Goal: Task Accomplishment & Management: Manage account settings

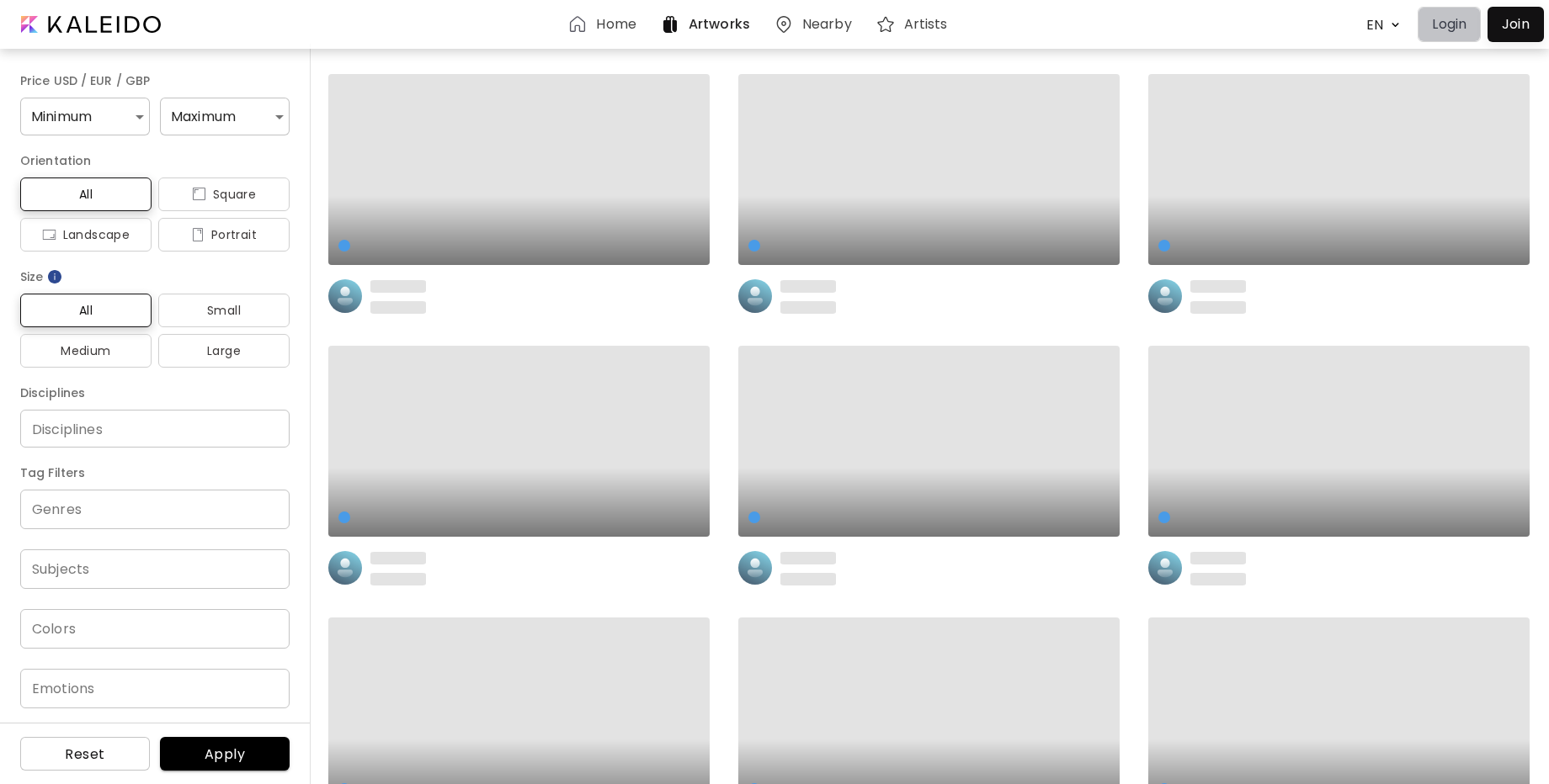
click at [1465, 29] on p "Login" at bounding box center [1449, 24] width 35 height 20
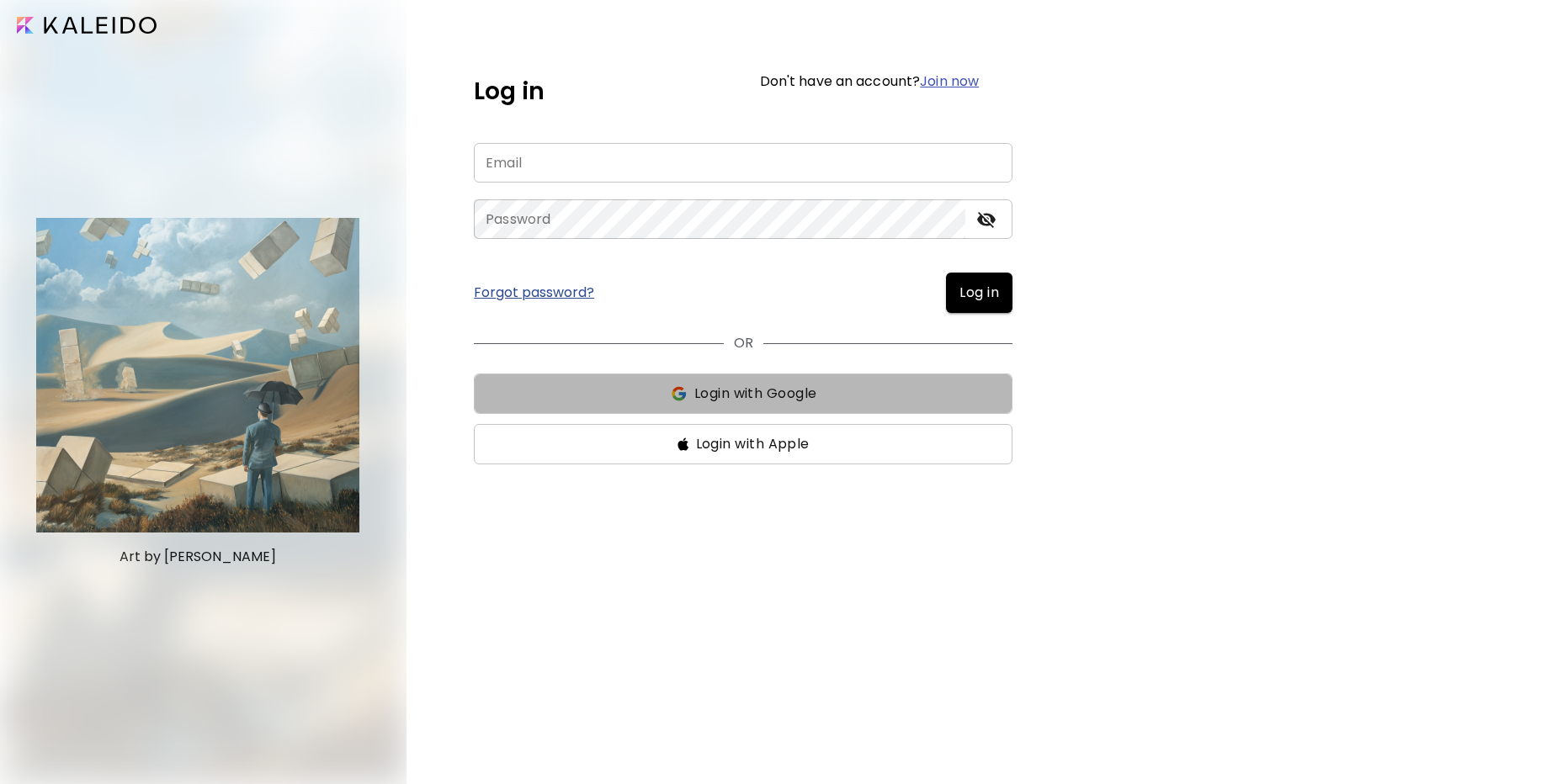
click at [730, 388] on span "Login with Google" at bounding box center [756, 394] width 123 height 20
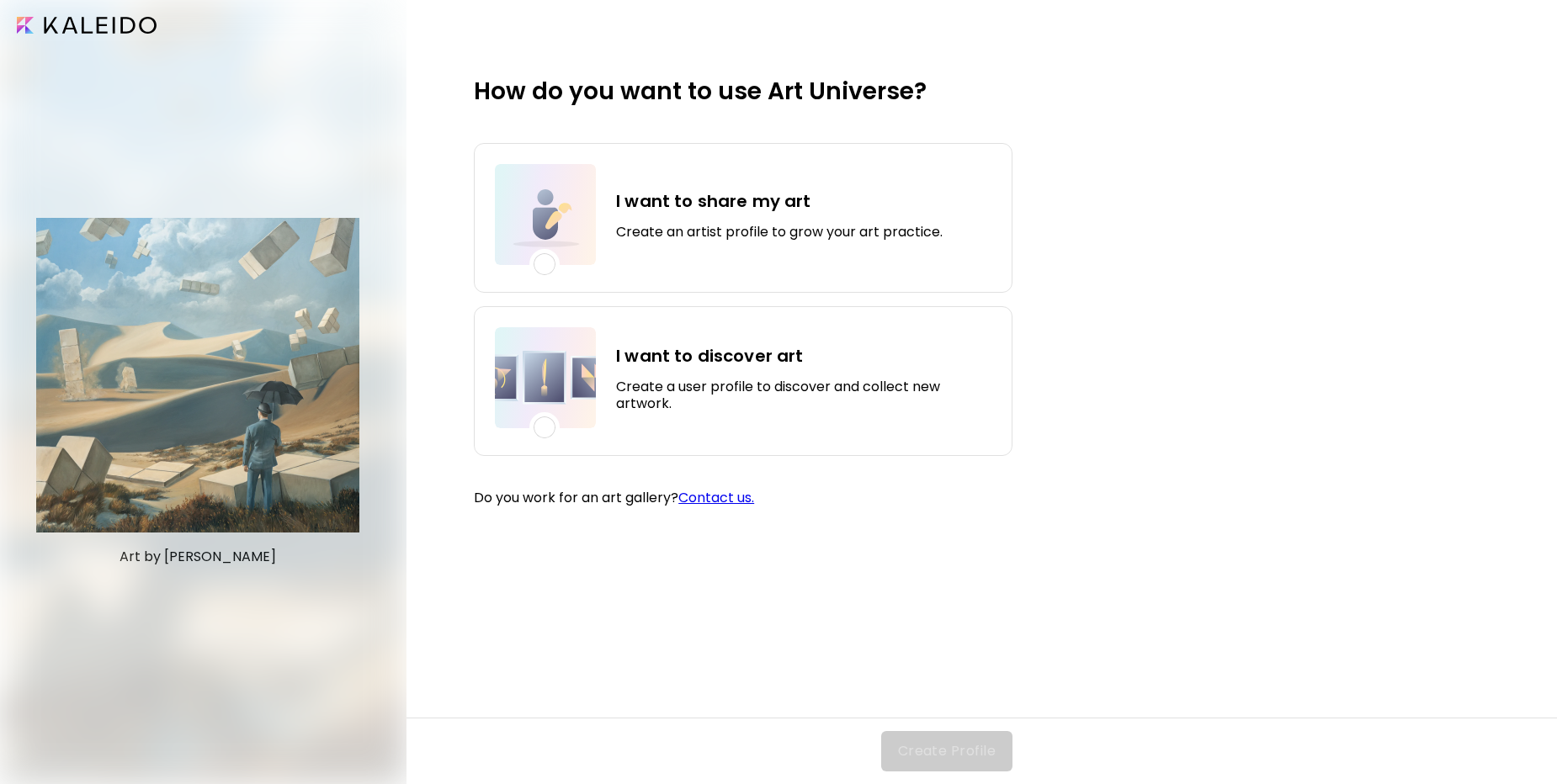
click at [550, 255] on div at bounding box center [545, 264] width 22 height 22
click at [948, 745] on span "Create Profile" at bounding box center [947, 751] width 98 height 20
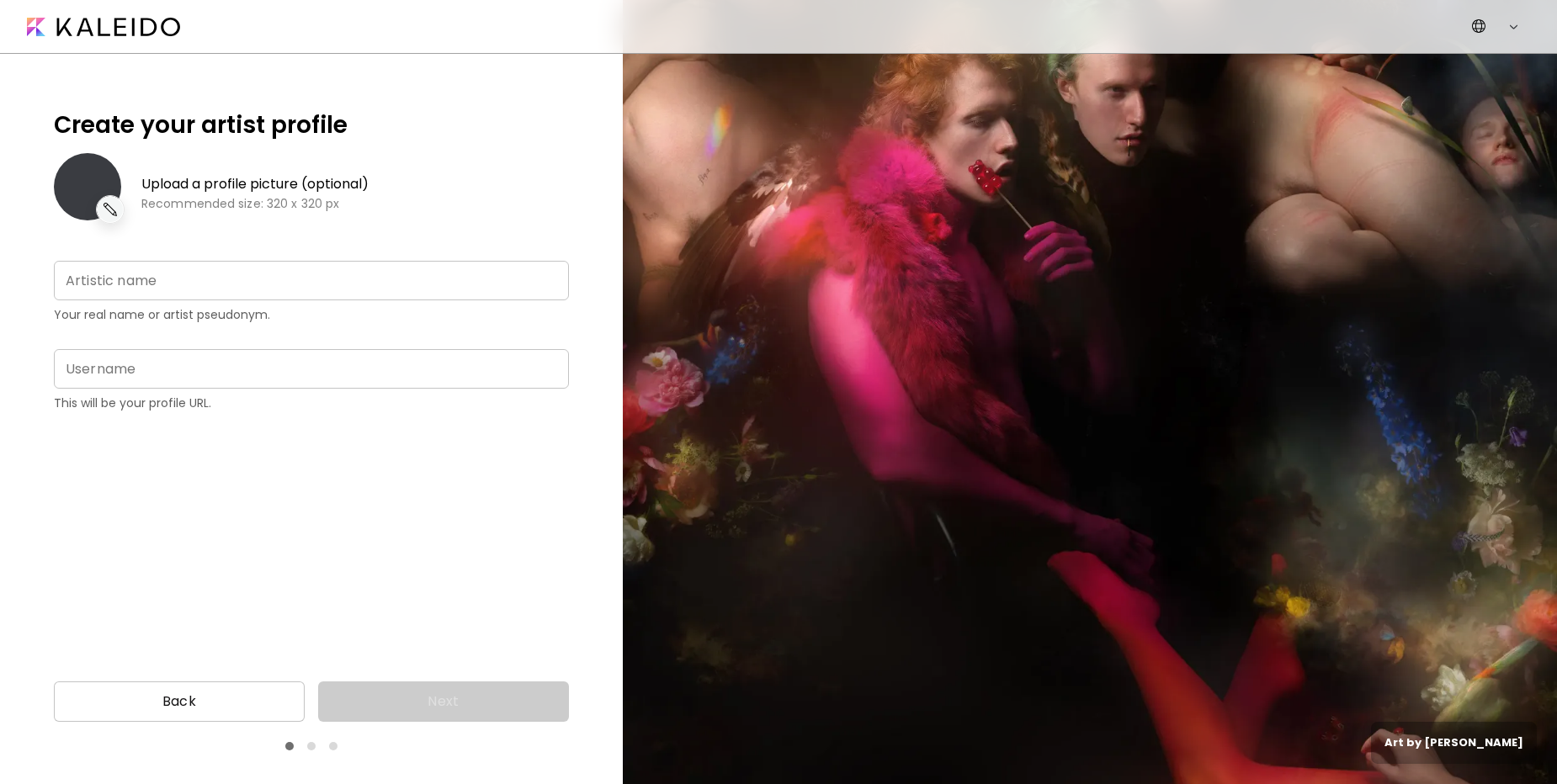
type input "**********"
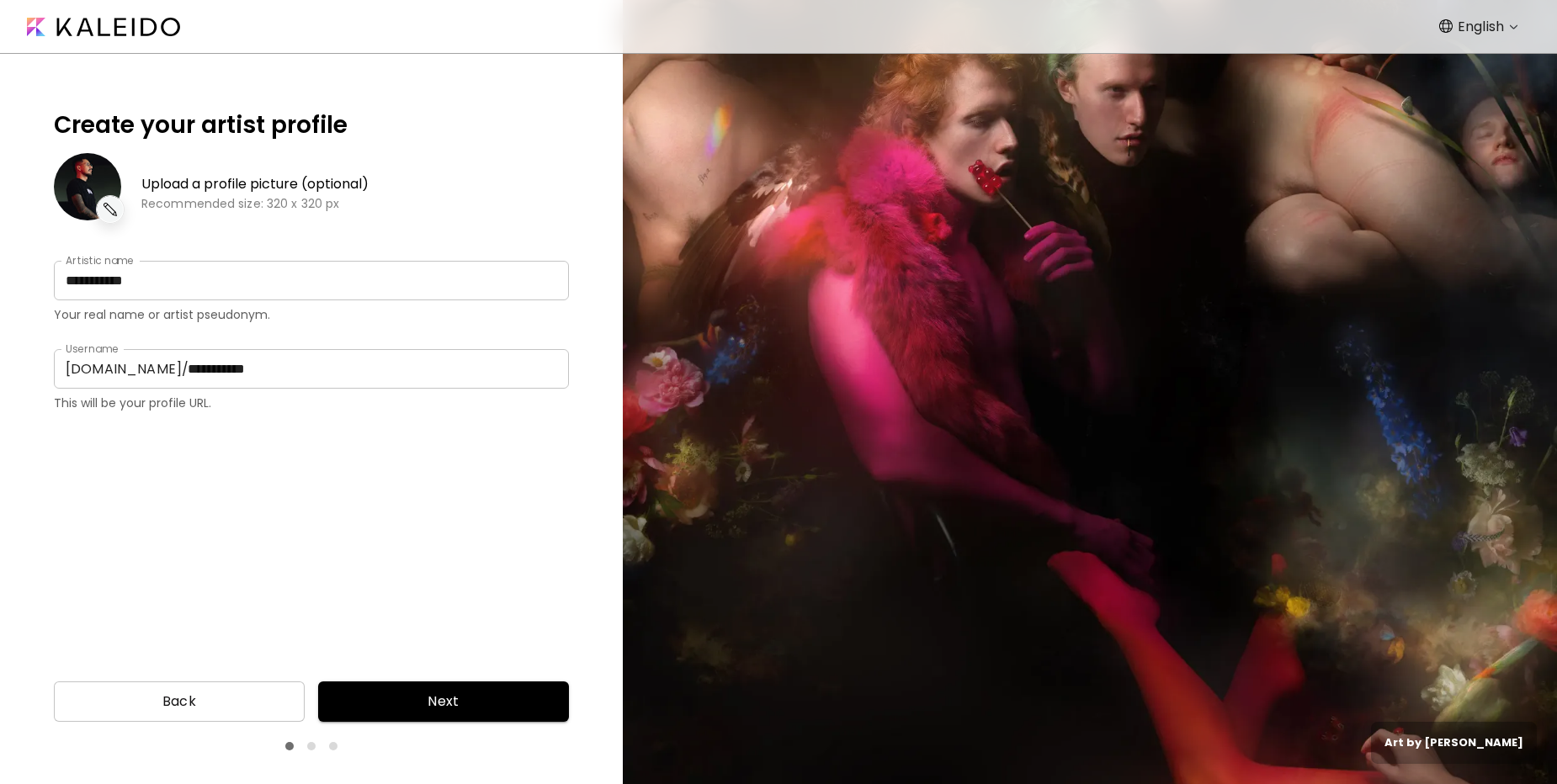
click at [1509, 23] on body "**********" at bounding box center [778, 392] width 1557 height 784
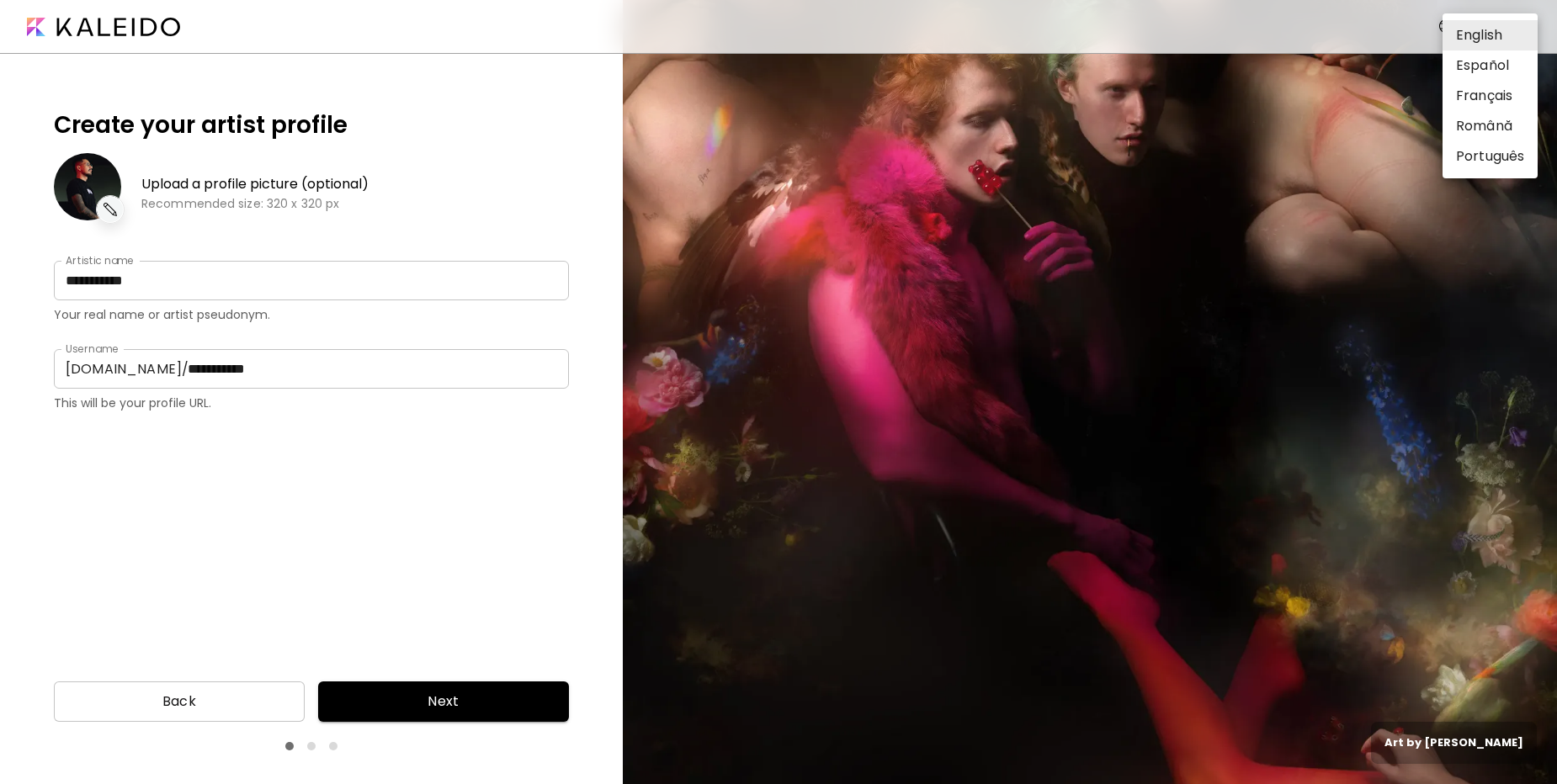
drag, startPoint x: 1255, startPoint y: 261, endPoint x: 895, endPoint y: 456, distance: 409.4
click at [1248, 269] on div at bounding box center [778, 392] width 1557 height 784
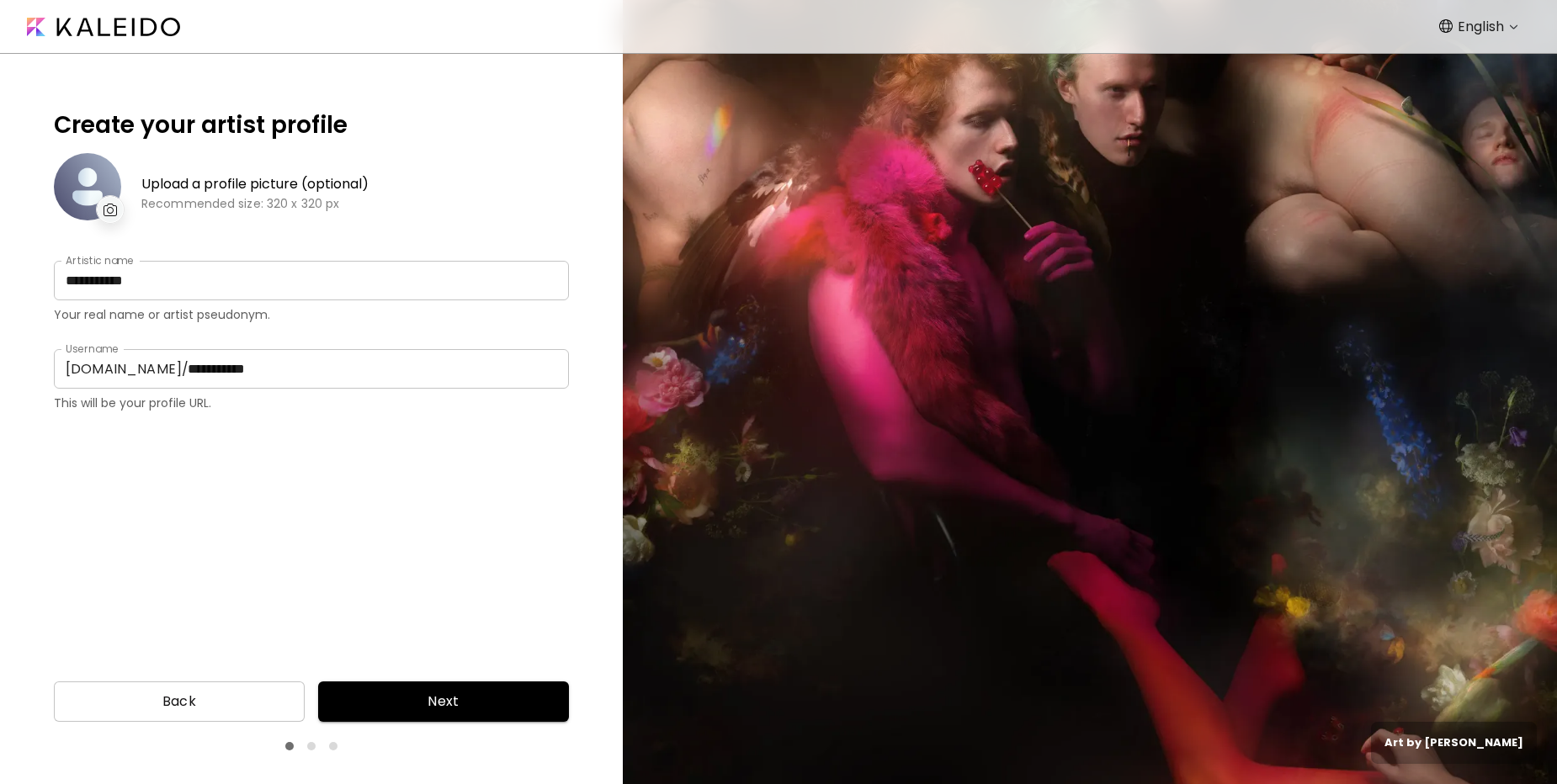
click at [441, 698] on span "Next" at bounding box center [444, 702] width 224 height 20
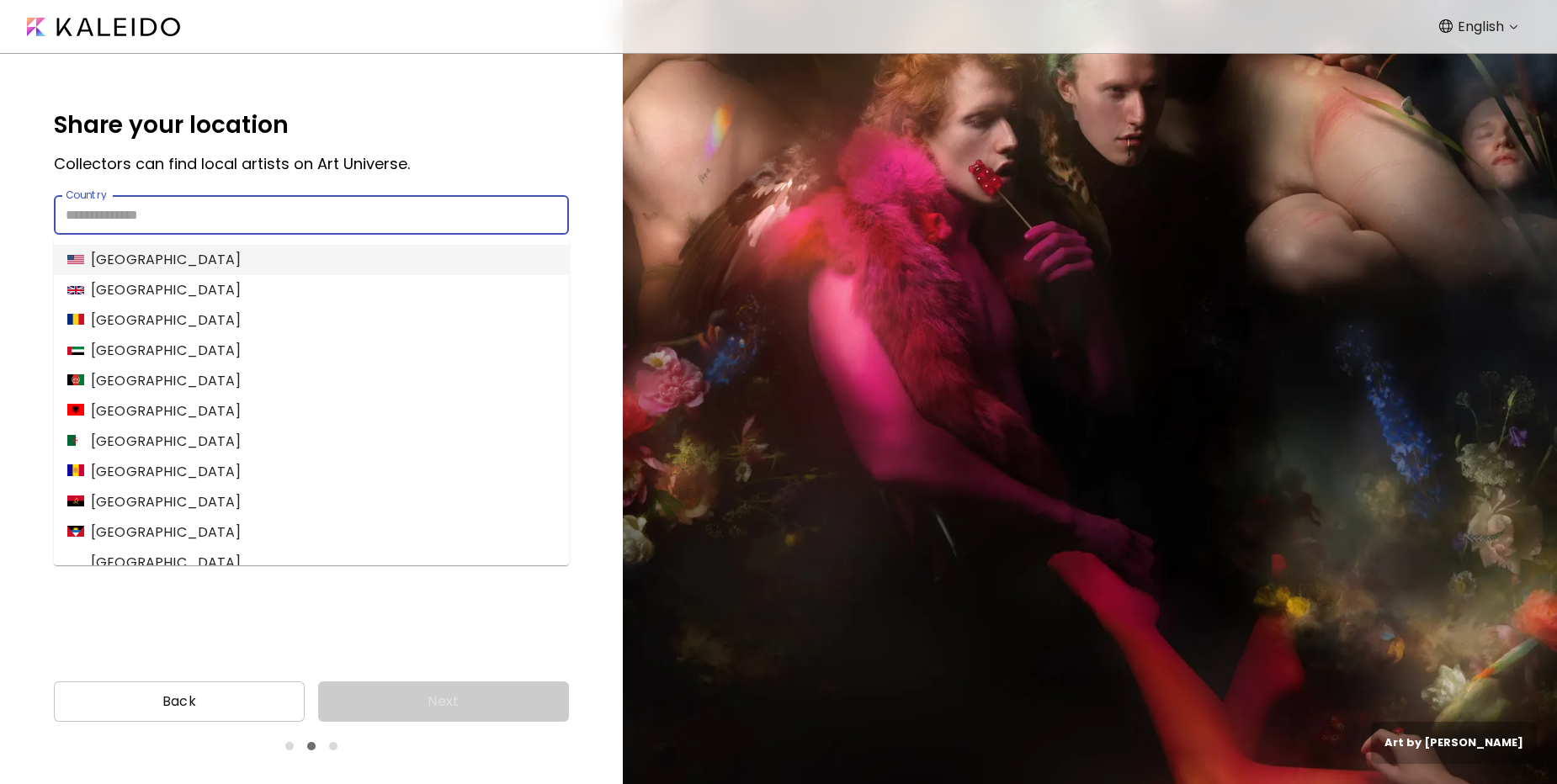
click at [326, 215] on input "Country" at bounding box center [311, 215] width 515 height 40
click at [273, 266] on li "United States" at bounding box center [311, 260] width 515 height 30
type input "**********"
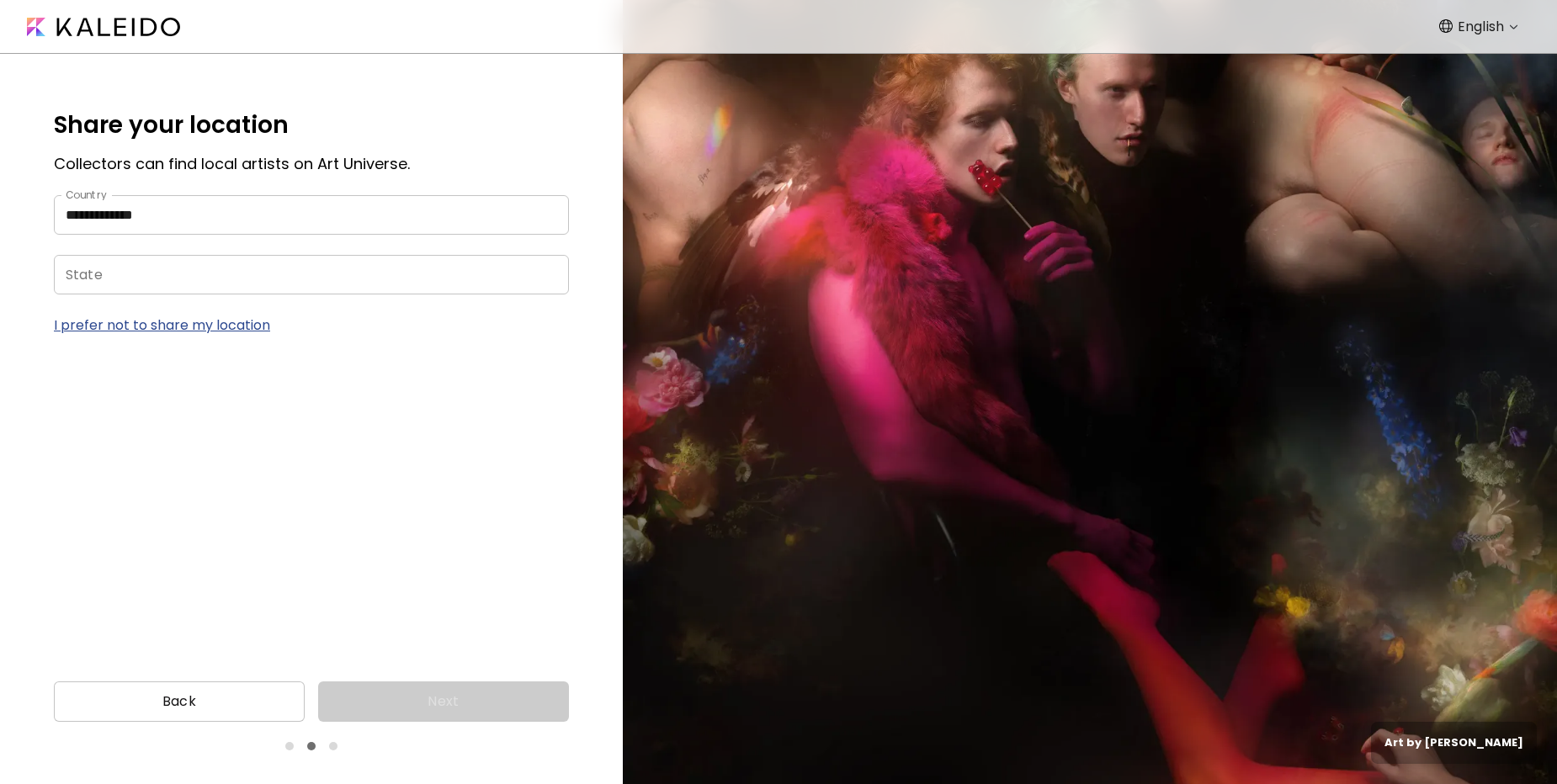
click at [251, 273] on input "State" at bounding box center [295, 274] width 483 height 40
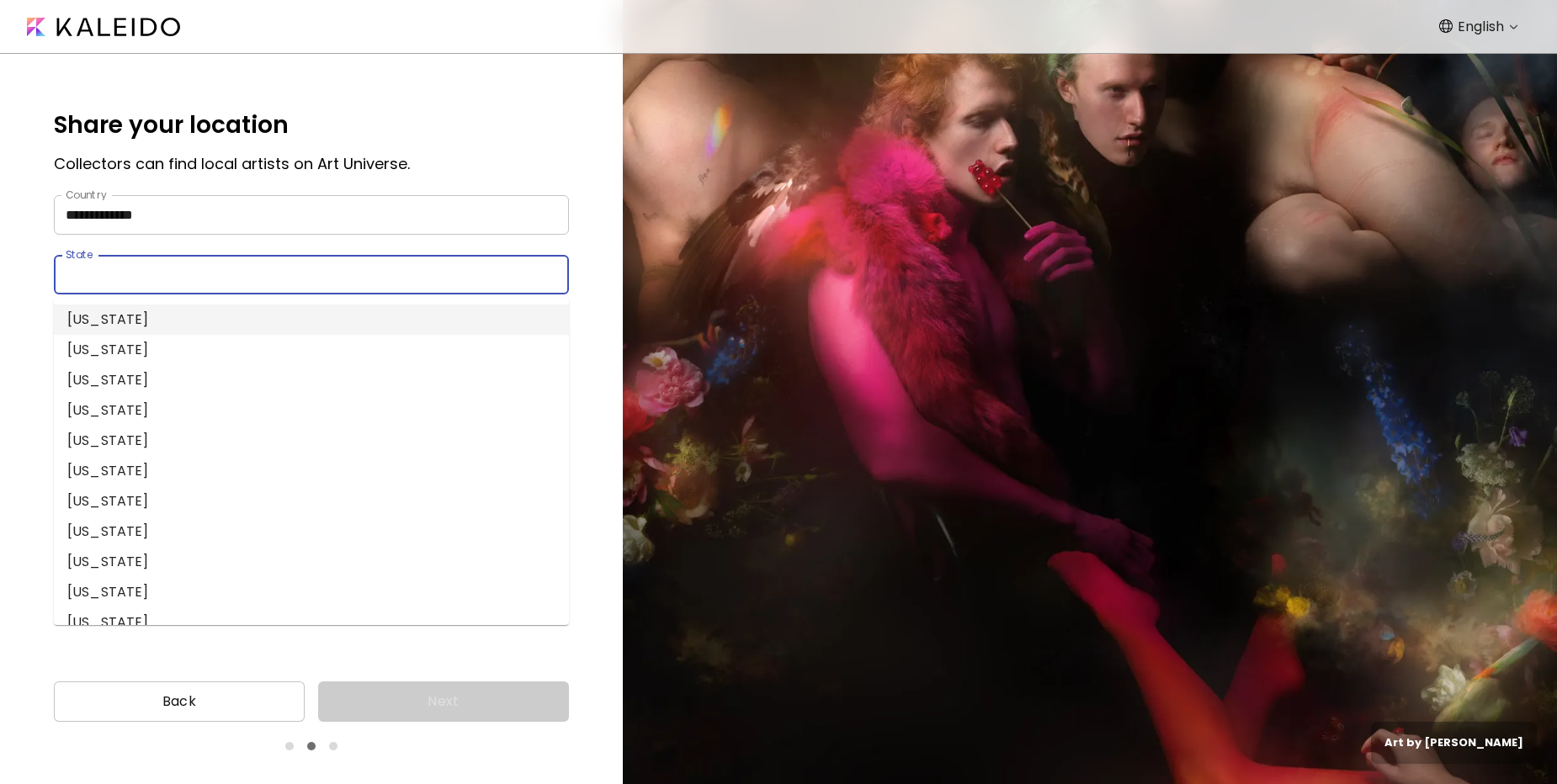
click at [228, 329] on li "Alabama" at bounding box center [311, 319] width 515 height 30
type input "*******"
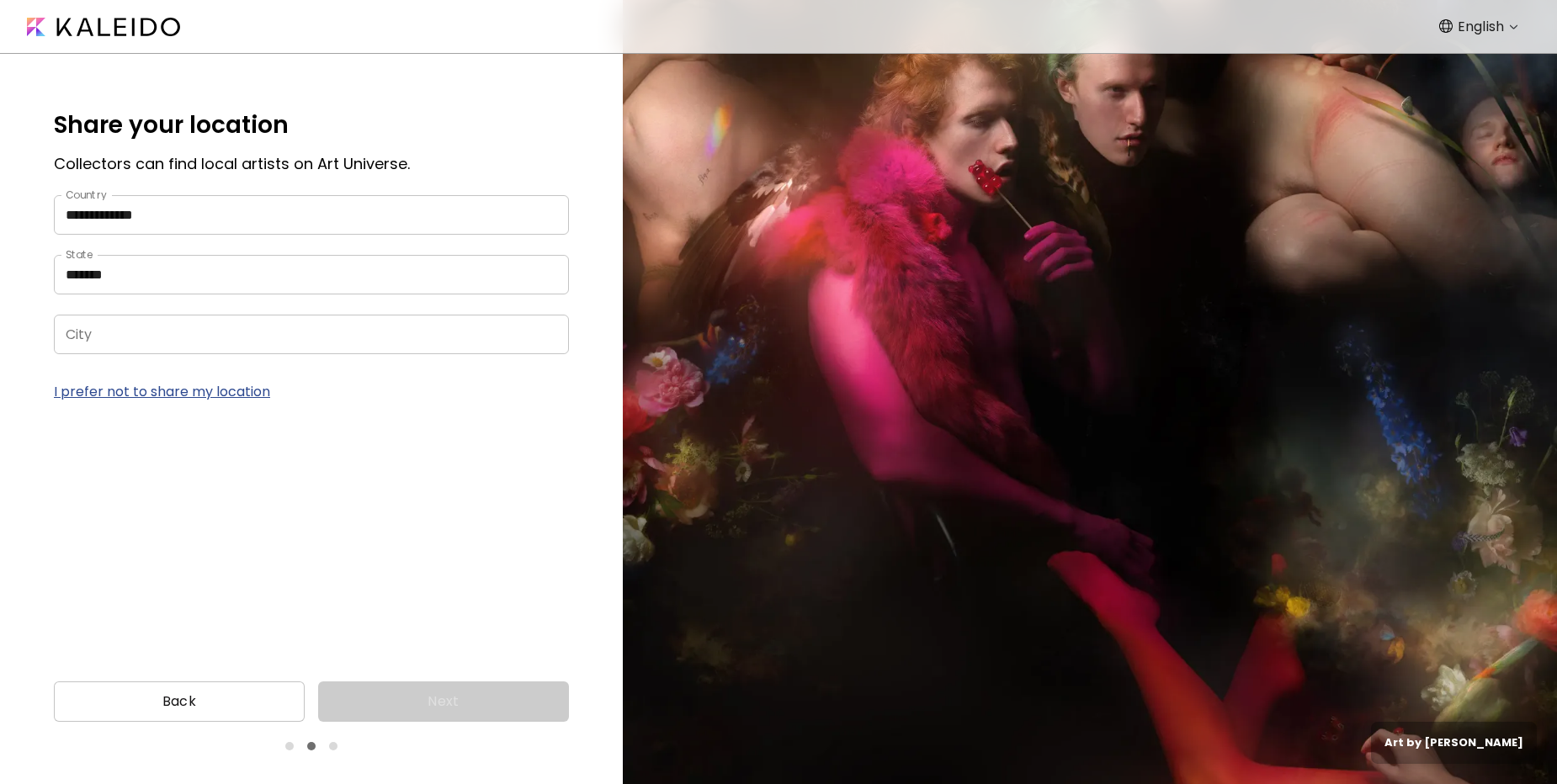
click at [207, 350] on input "City" at bounding box center [295, 334] width 483 height 40
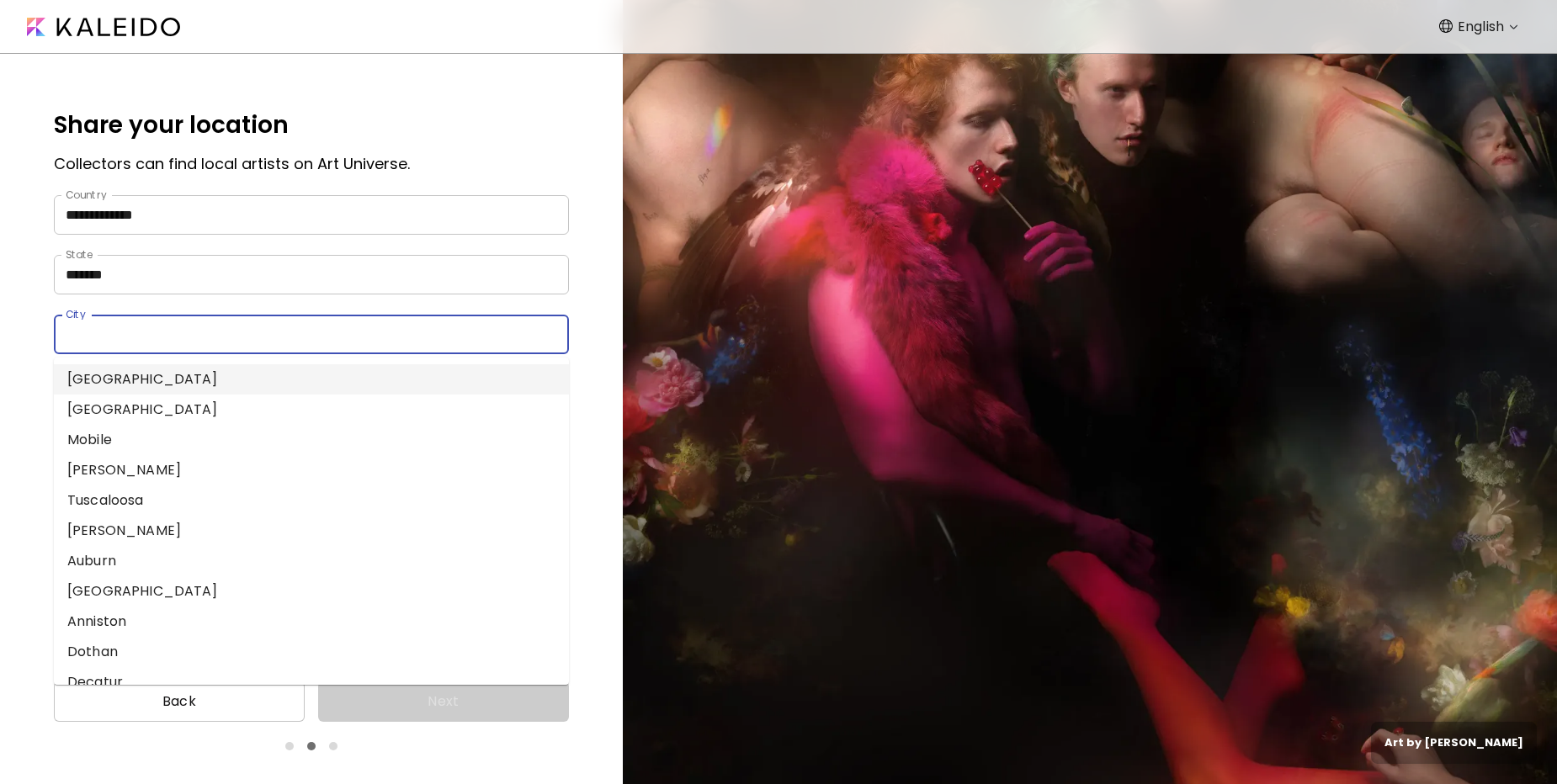
click at [193, 388] on li "Birmingham" at bounding box center [311, 380] width 515 height 30
type input "**********"
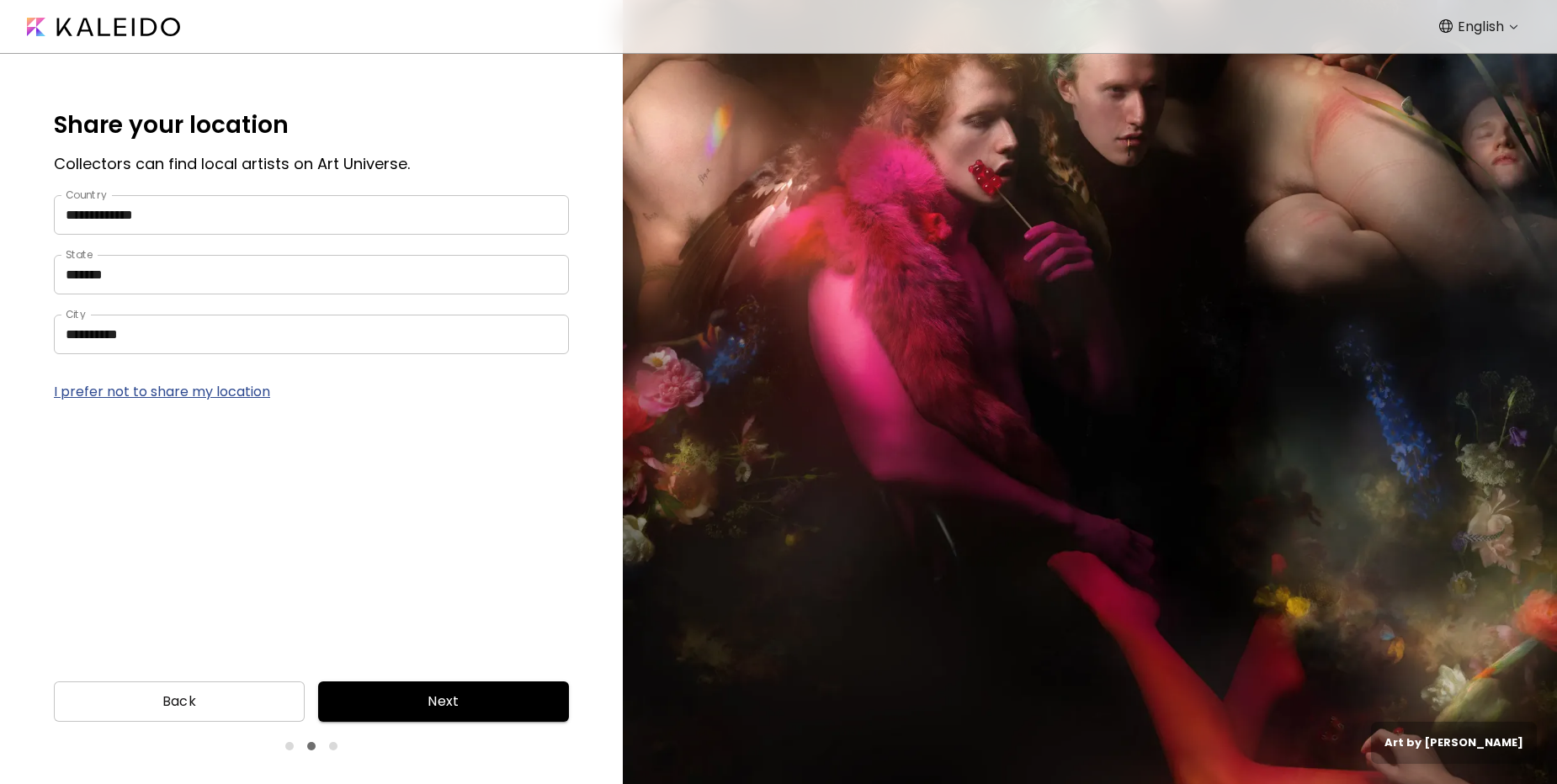
click at [400, 692] on span "Next" at bounding box center [444, 702] width 224 height 20
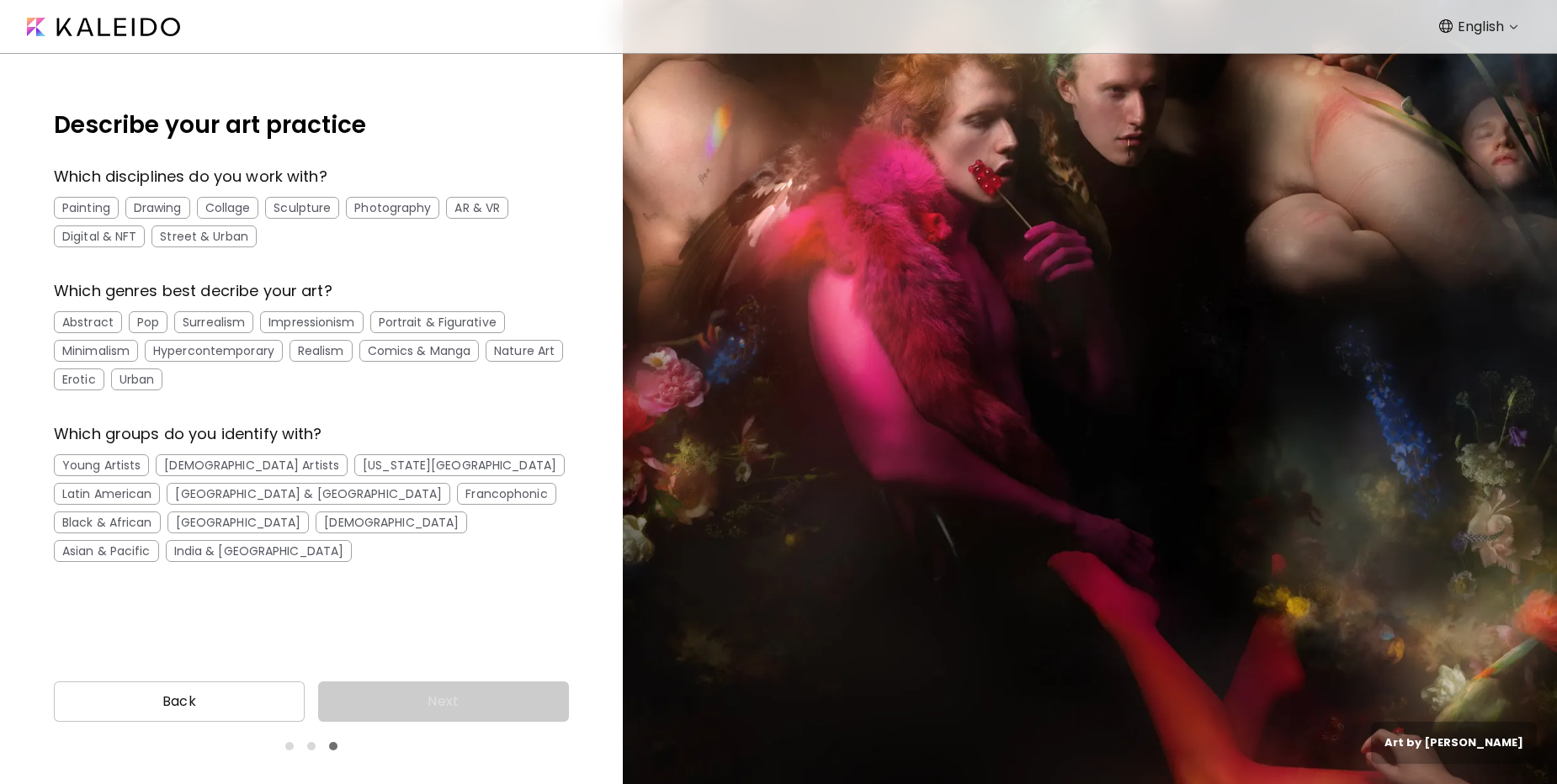
click at [240, 540] on div "India & South Asia" at bounding box center [259, 551] width 187 height 22
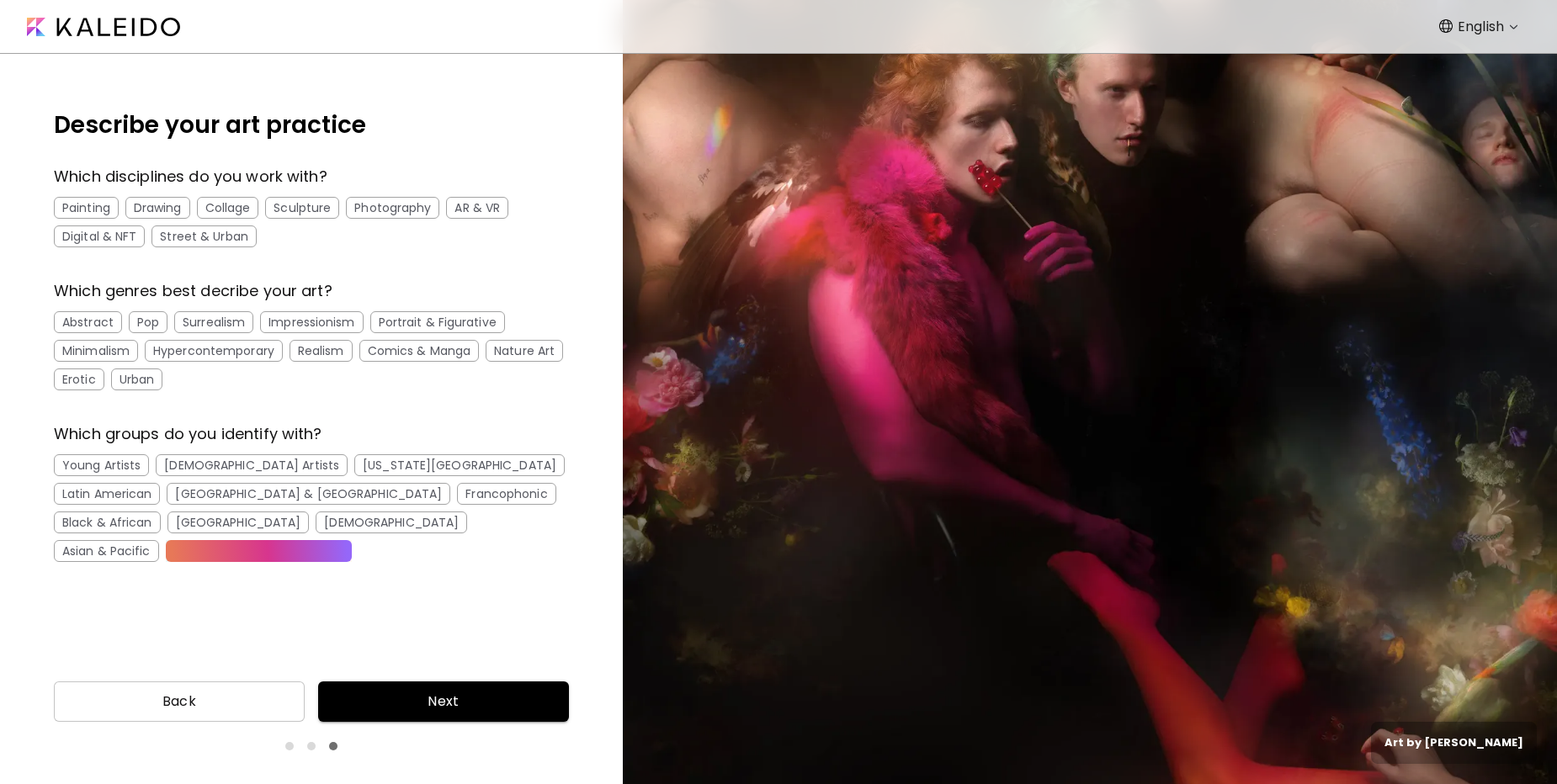
click at [227, 355] on div "Hypercontemporary" at bounding box center [214, 350] width 138 height 22
click at [214, 249] on div "Which disciplines do you work with? Painting Drawing Collage Sculpture Photogra…" at bounding box center [311, 374] width 515 height 443
click at [216, 227] on div "Street & Urban" at bounding box center [204, 236] width 105 height 22
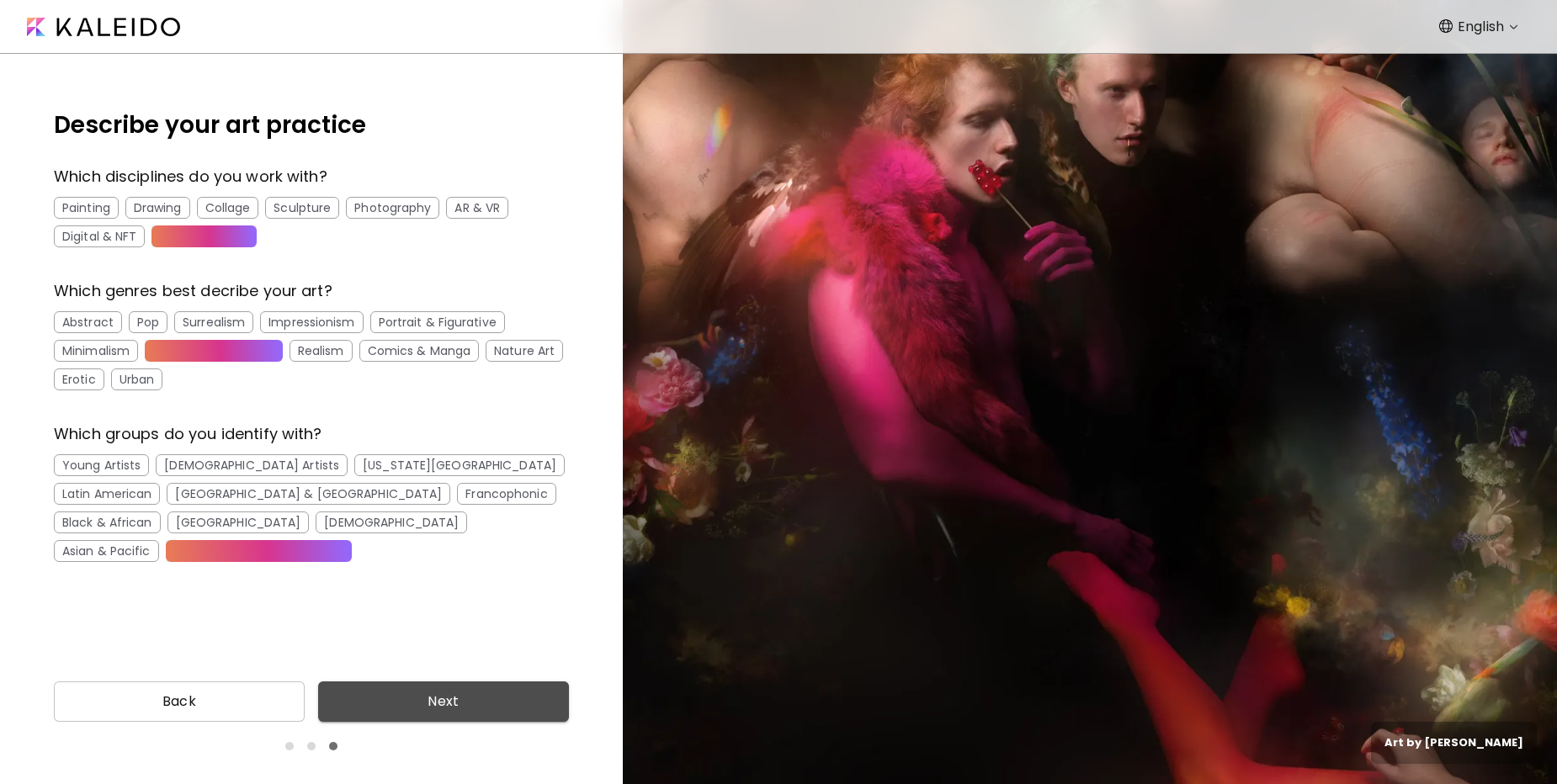
click at [441, 702] on span "Next" at bounding box center [444, 702] width 224 height 20
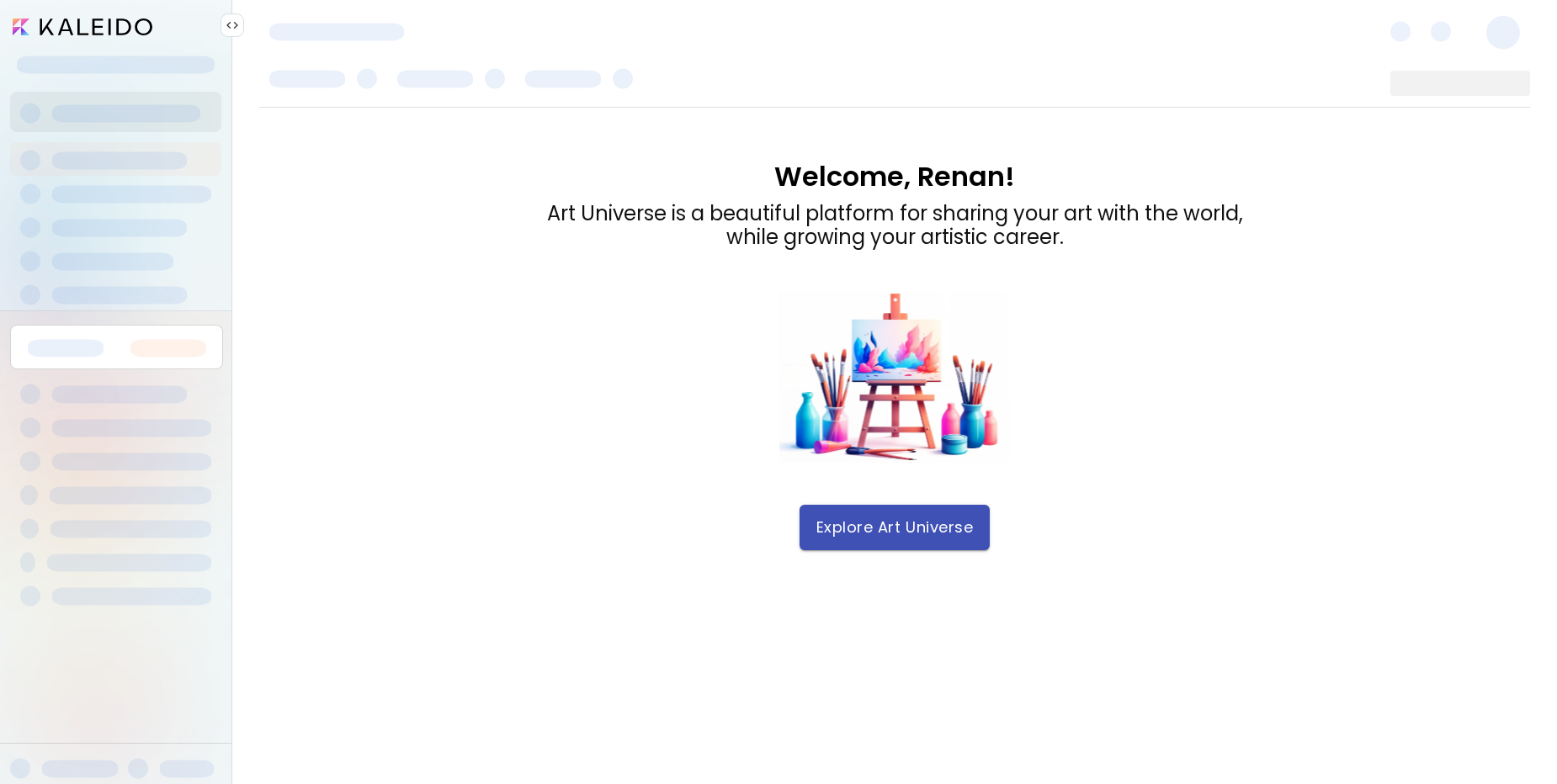
click at [900, 521] on span "Explore Art Universe" at bounding box center [894, 527] width 156 height 19
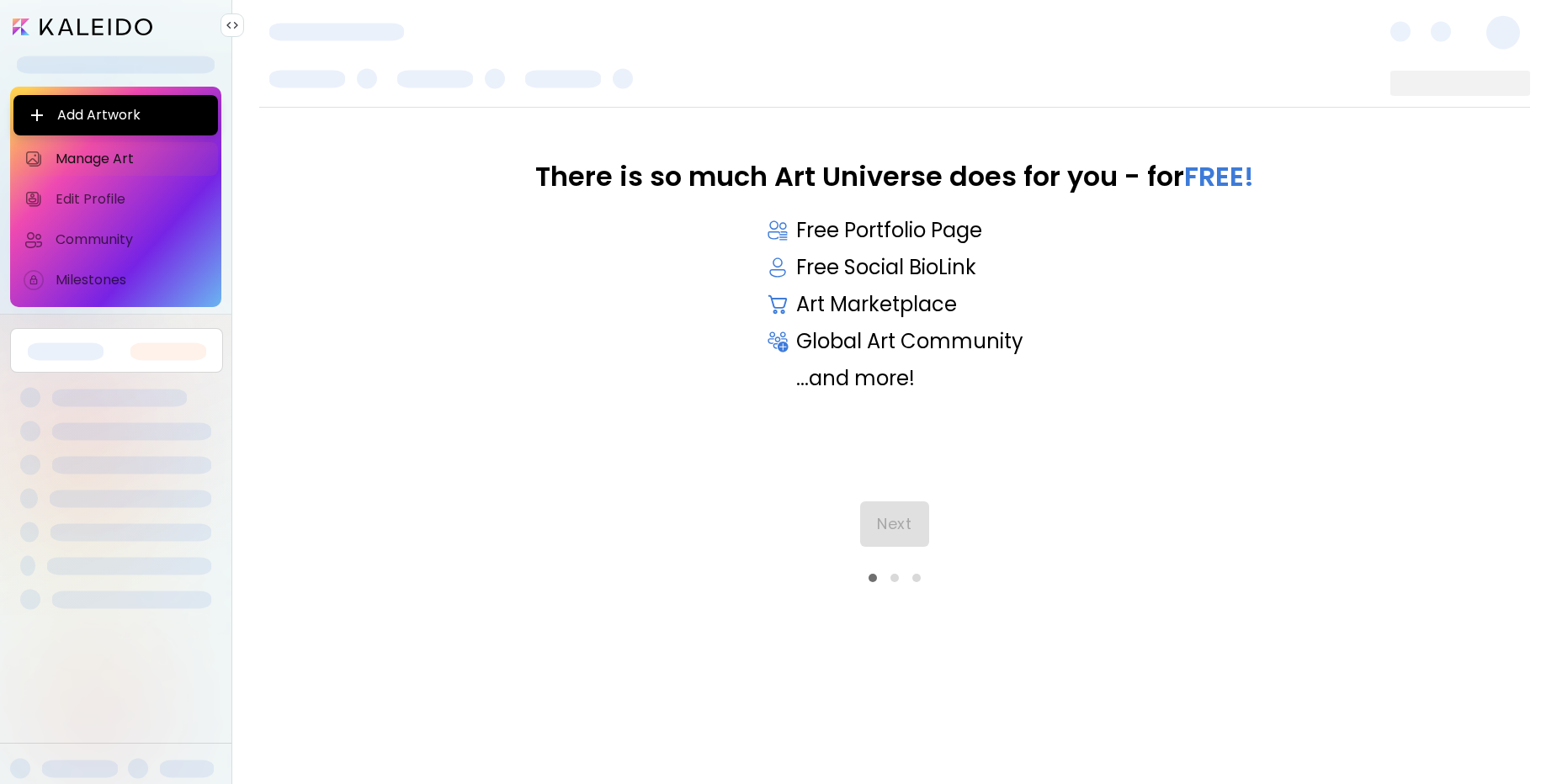
click at [908, 524] on div "Next" at bounding box center [894, 541] width 1271 height 81
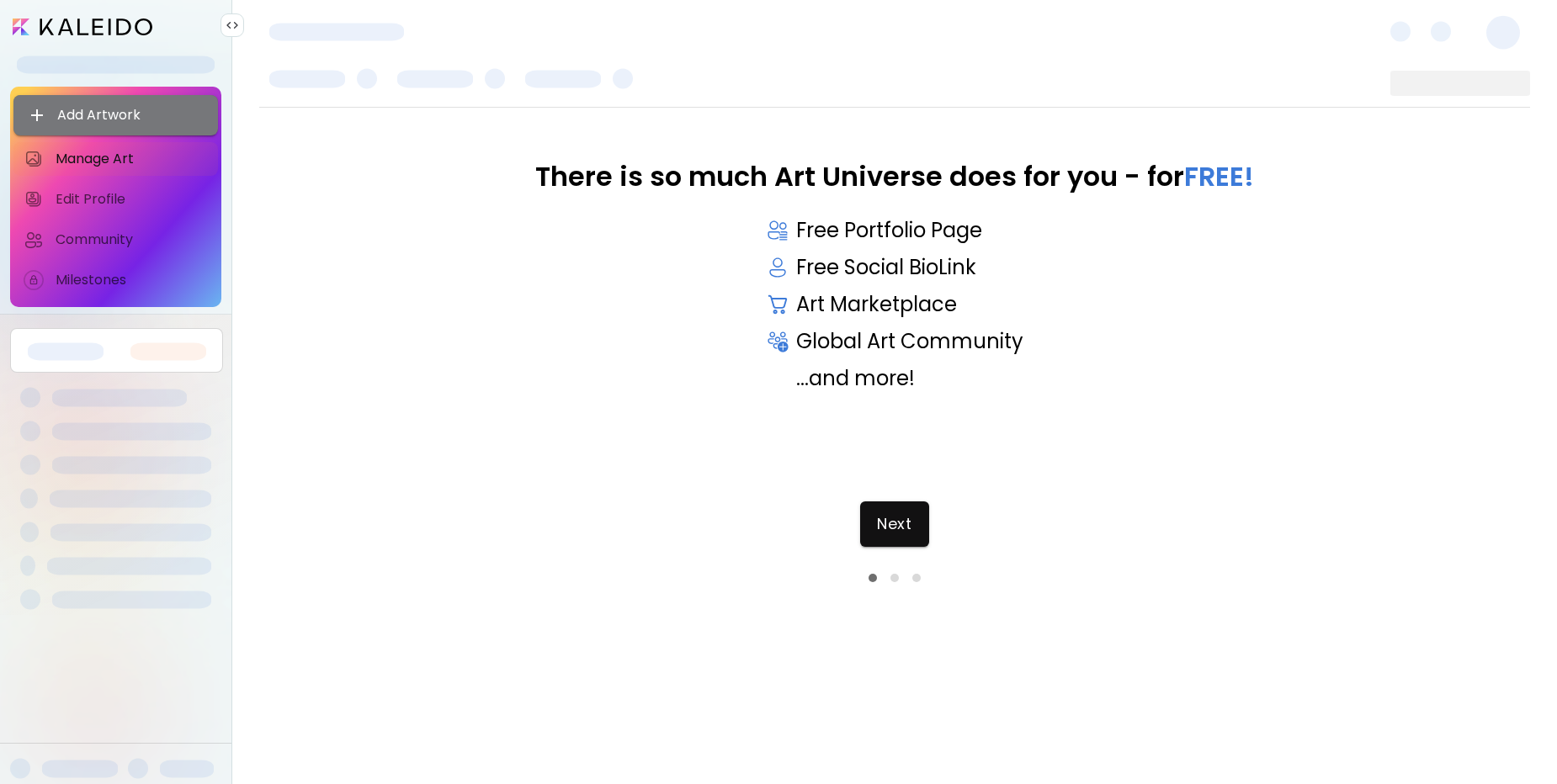
click at [142, 110] on span "Add Artwork" at bounding box center [115, 115] width 177 height 20
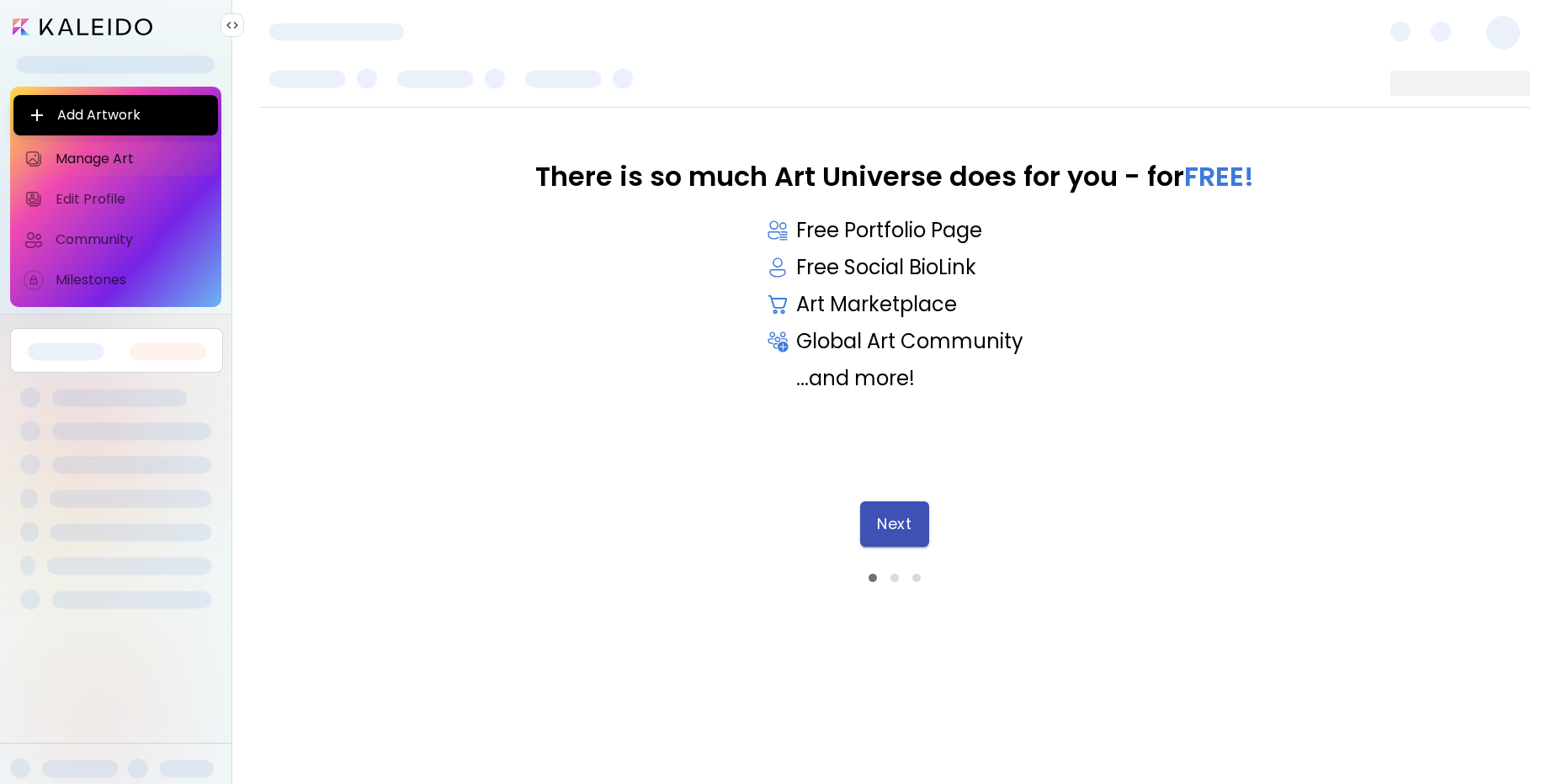
click at [891, 517] on span "Next" at bounding box center [894, 524] width 35 height 19
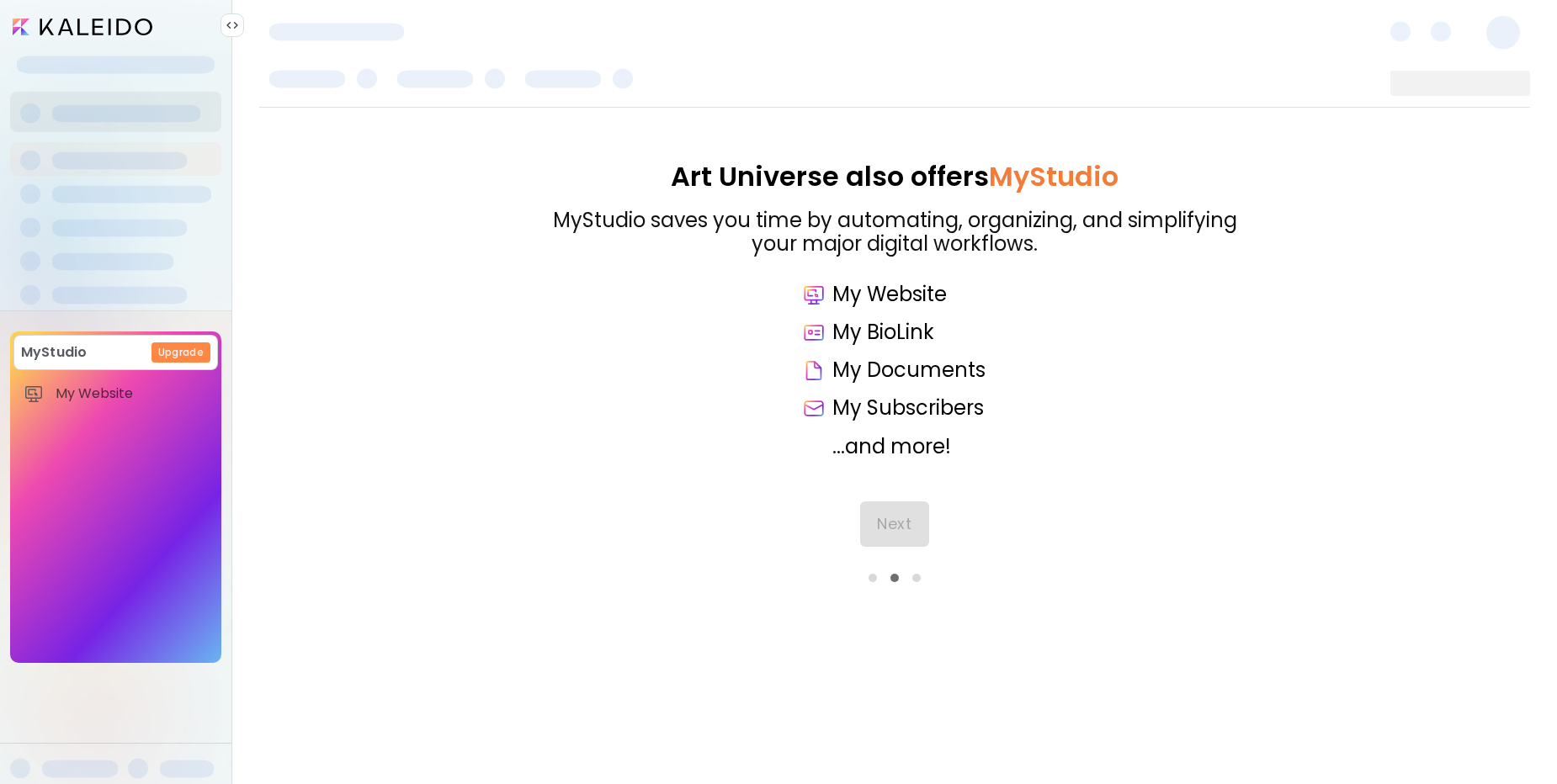
click at [895, 536] on div "Next" at bounding box center [894, 541] width 1271 height 81
click at [152, 635] on div "MyStudio Upgrade My Website My Showrooms My Documents My Subscribers My Provena…" at bounding box center [115, 498] width 211 height 332
click at [869, 550] on div "Next" at bounding box center [894, 541] width 1271 height 81
click at [908, 529] on div "Next" at bounding box center [894, 541] width 1271 height 81
click at [908, 530] on span "Next" at bounding box center [894, 524] width 35 height 19
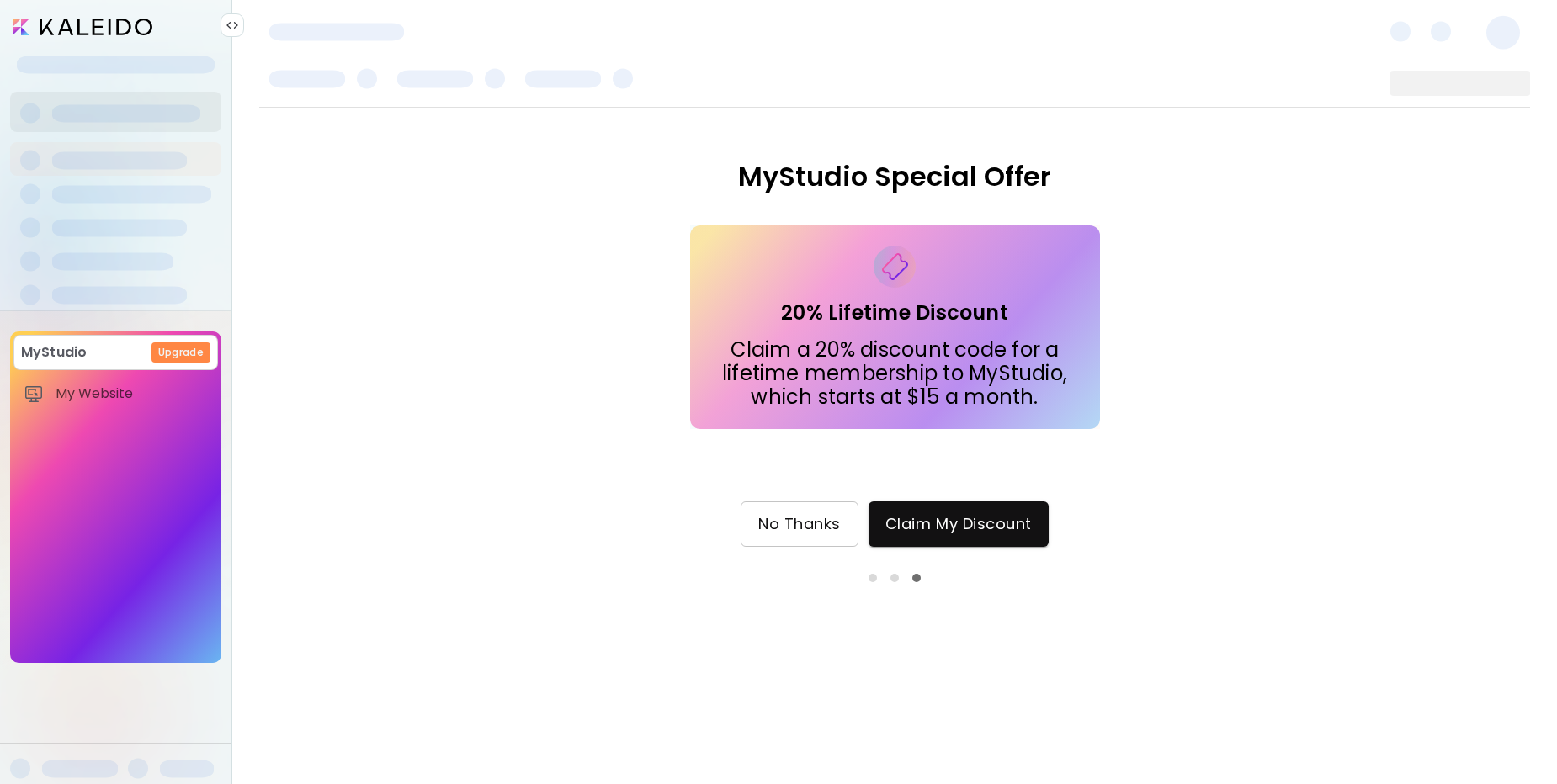
click at [839, 533] on span "No Thanks" at bounding box center [799, 524] width 83 height 19
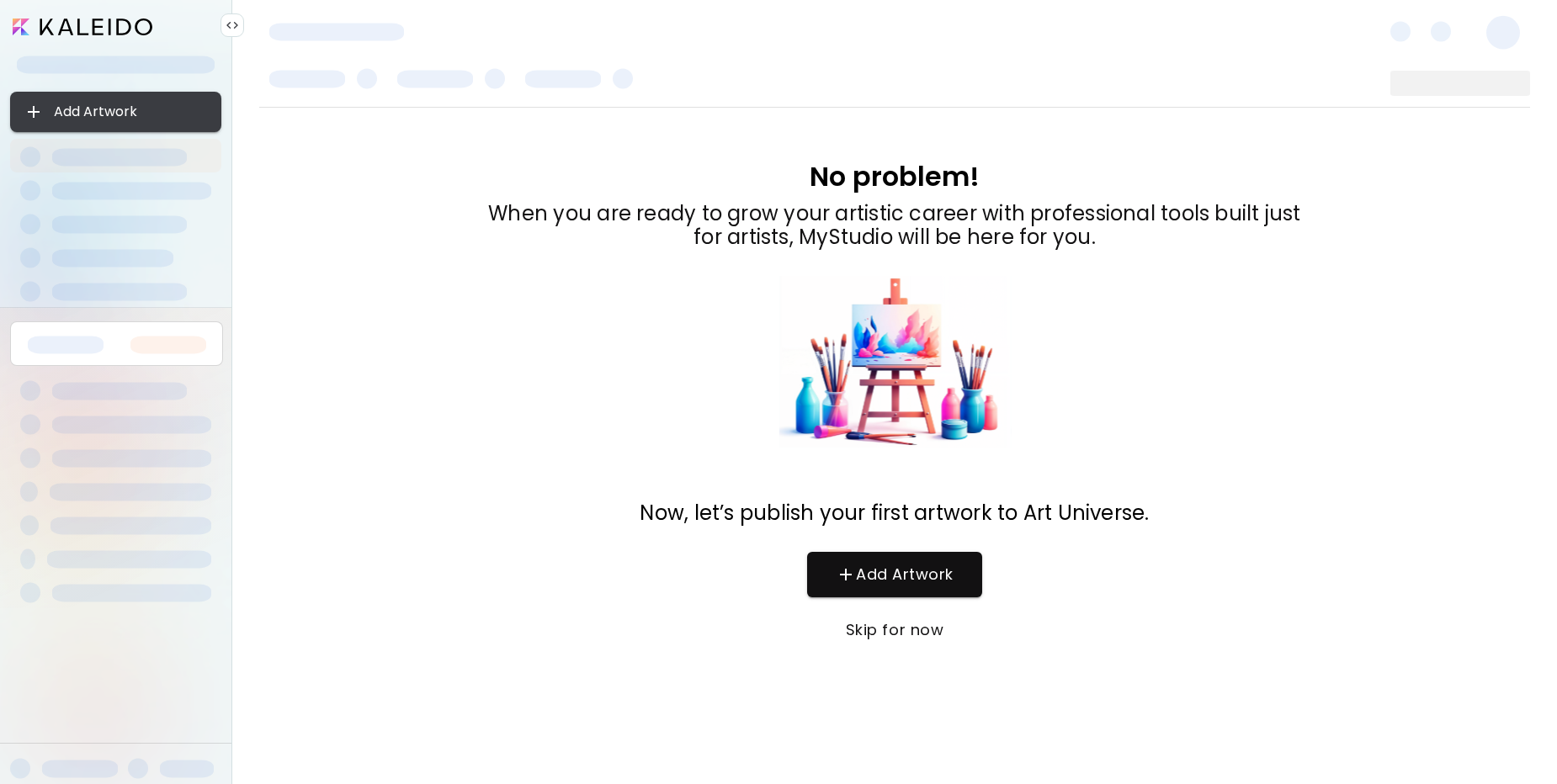
click at [144, 110] on span "Add Artwork" at bounding box center [116, 112] width 185 height 20
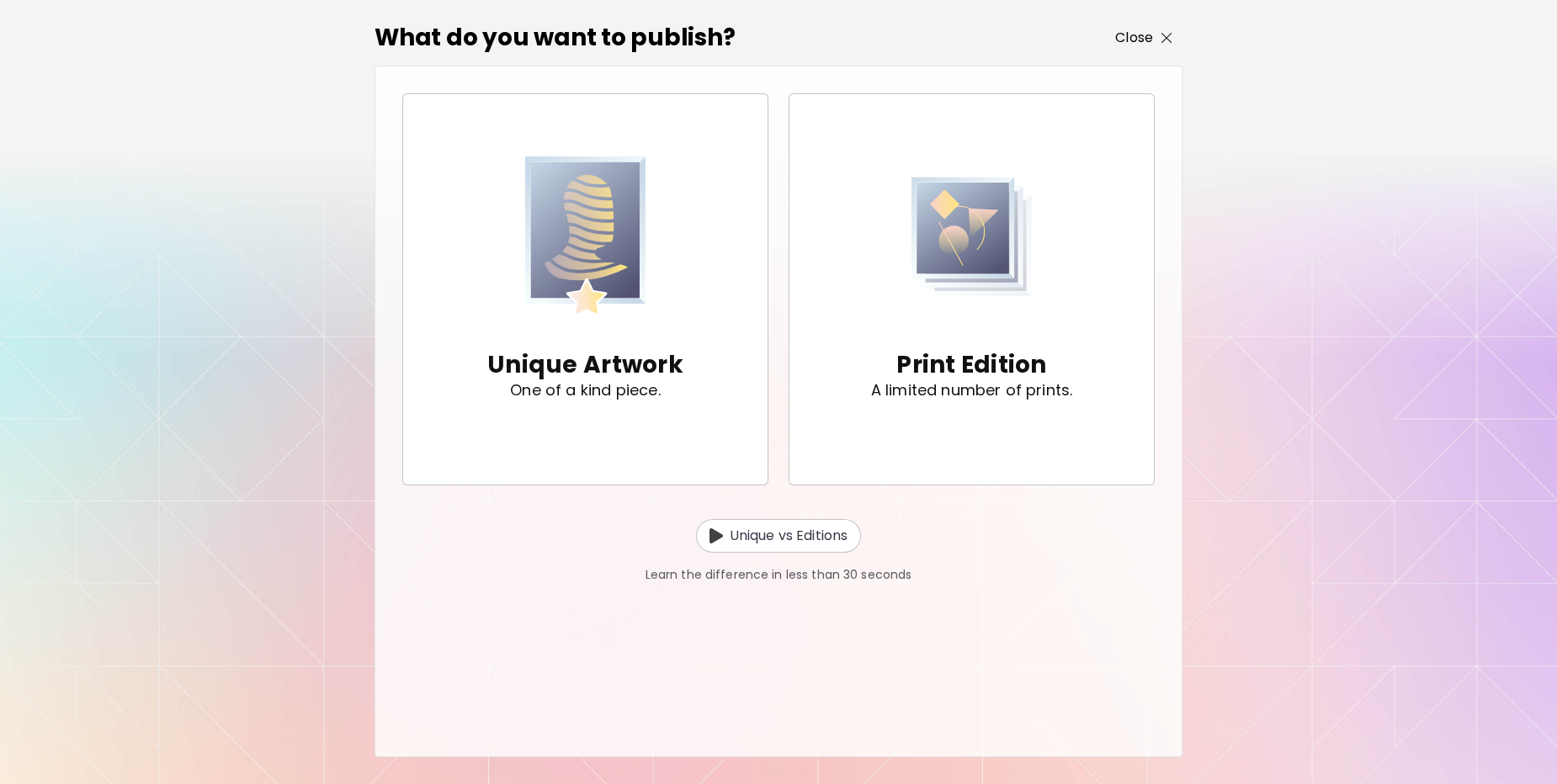
click at [1169, 28] on span "Close" at bounding box center [1144, 37] width 58 height 20
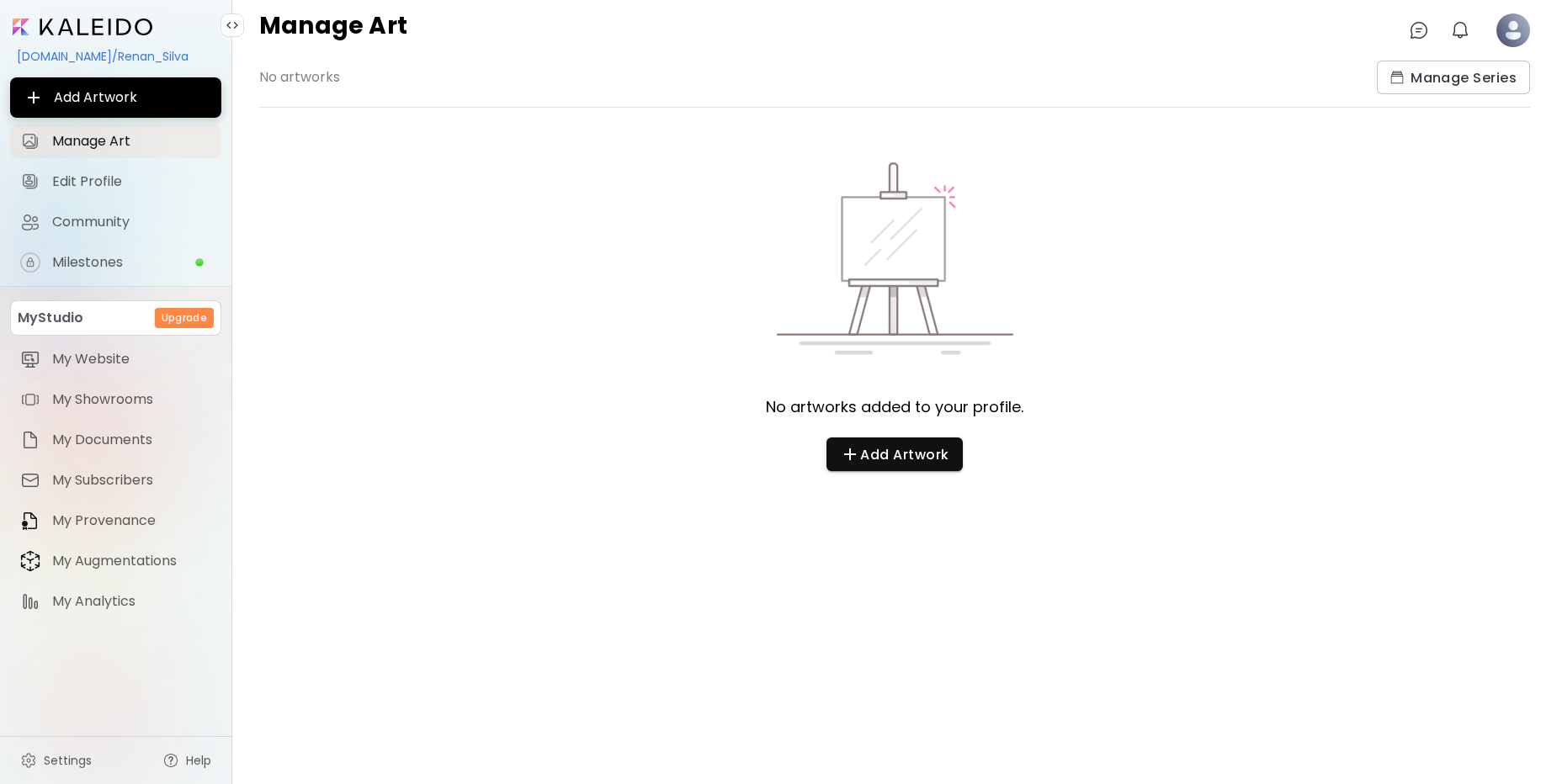
click at [1518, 25] on image at bounding box center [1514, 30] width 34 height 34
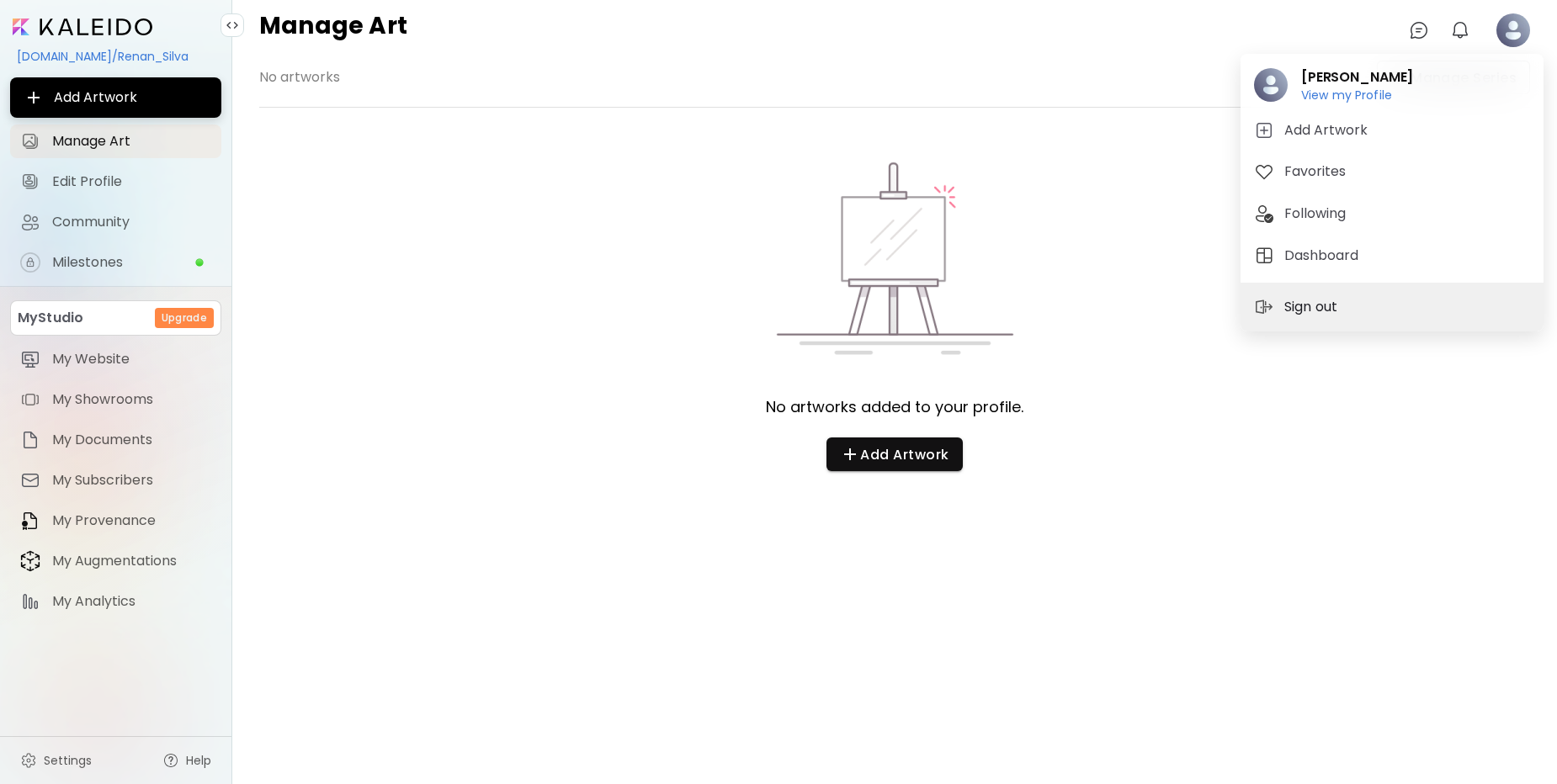
click at [1330, 310] on p "Sign out" at bounding box center [1313, 307] width 58 height 20
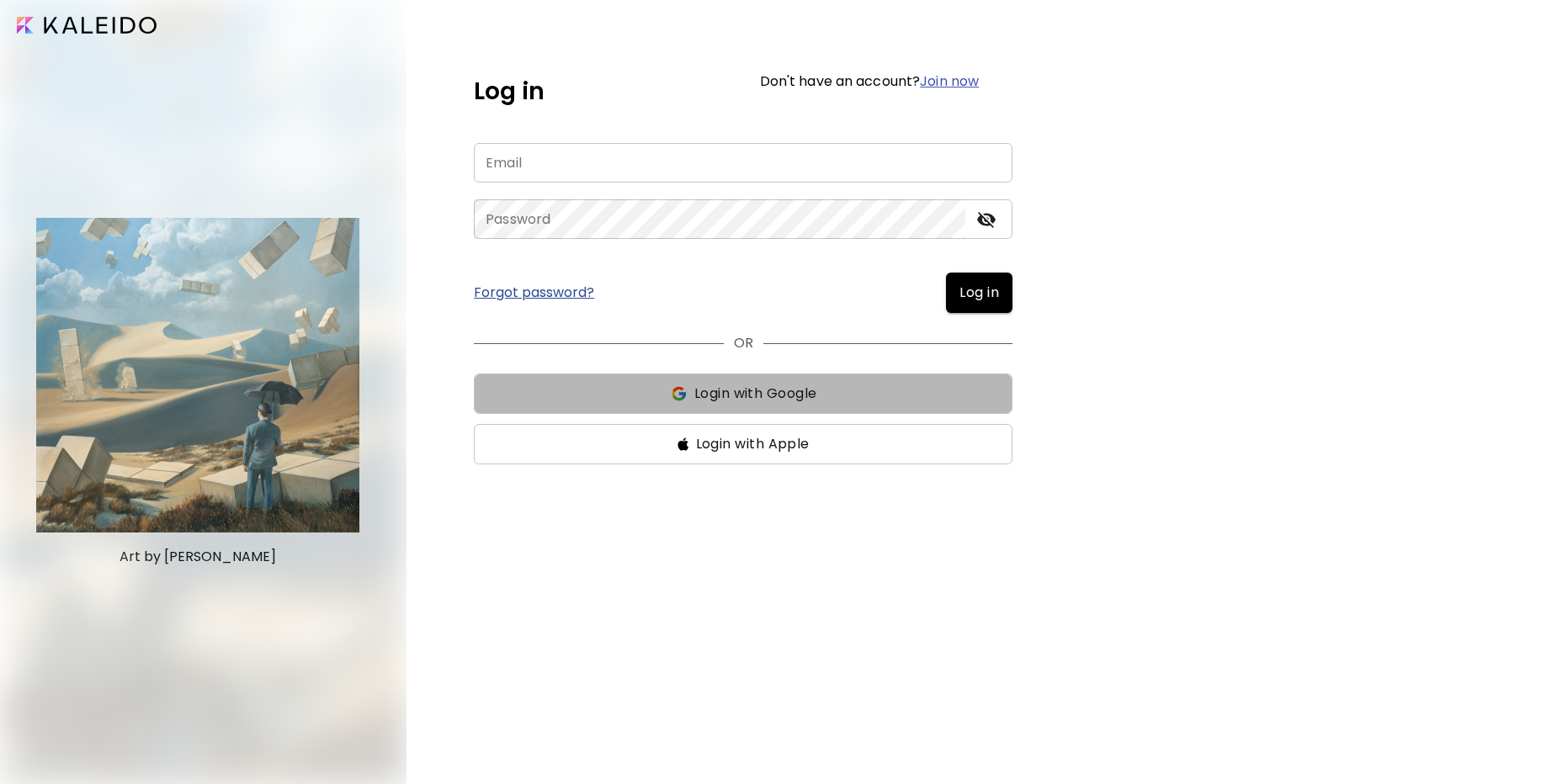
click at [695, 401] on span "Login with Google" at bounding box center [756, 394] width 123 height 20
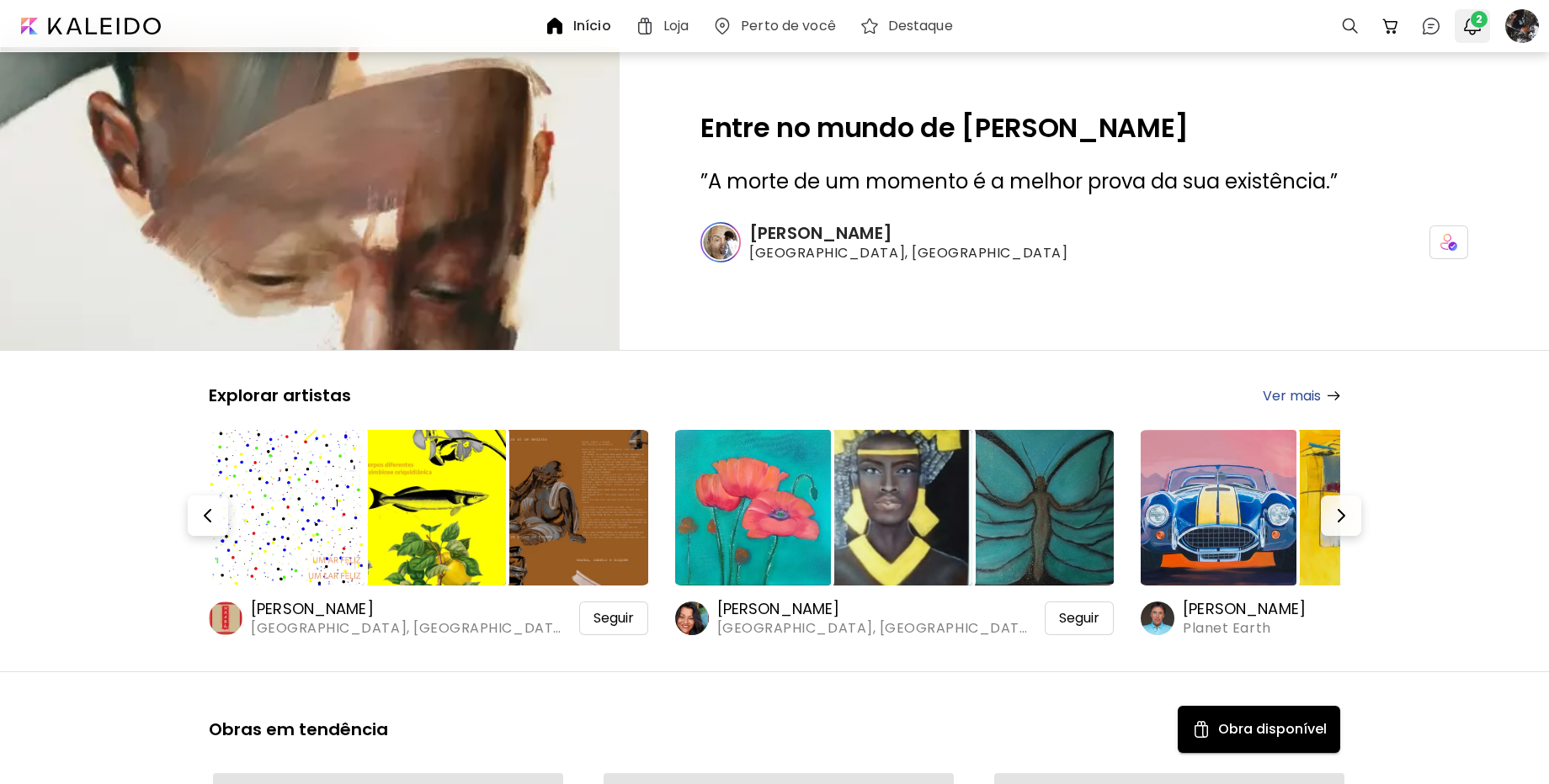
click at [1466, 24] on img "button" at bounding box center [1472, 26] width 20 height 20
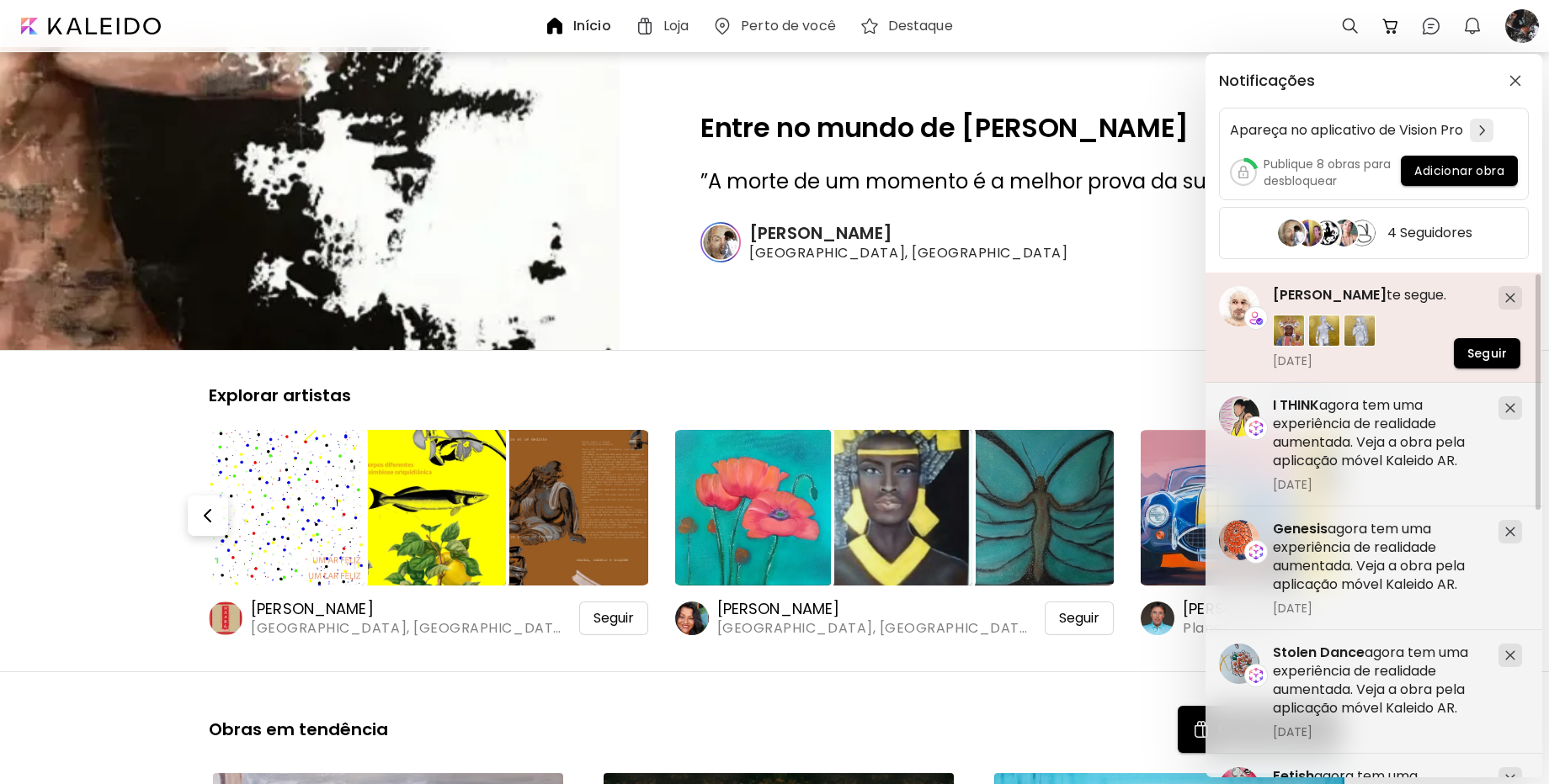
click at [1316, 297] on span "Saul Sotelo" at bounding box center [1330, 295] width 114 height 20
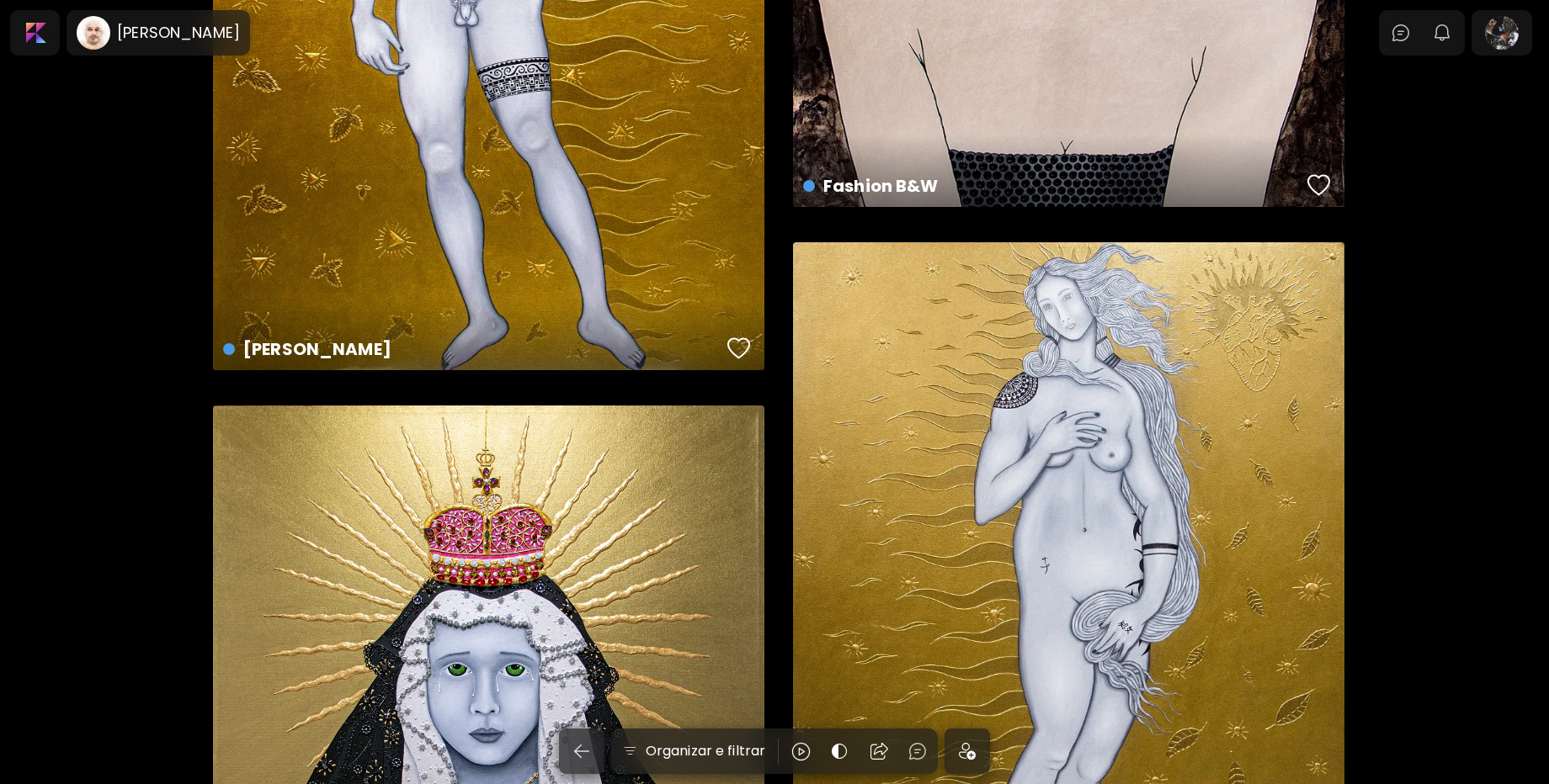
scroll to position [1515, 0]
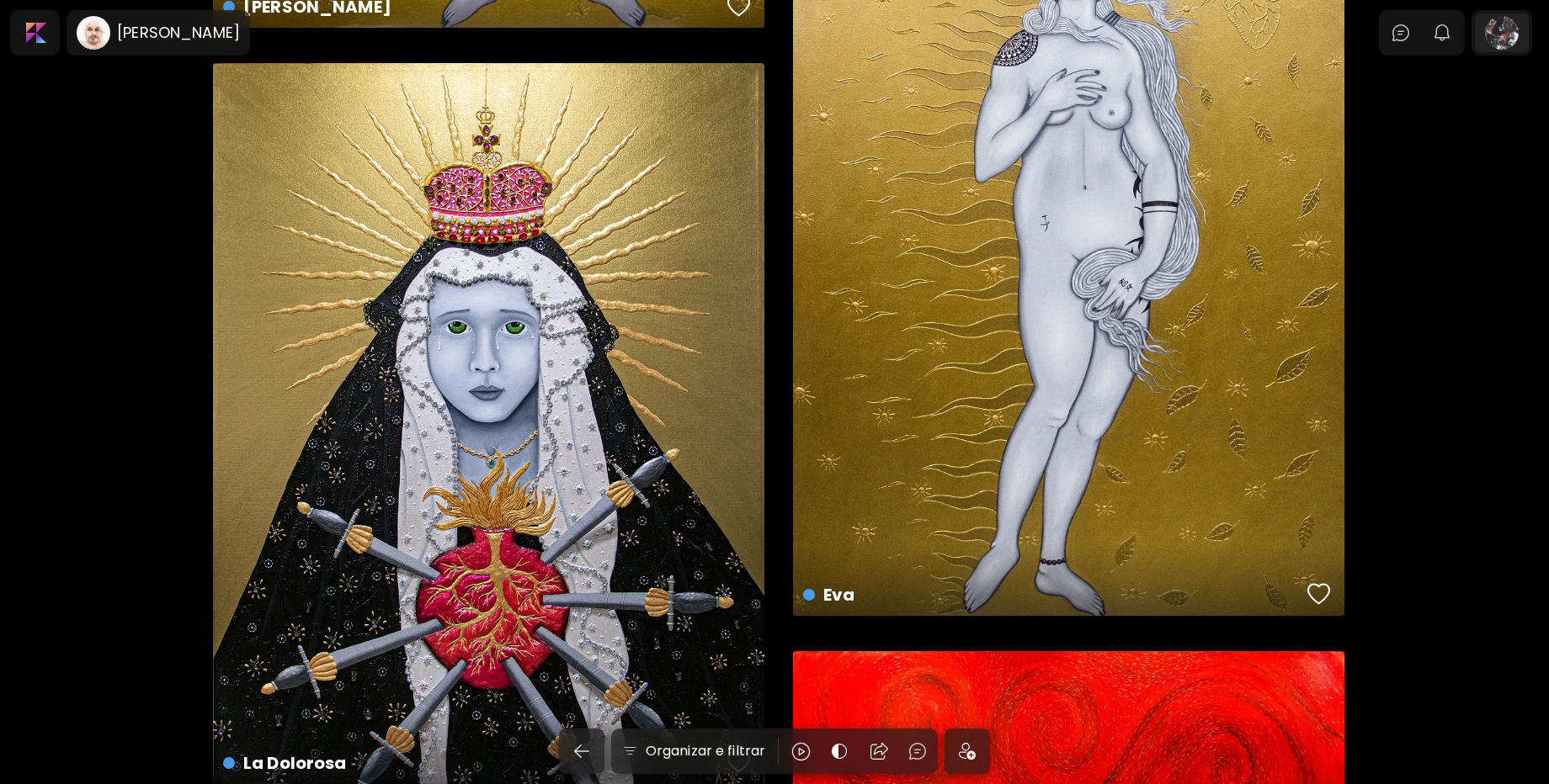
click at [1518, 30] on div at bounding box center [1501, 33] width 54 height 39
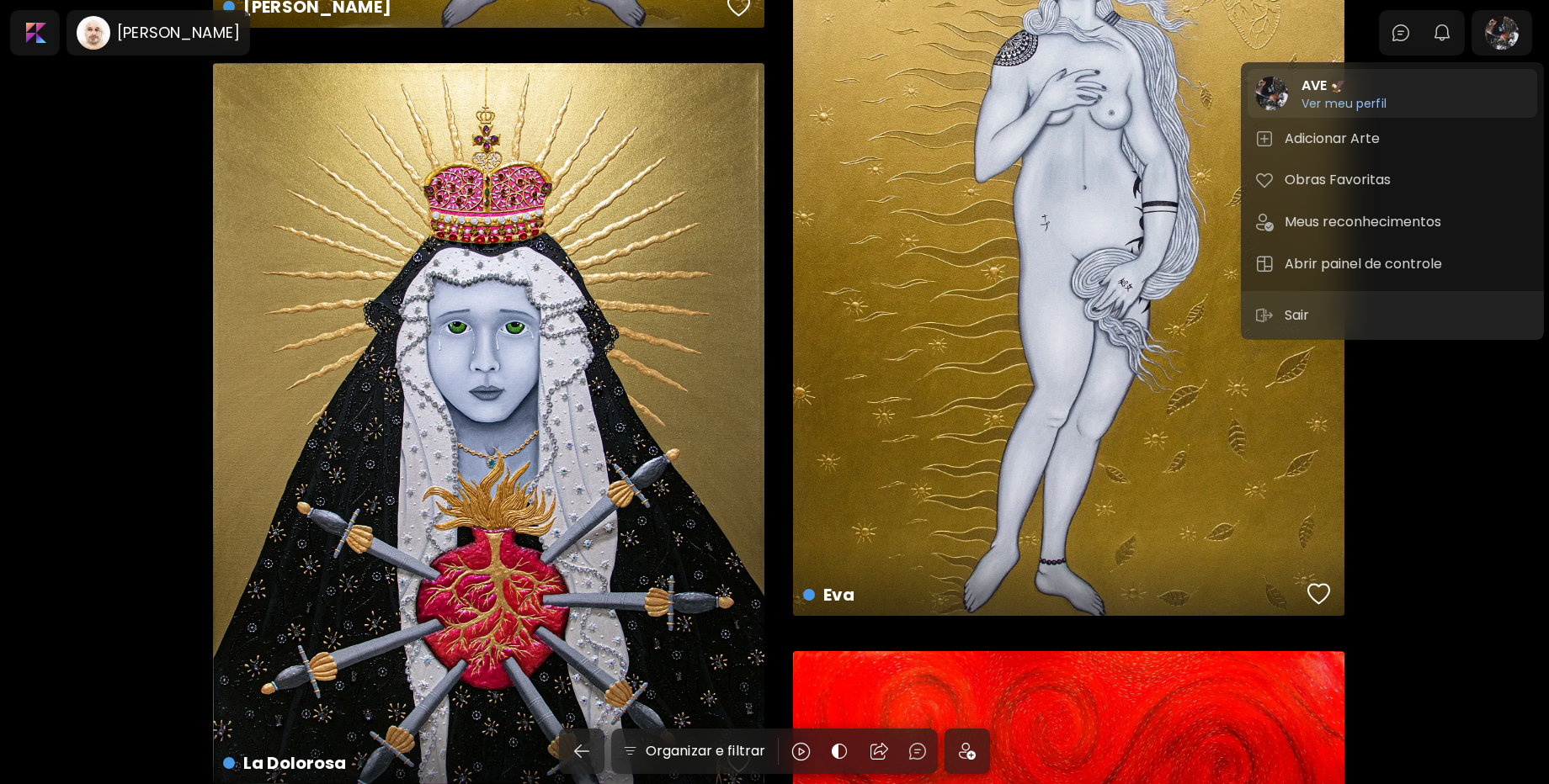
click at [1359, 107] on h6 "Ver meu perfil" at bounding box center [1344, 103] width 85 height 15
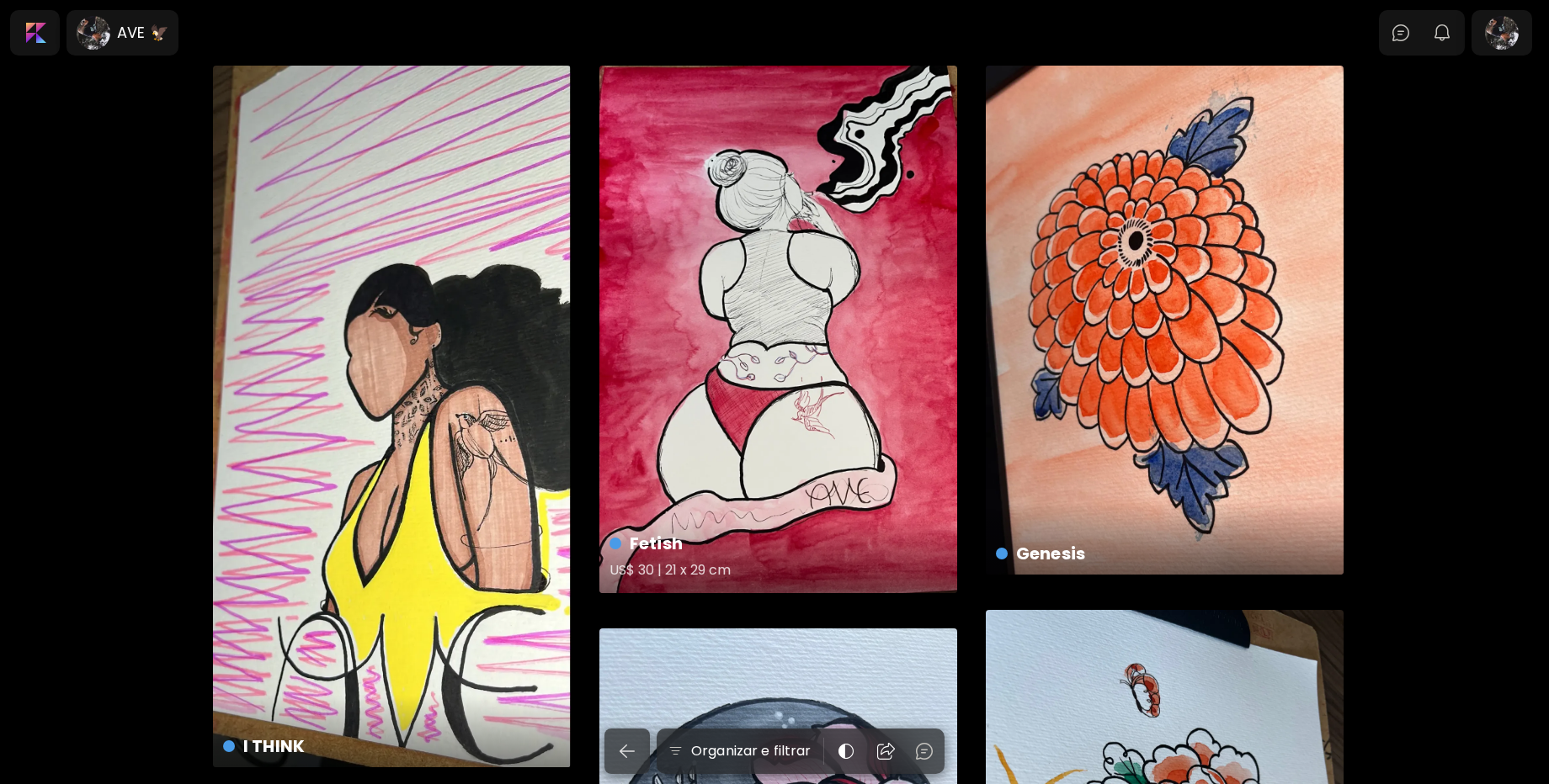
click at [865, 278] on div "Fetish US$ 30 | 21 x 29 cm" at bounding box center [778, 329] width 358 height 528
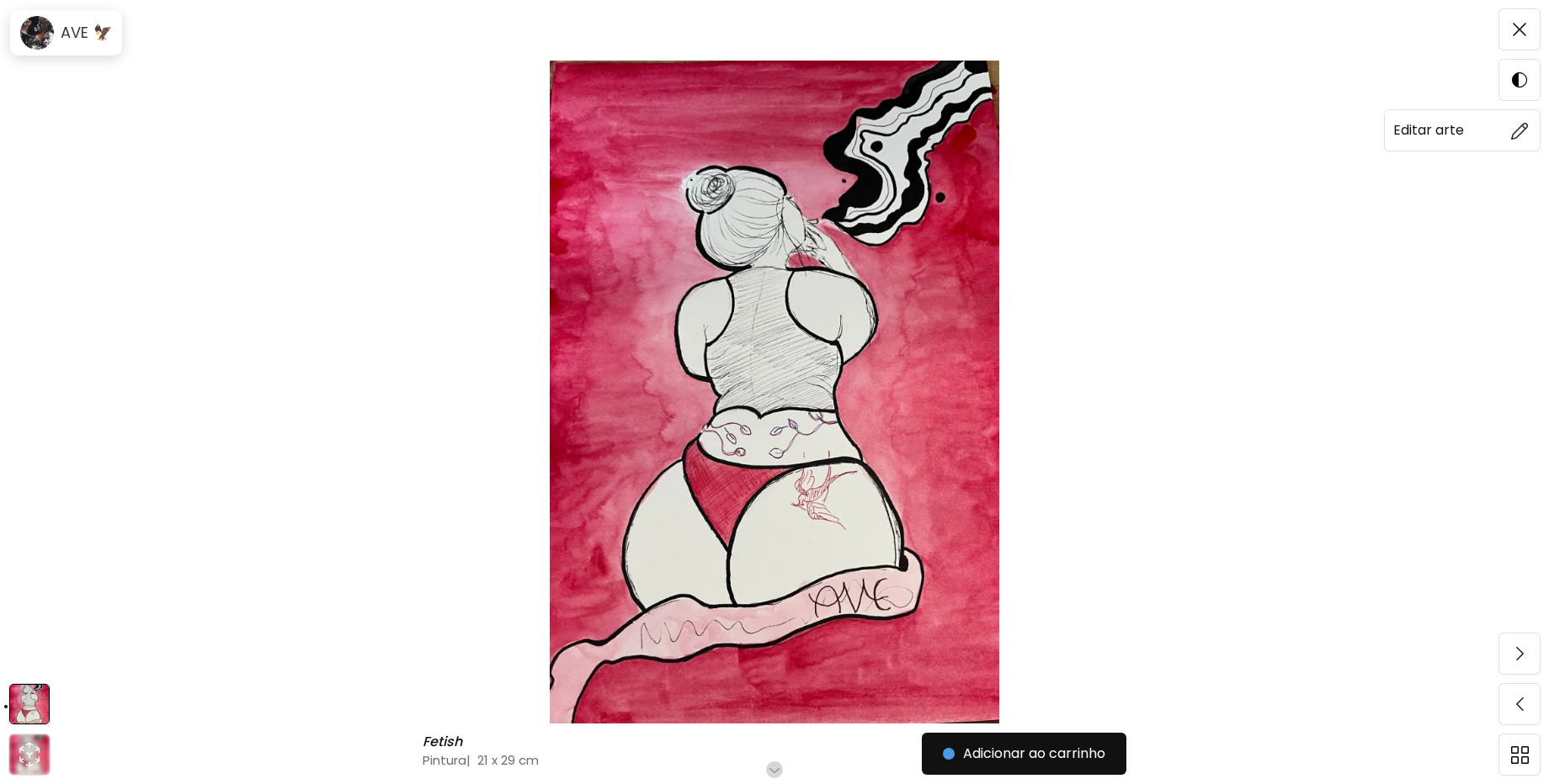
click at [1518, 137] on img at bounding box center [1520, 131] width 18 height 18
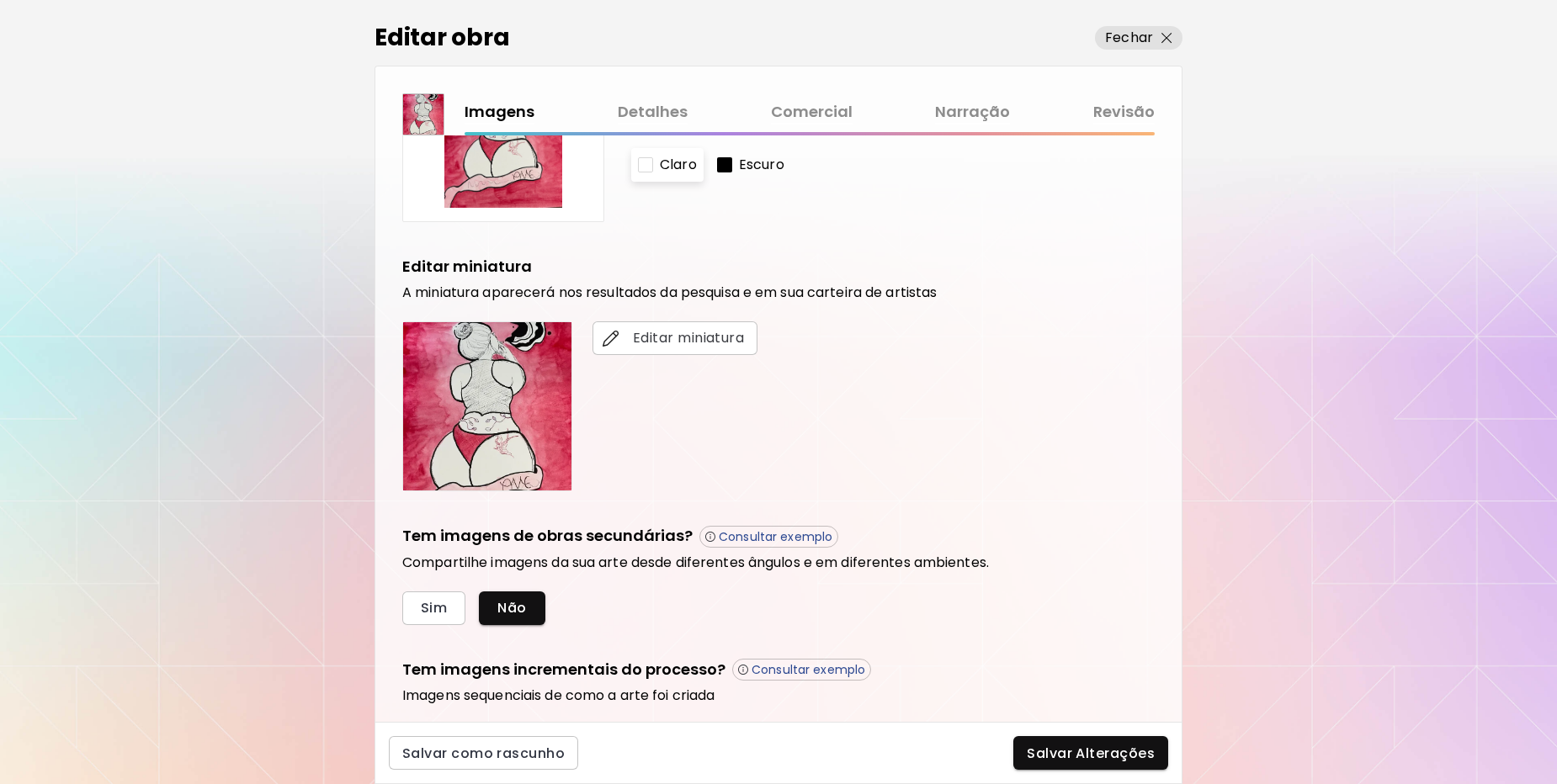
scroll to position [304, 0]
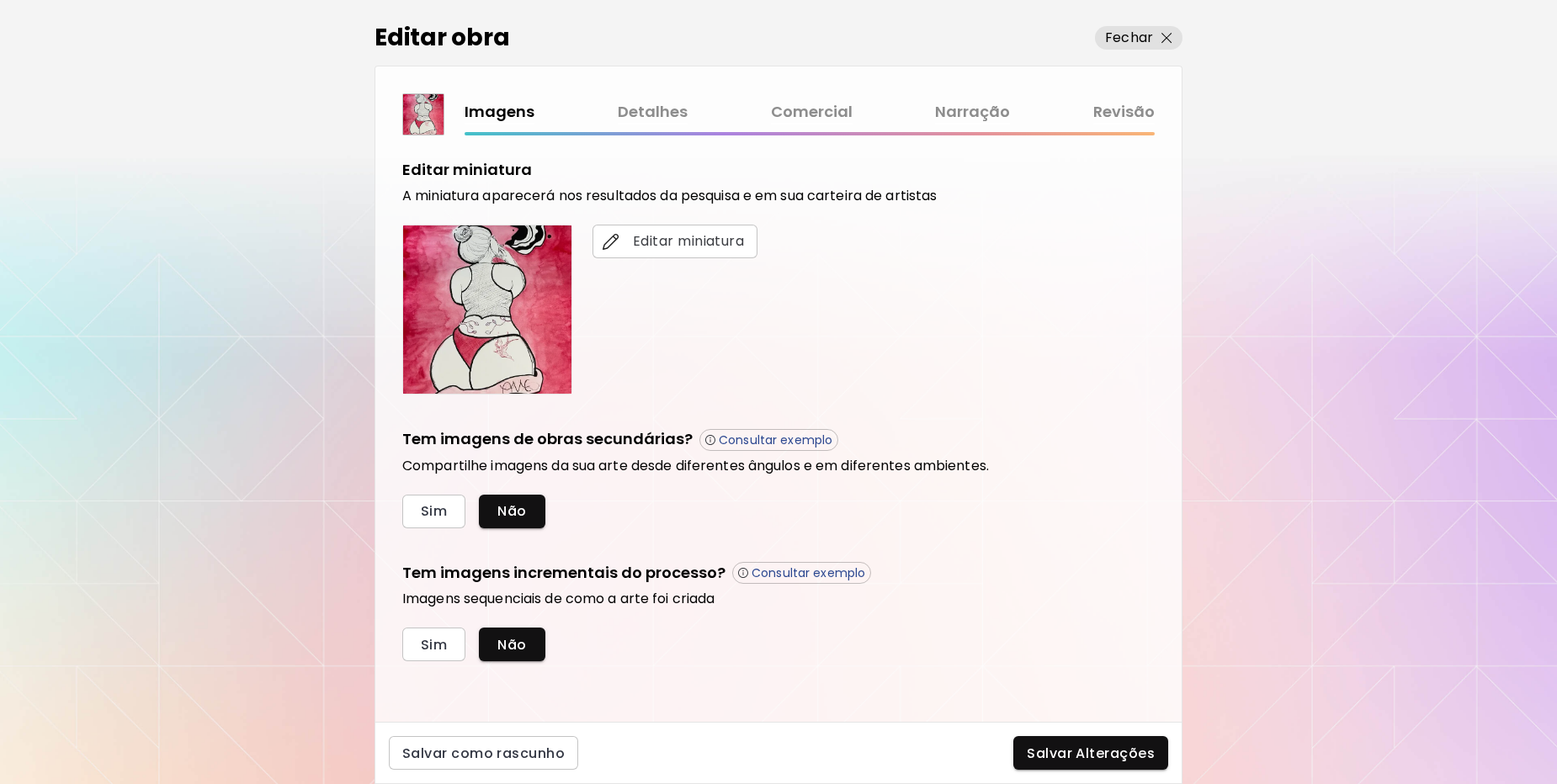
click at [646, 112] on link "Detalhes" at bounding box center [652, 113] width 70 height 25
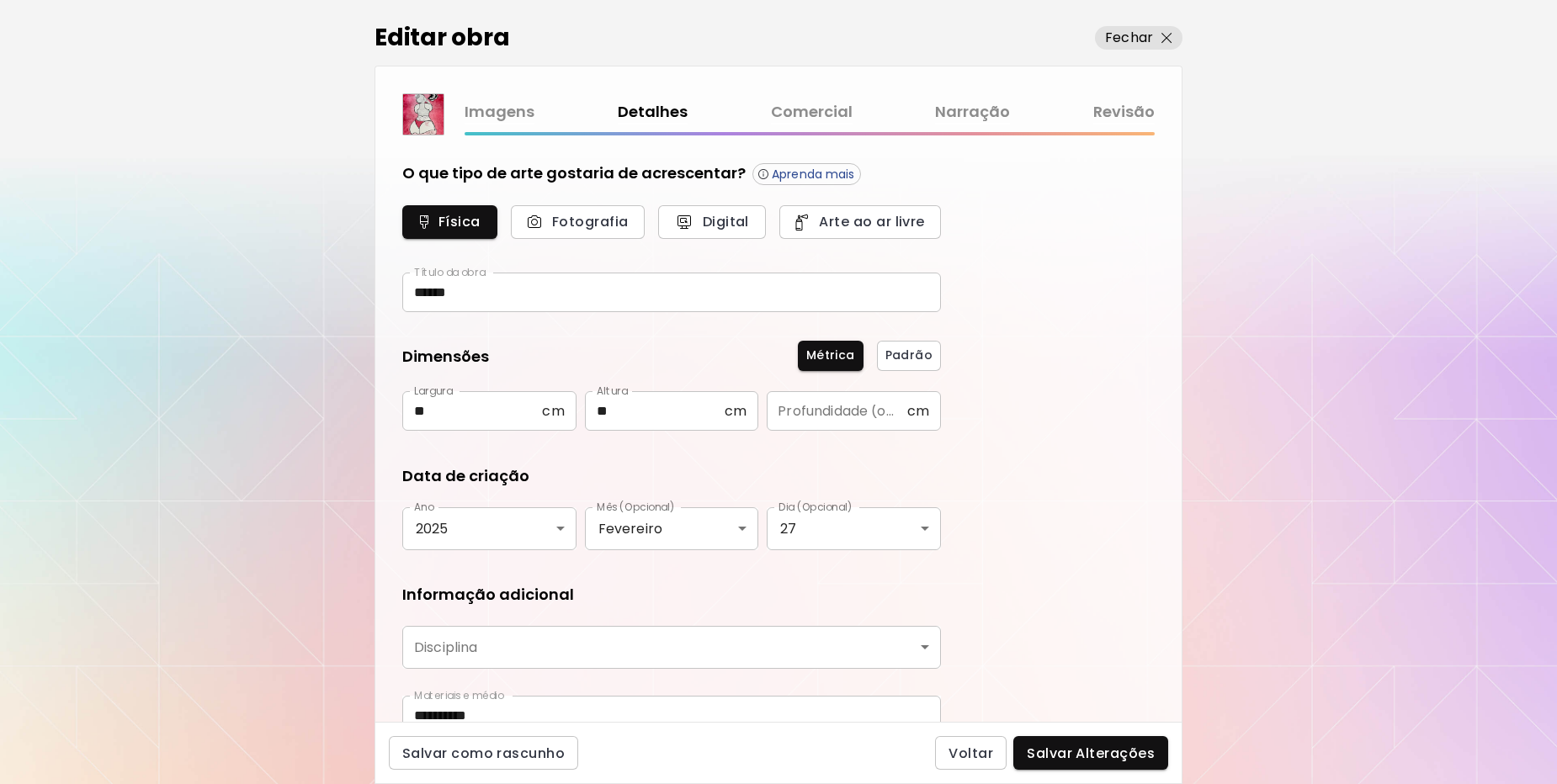
type input "********"
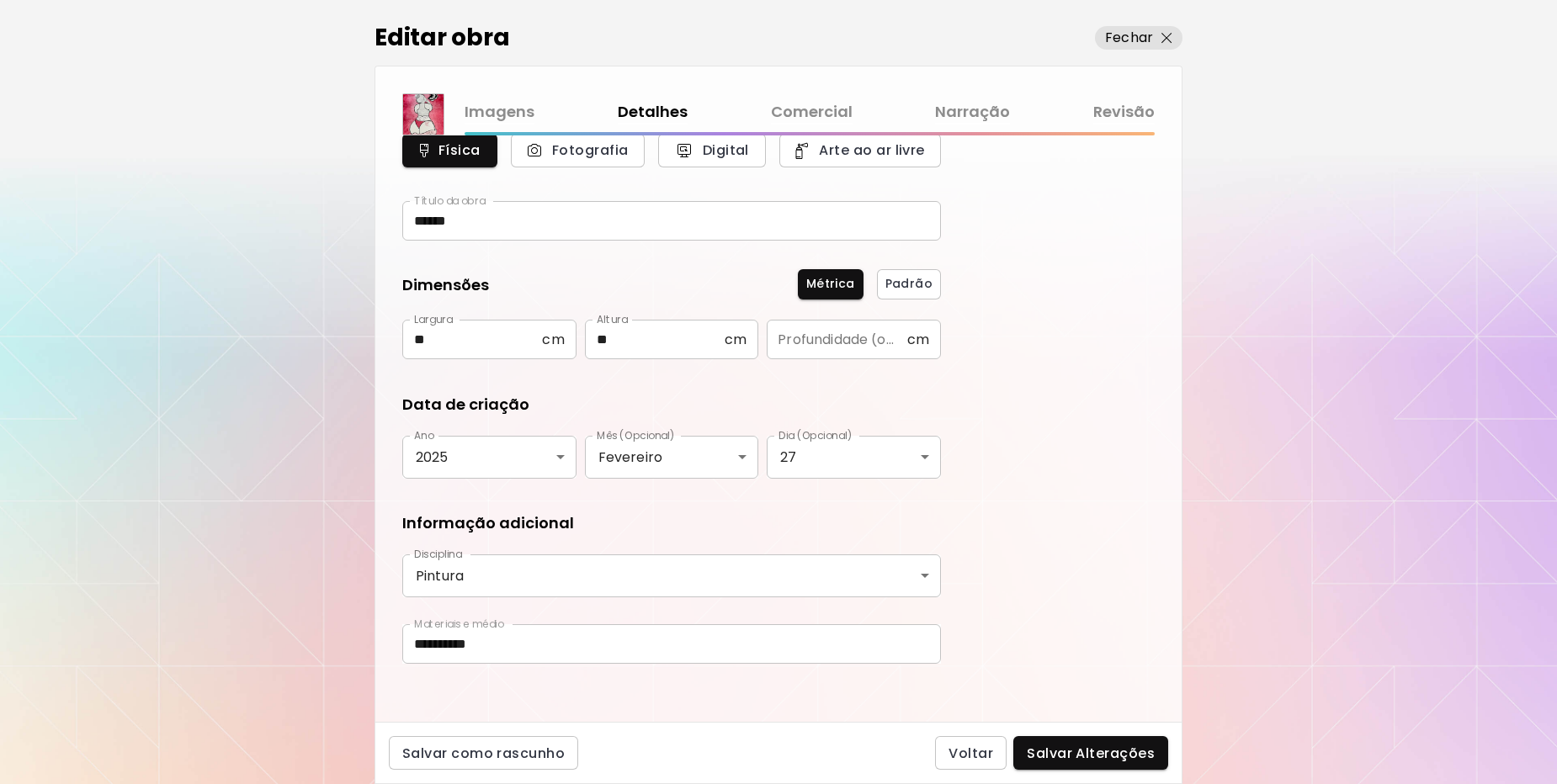
scroll to position [81, 0]
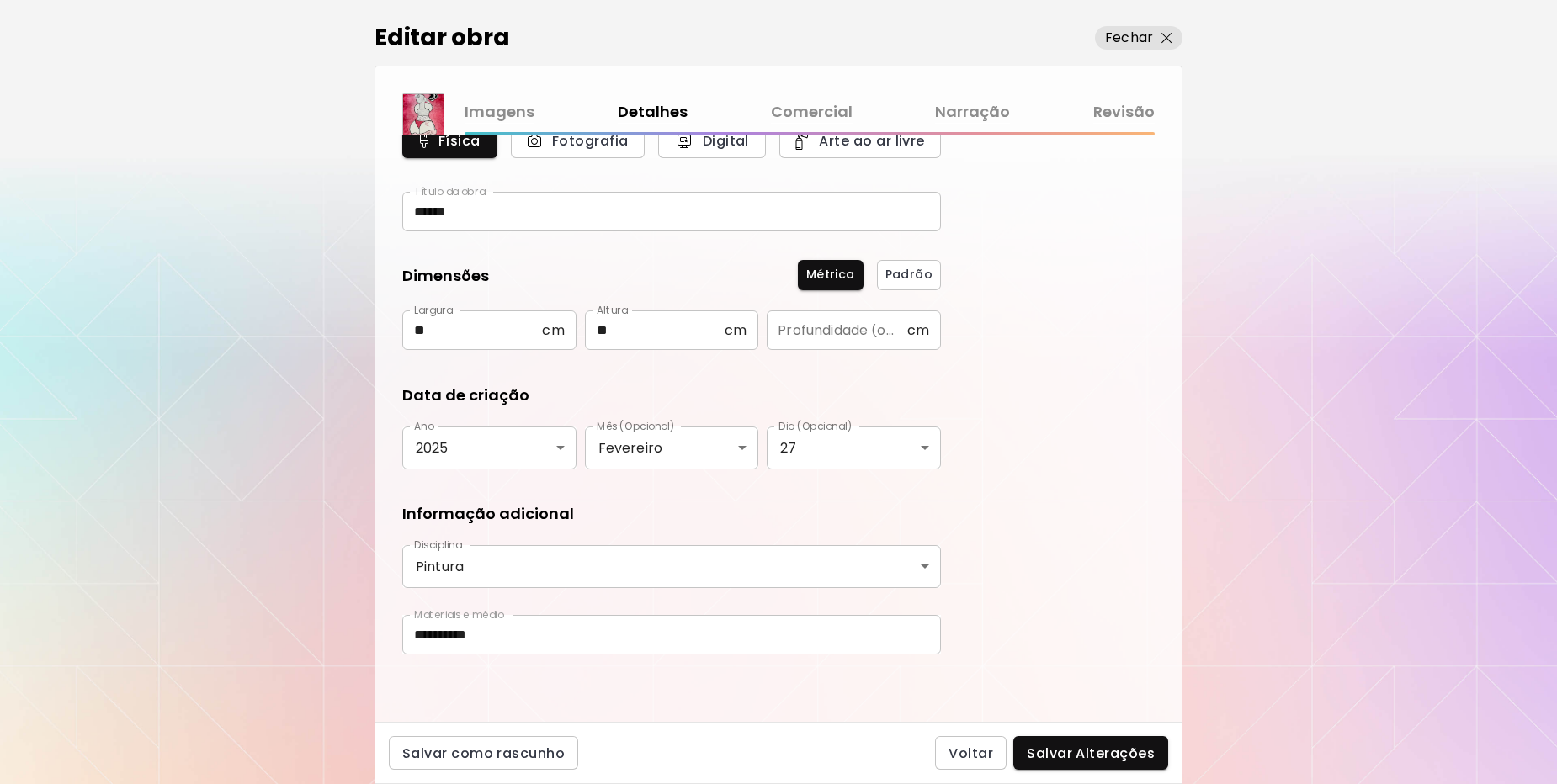
click at [1094, 111] on link "Revisão" at bounding box center [1123, 113] width 61 height 25
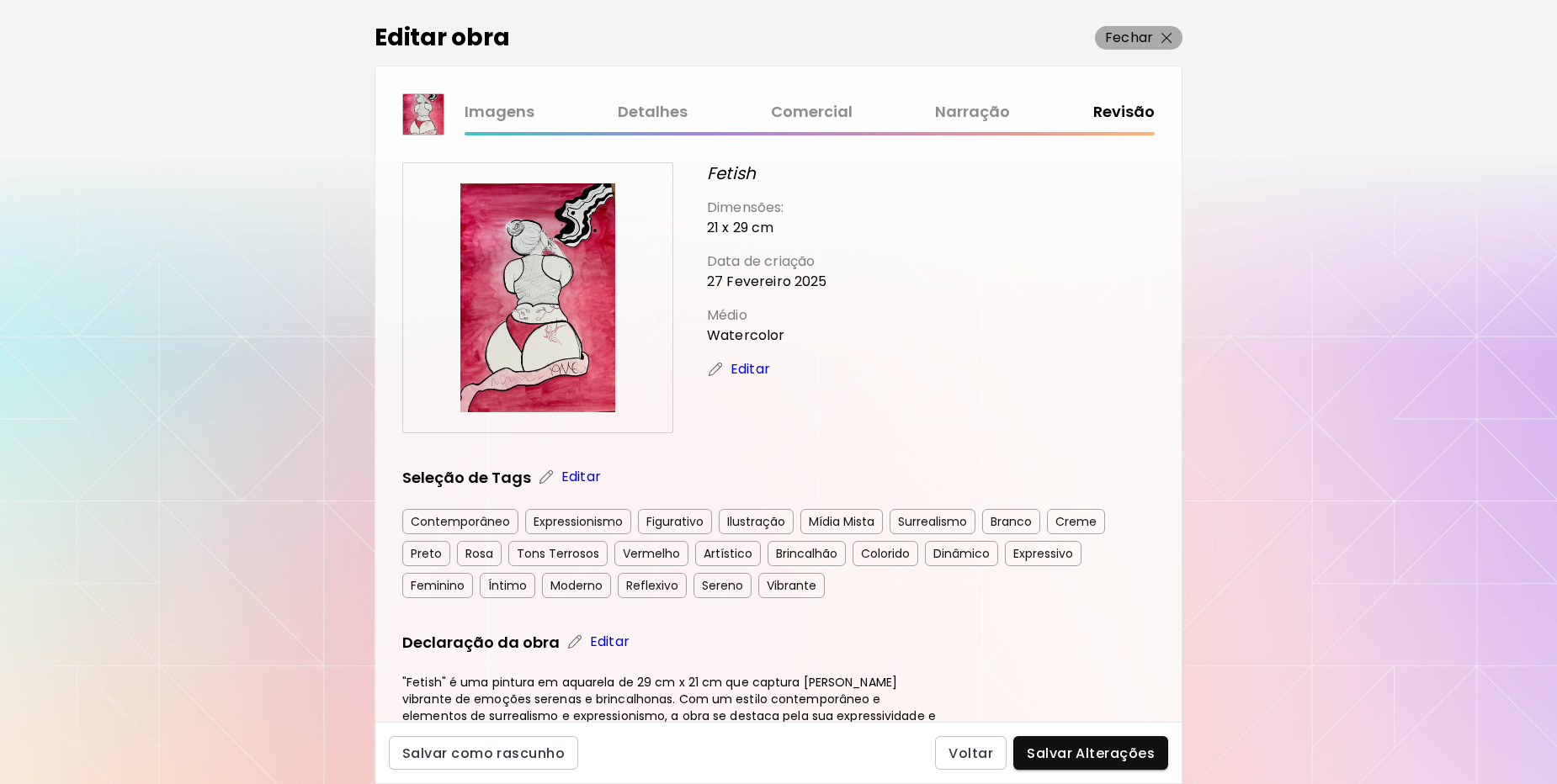
click at [1137, 38] on p "Fechar" at bounding box center [1129, 37] width 48 height 20
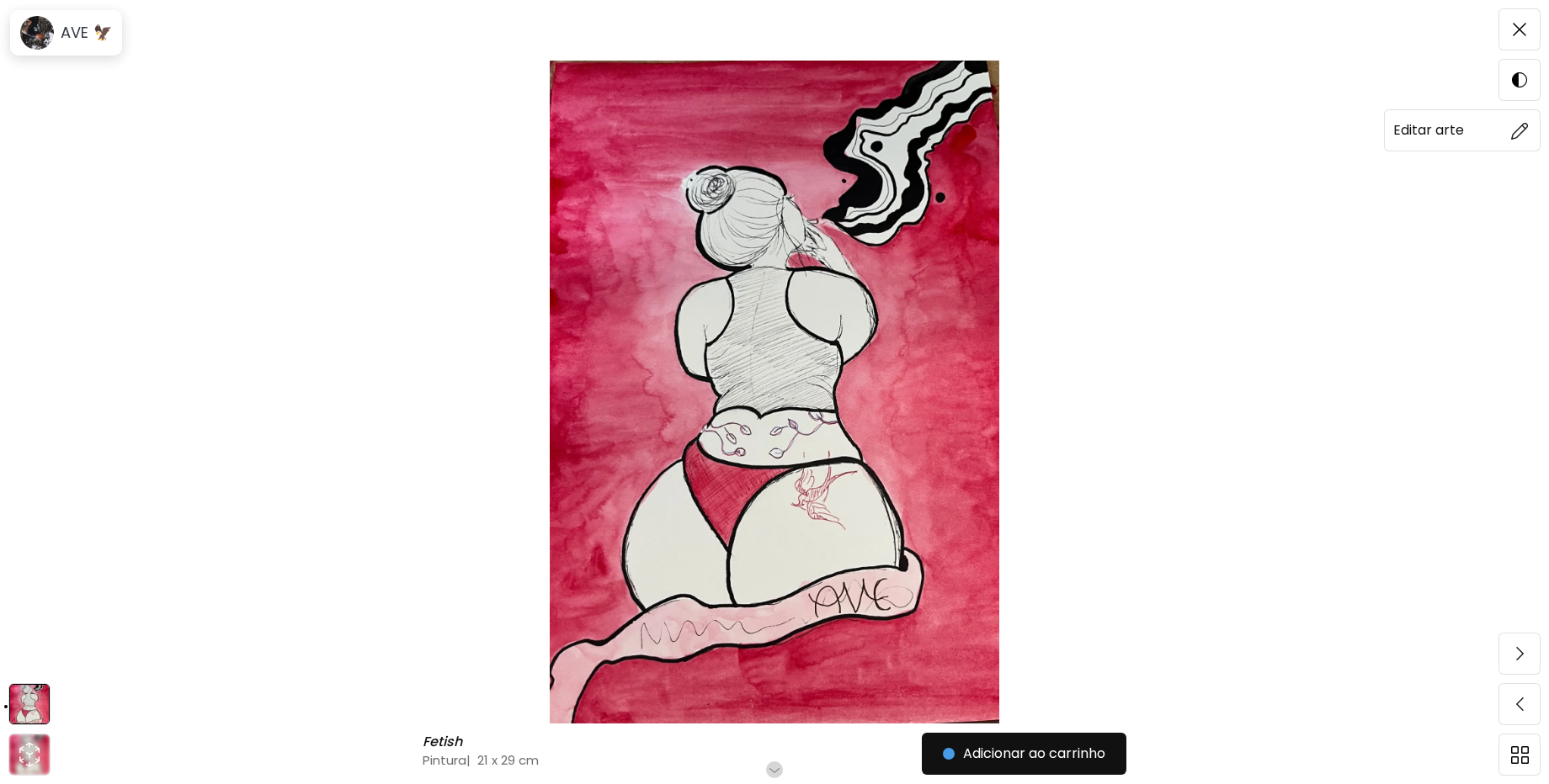
click at [1513, 118] on span at bounding box center [1520, 130] width 35 height 35
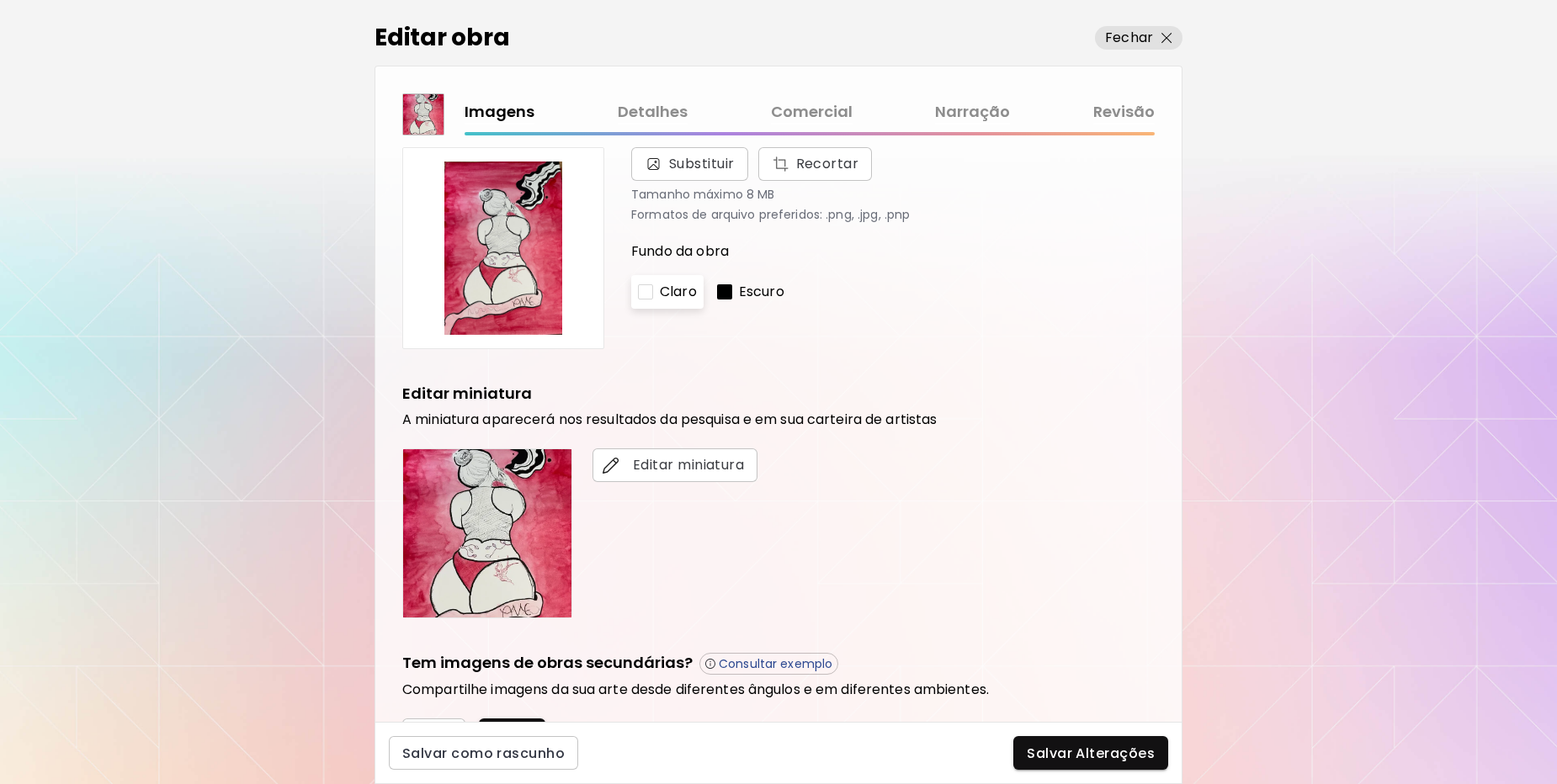
scroll to position [304, 0]
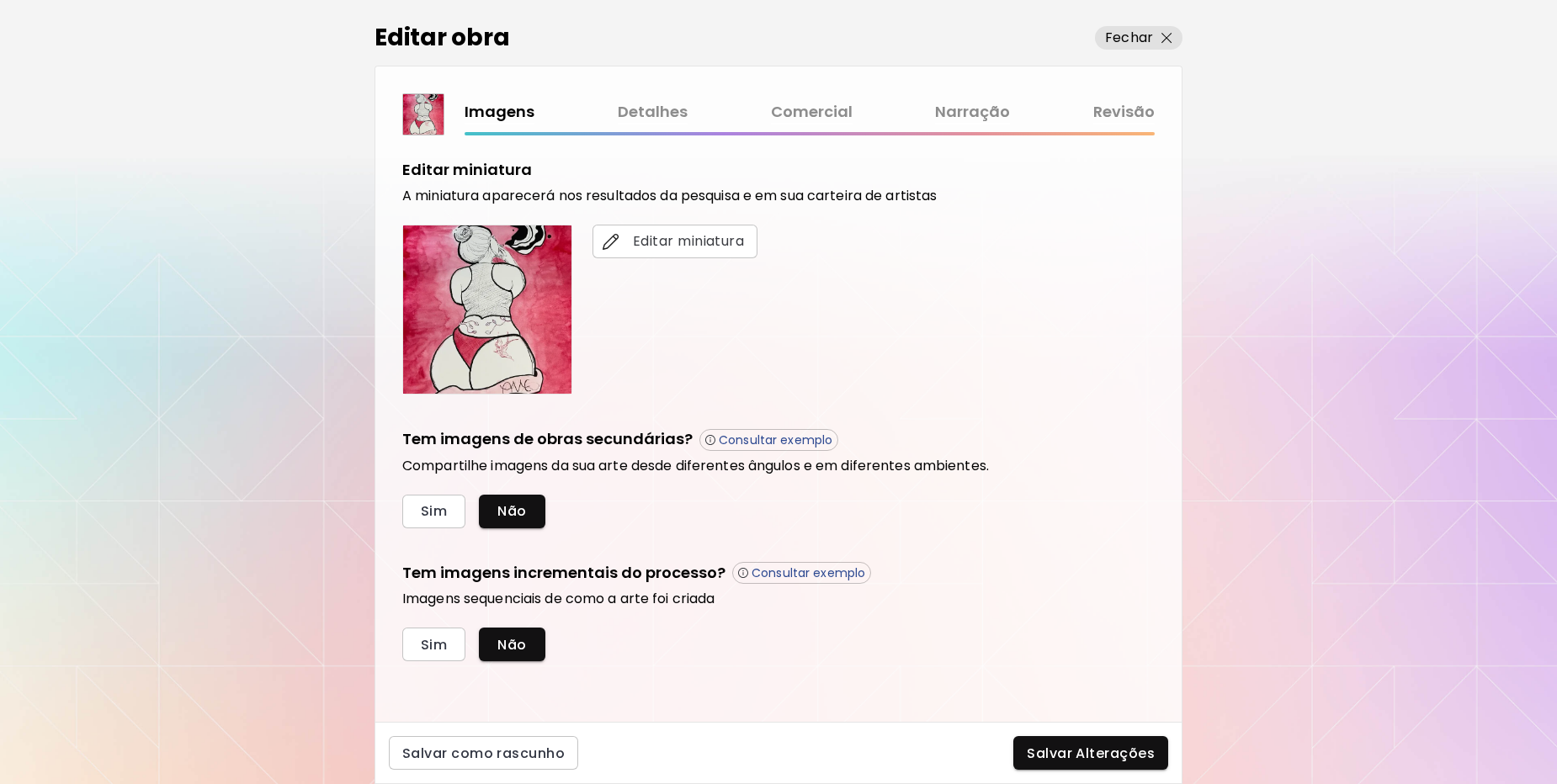
click at [1103, 116] on link "Revisão" at bounding box center [1123, 113] width 61 height 25
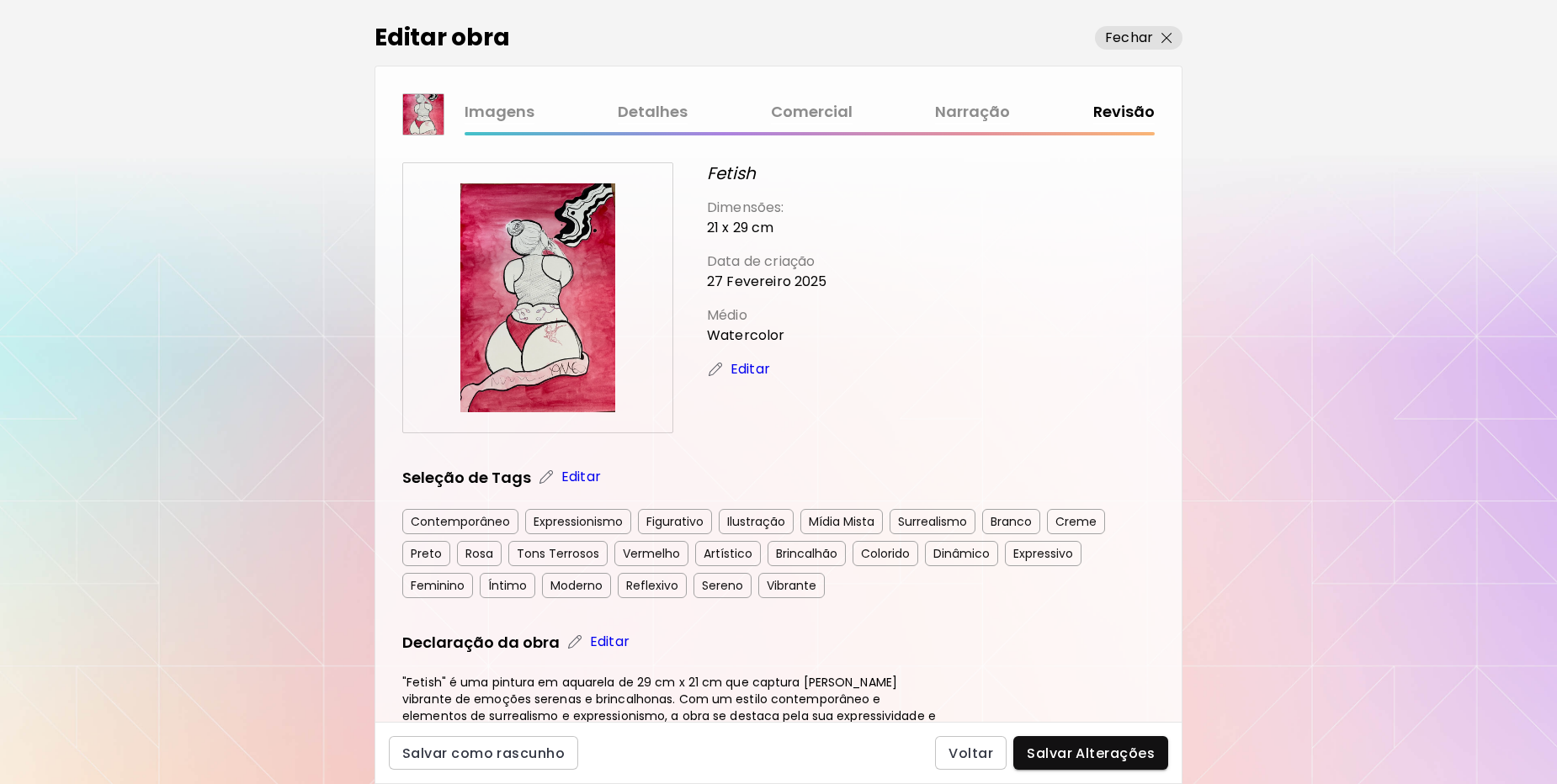
click at [735, 368] on p "Editar" at bounding box center [751, 369] width 40 height 20
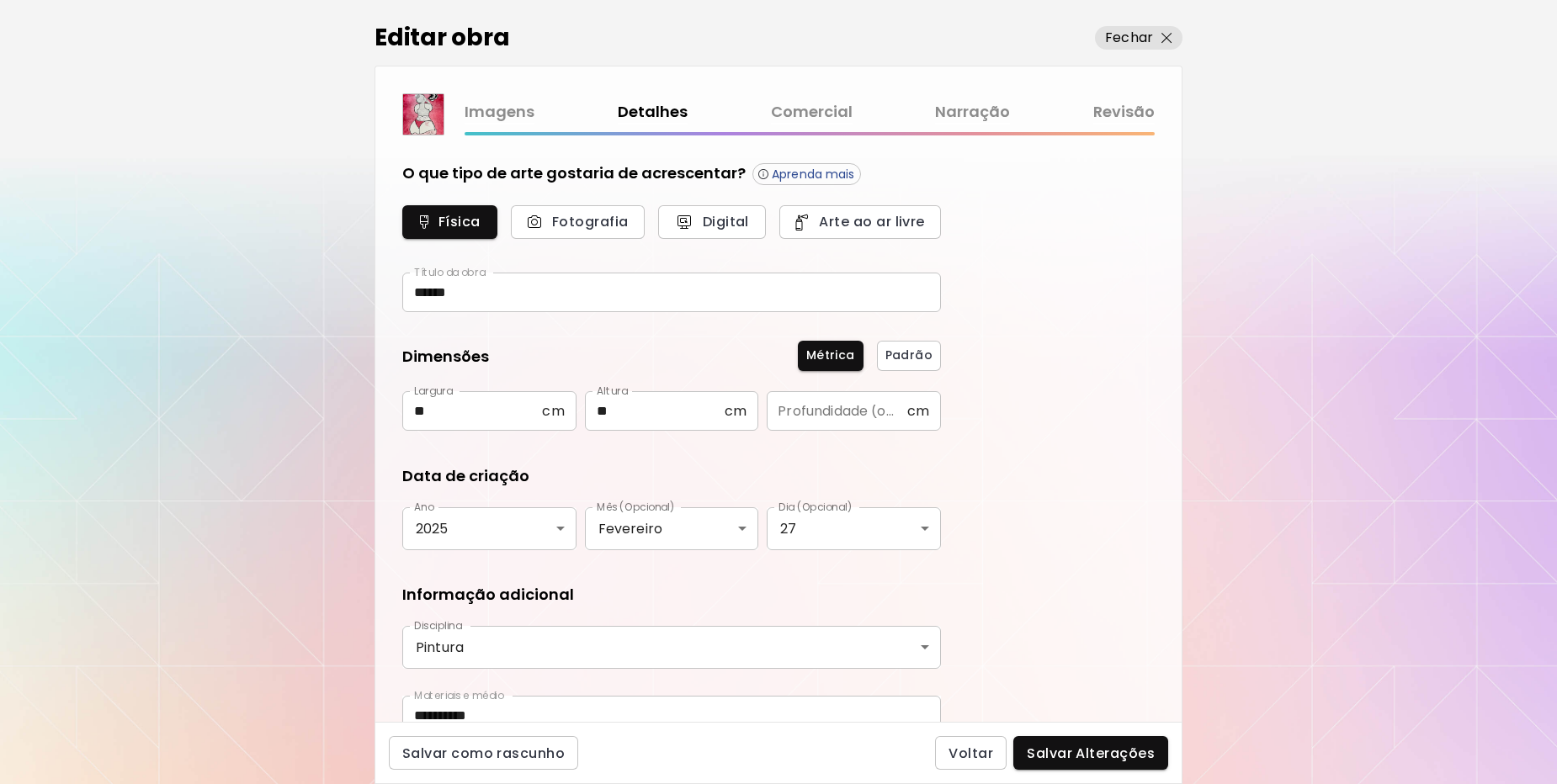
click at [1129, 119] on link "Revisão" at bounding box center [1123, 113] width 61 height 25
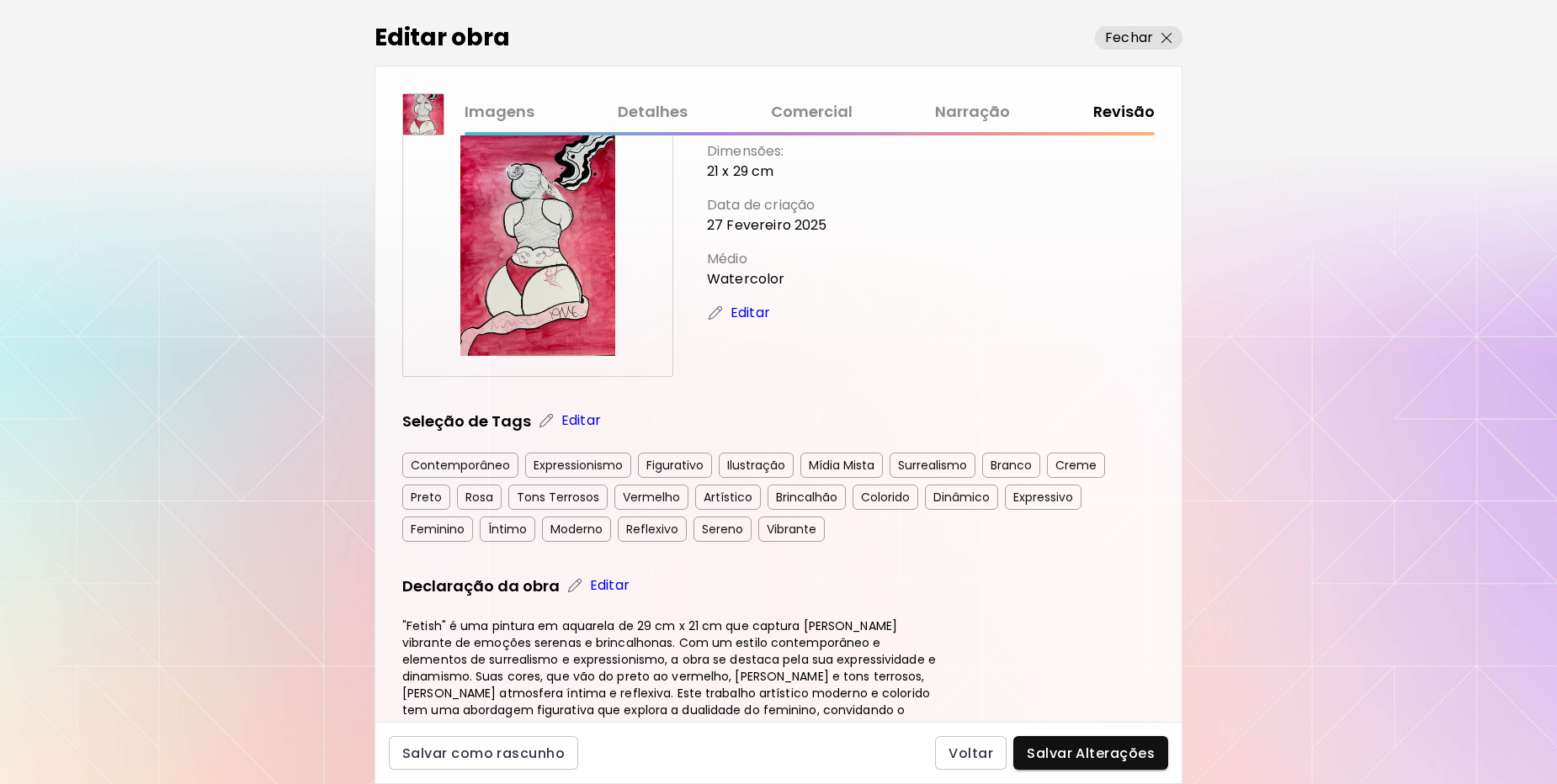
scroll to position [231, 0]
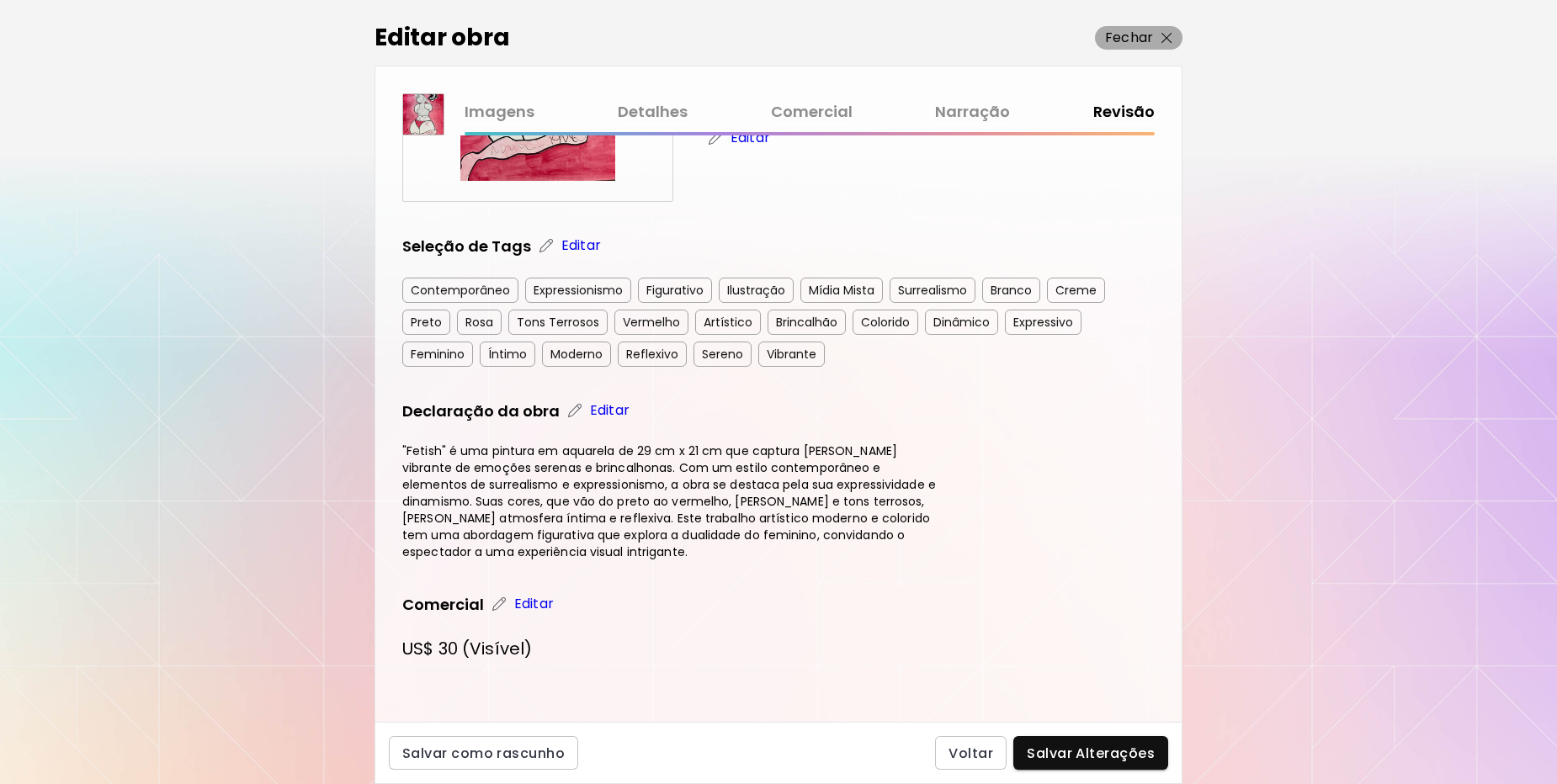
click at [1139, 31] on p "Fechar" at bounding box center [1129, 37] width 48 height 20
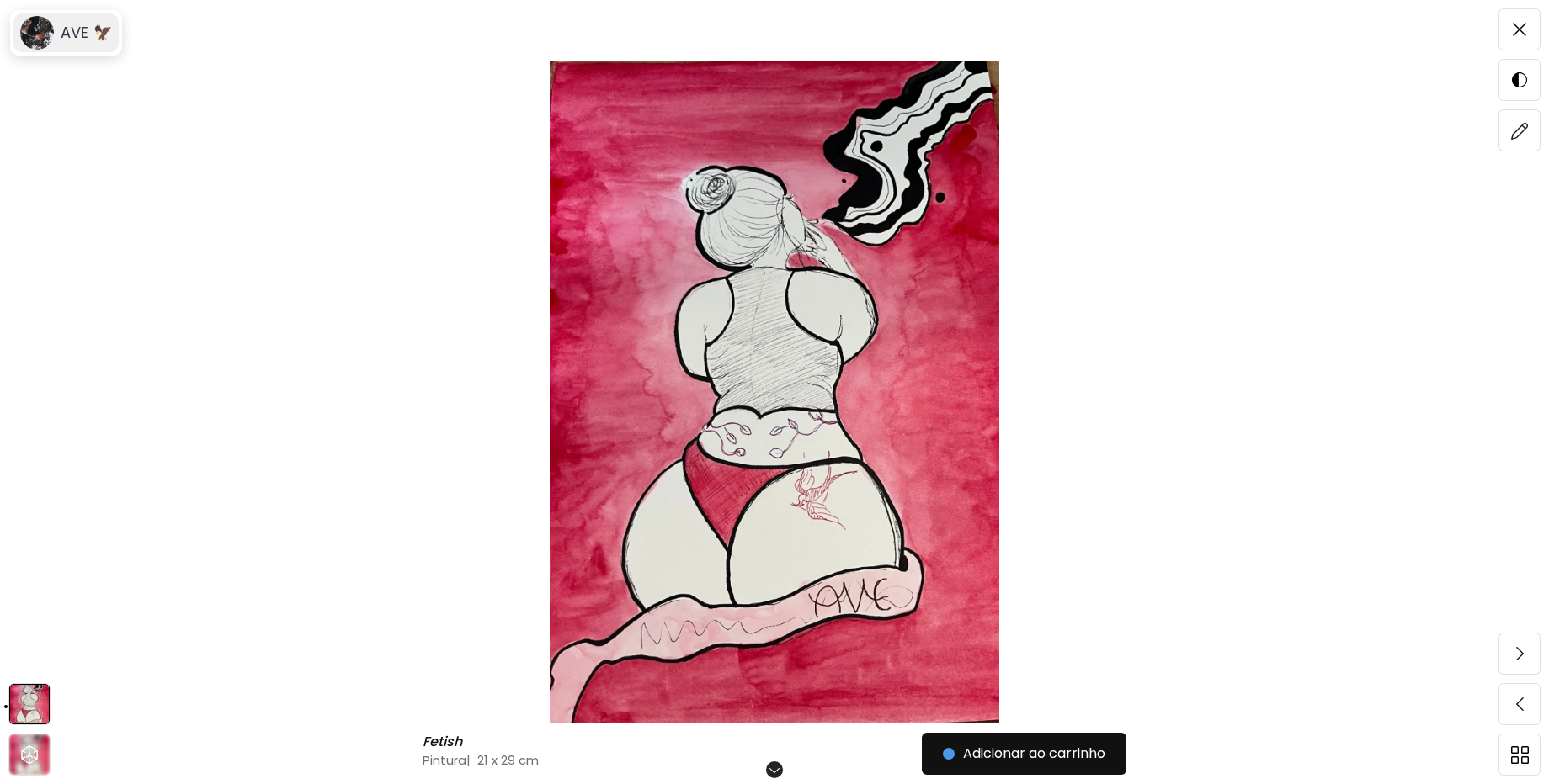
click at [60, 31] on h6 "AVE 🦅" at bounding box center [86, 33] width 51 height 20
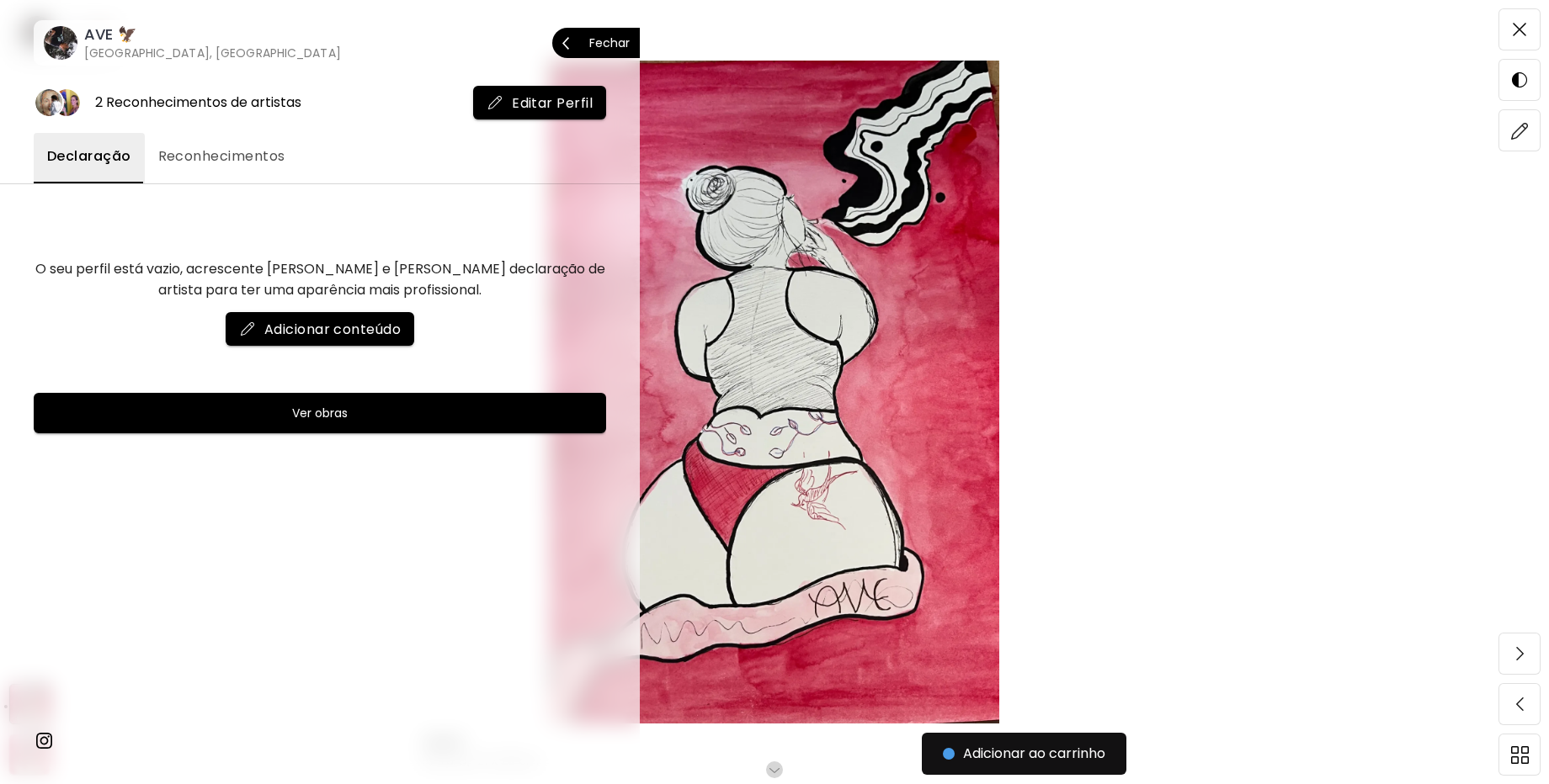
click at [614, 40] on p "Fechar" at bounding box center [609, 43] width 41 height 12
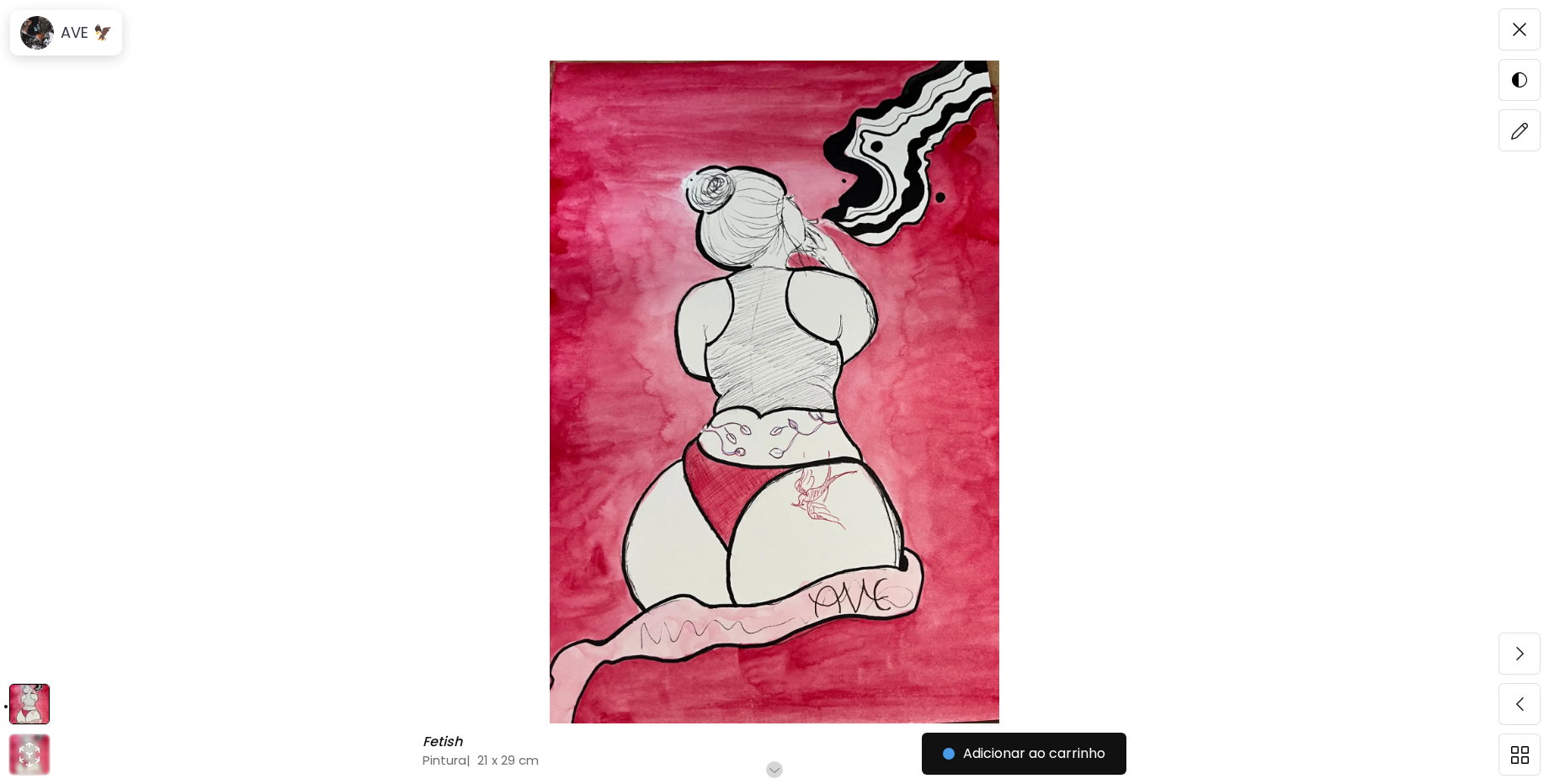
click at [444, 139] on img at bounding box center [774, 392] width 1407 height 663
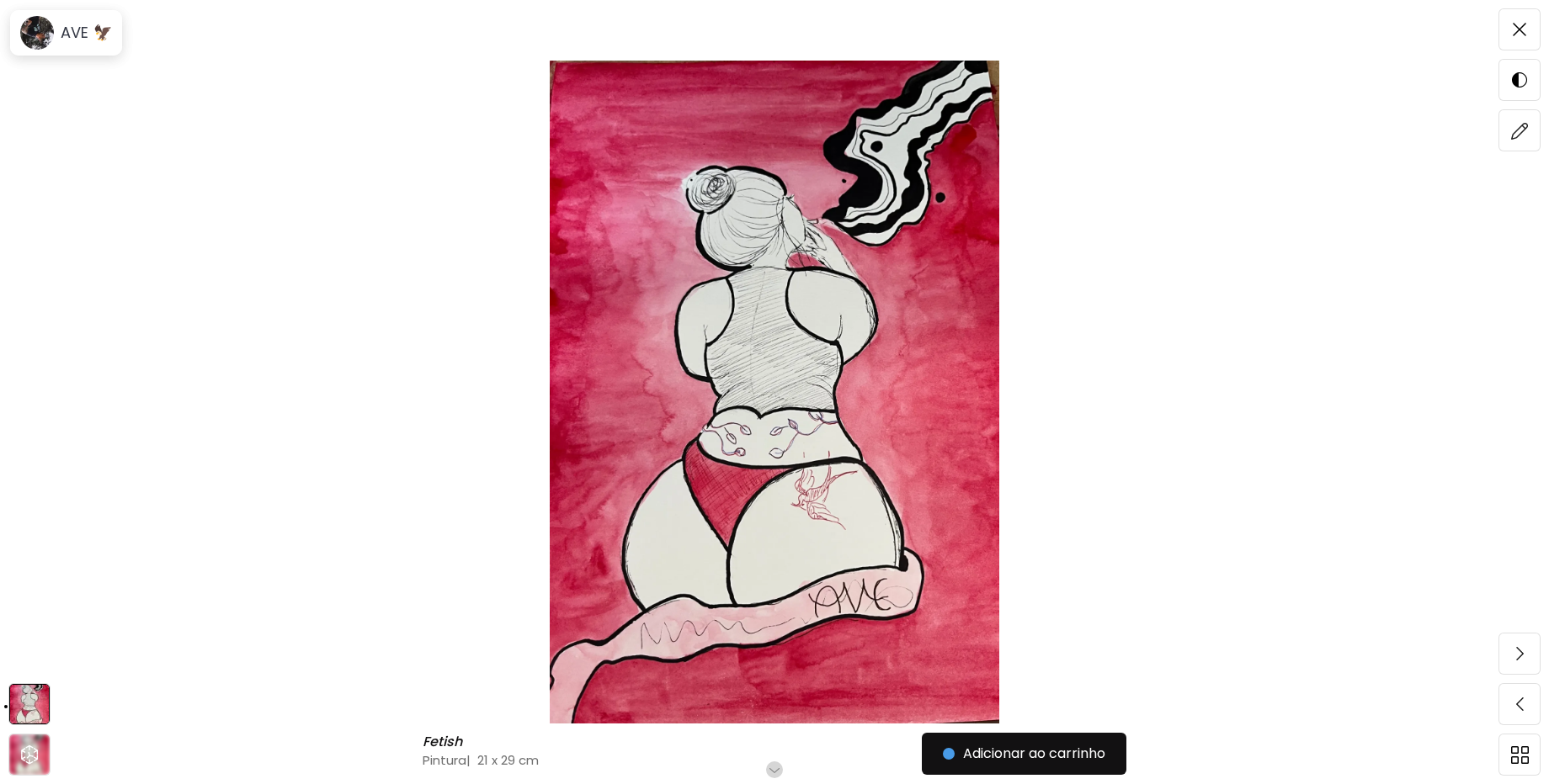
click at [891, 426] on img at bounding box center [774, 392] width 1407 height 663
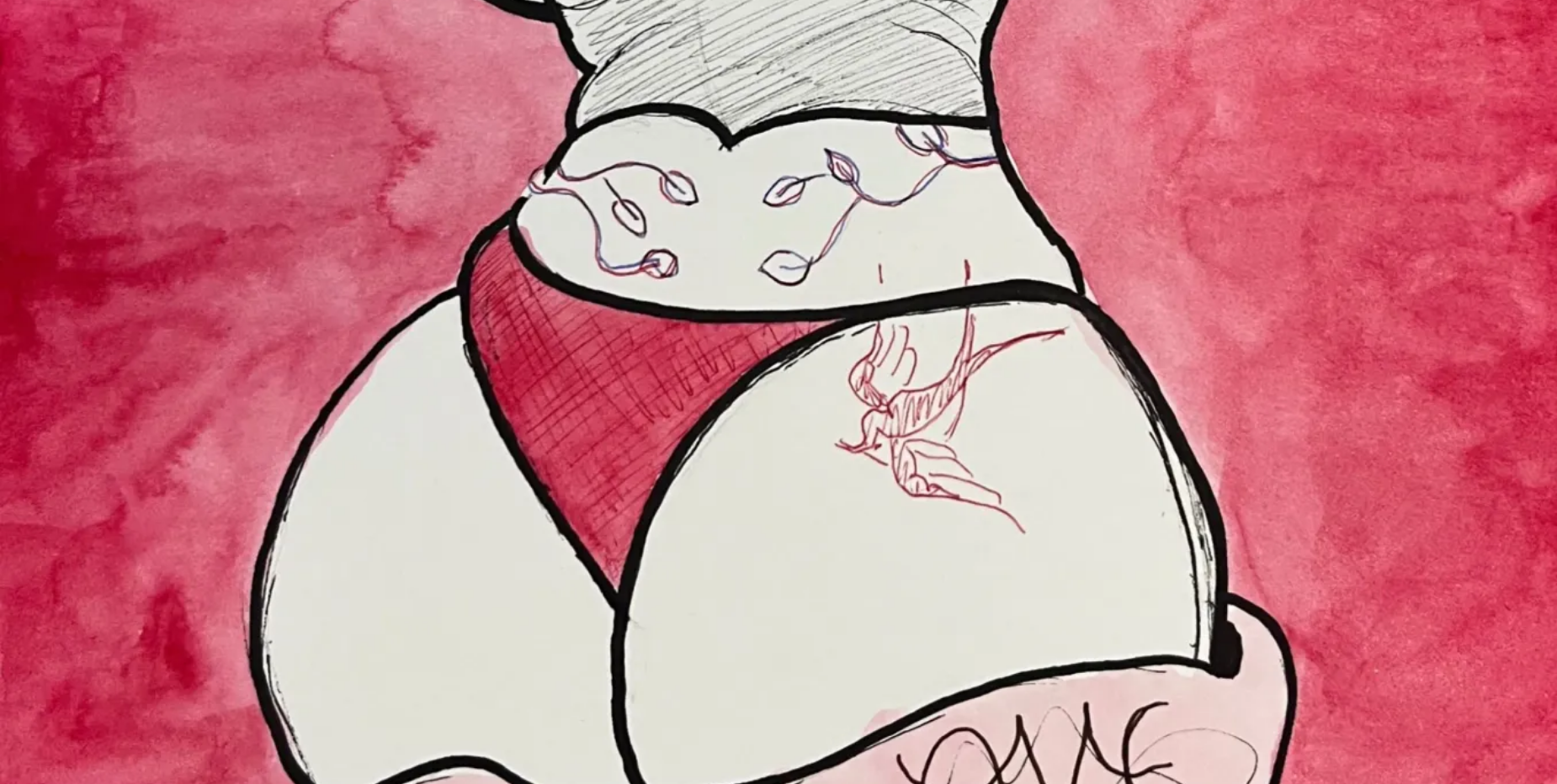
scroll to position [1110, 0]
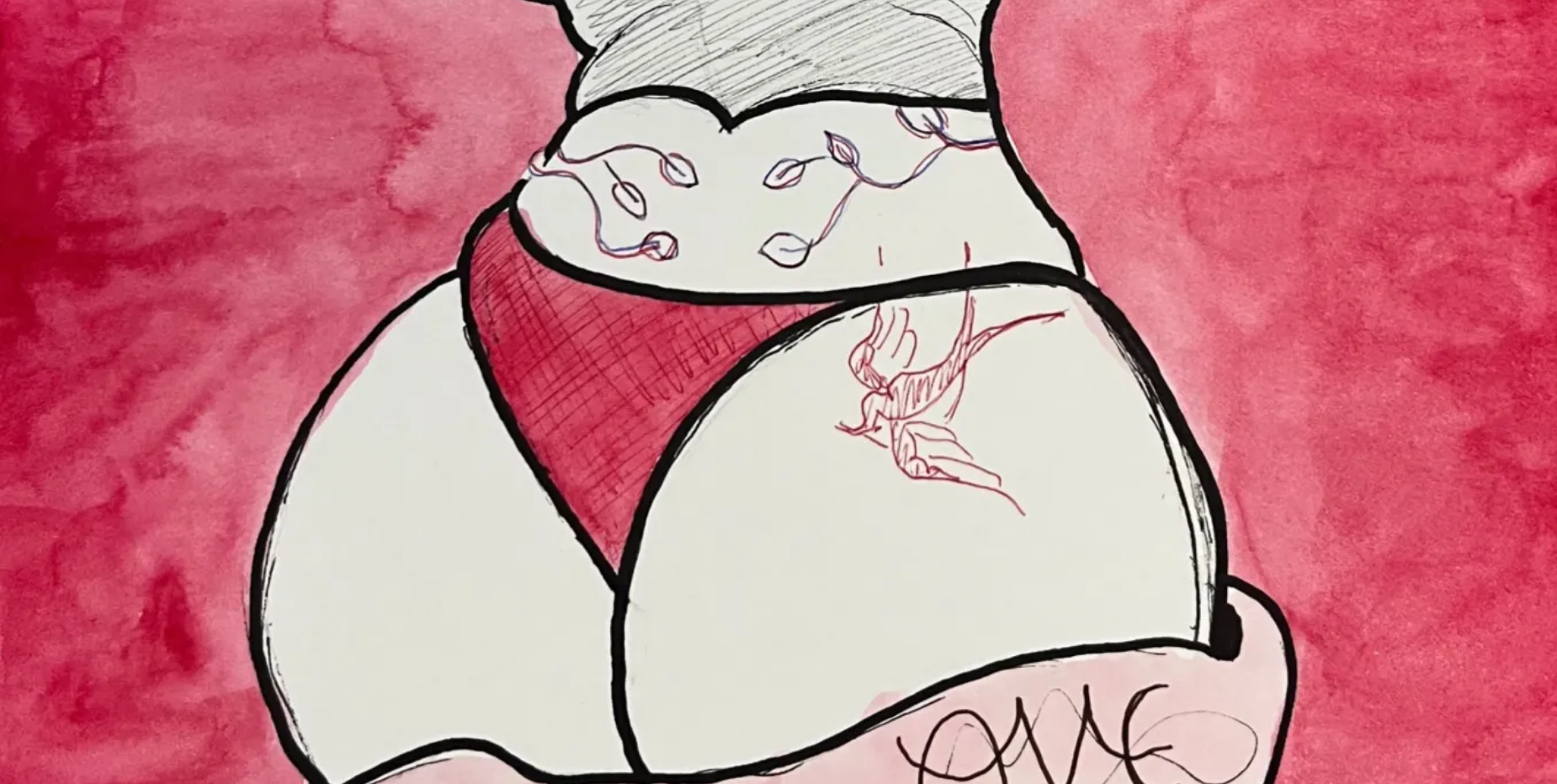
click at [833, 571] on img at bounding box center [778, 38] width 1557 height 2298
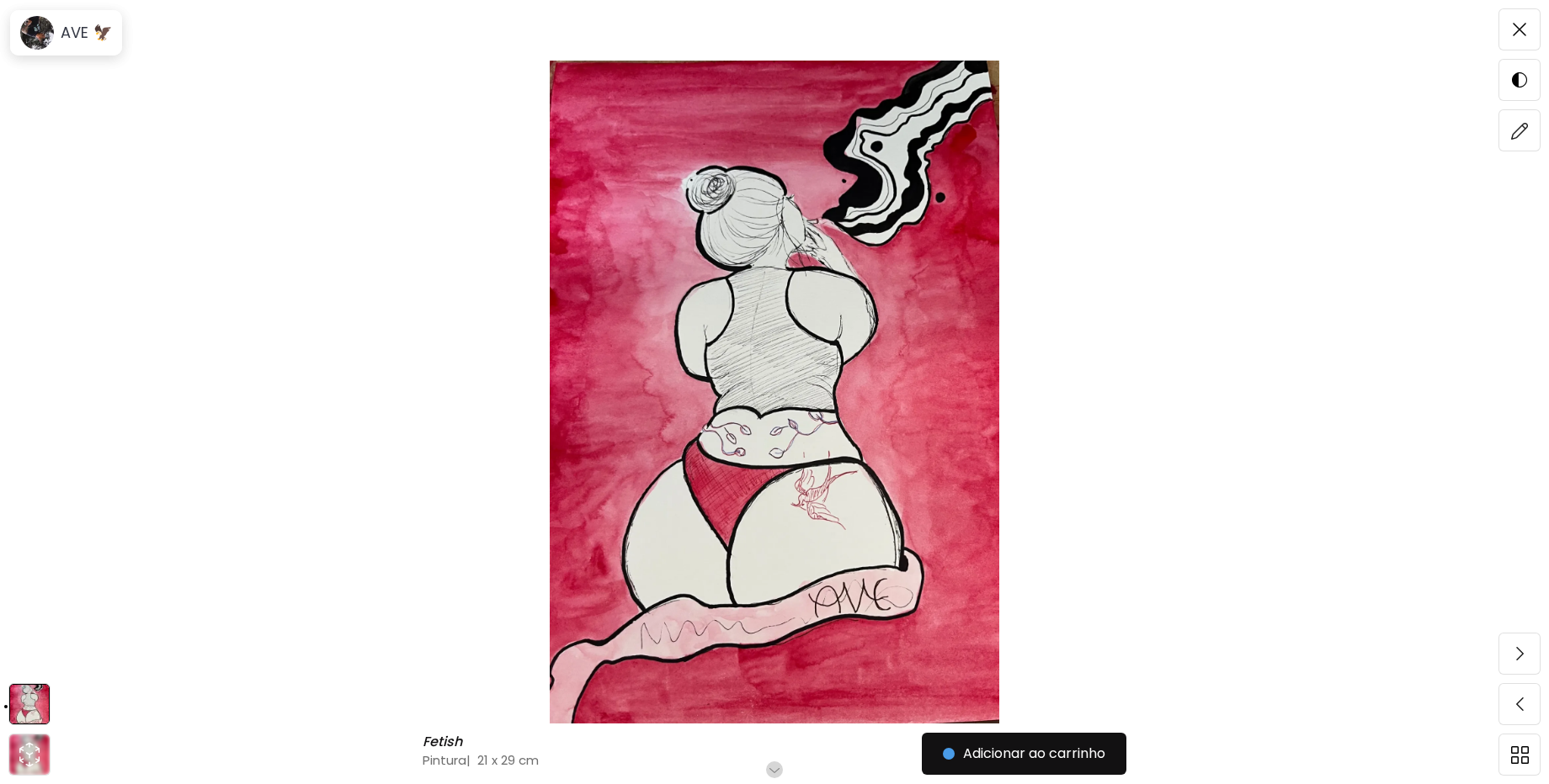
click at [1520, 22] on span at bounding box center [1520, 29] width 35 height 35
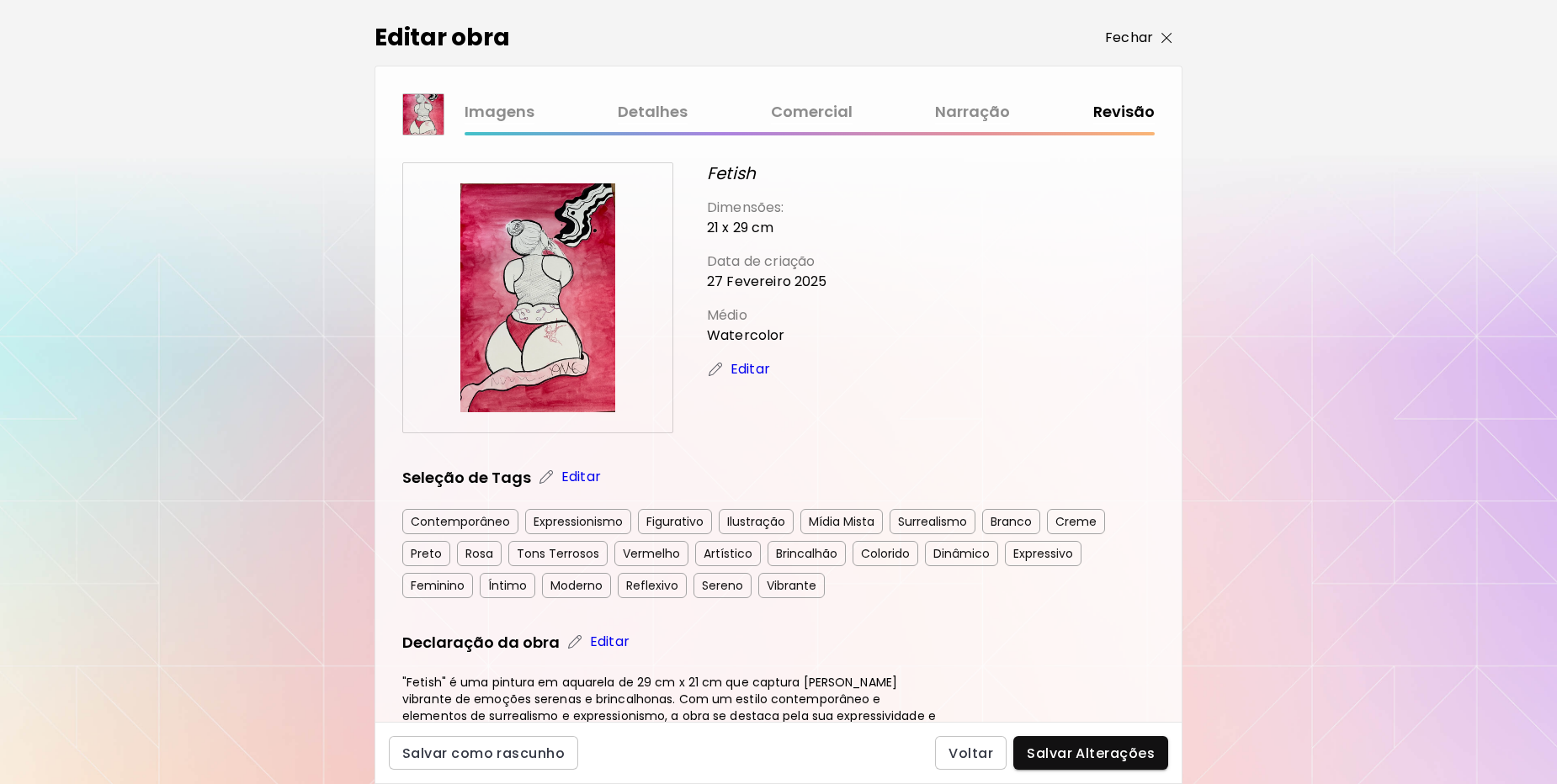
click at [1155, 40] on span "Fechar" at bounding box center [1139, 37] width 67 height 20
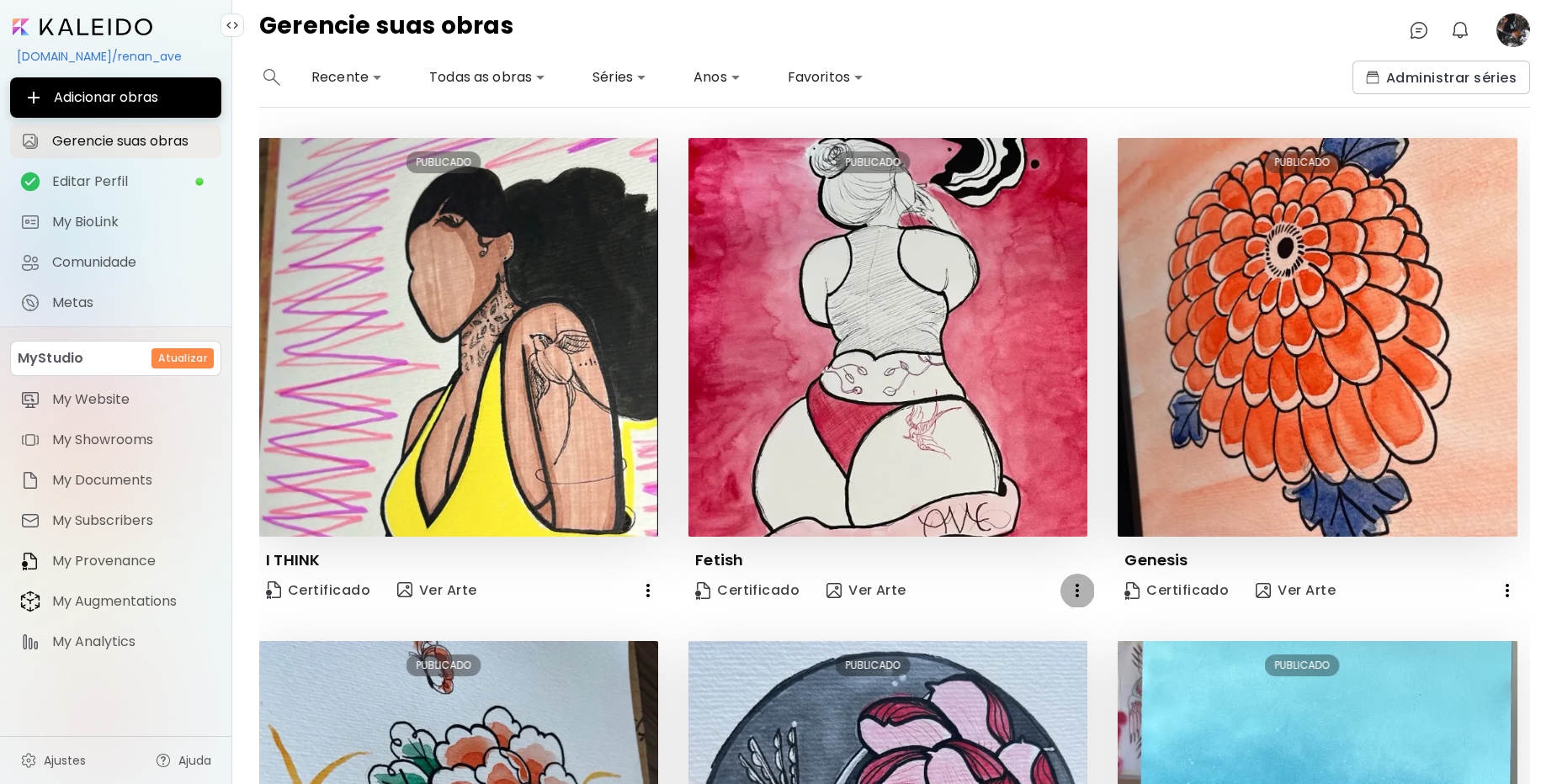
click at [1072, 592] on icon "button" at bounding box center [1077, 591] width 20 height 20
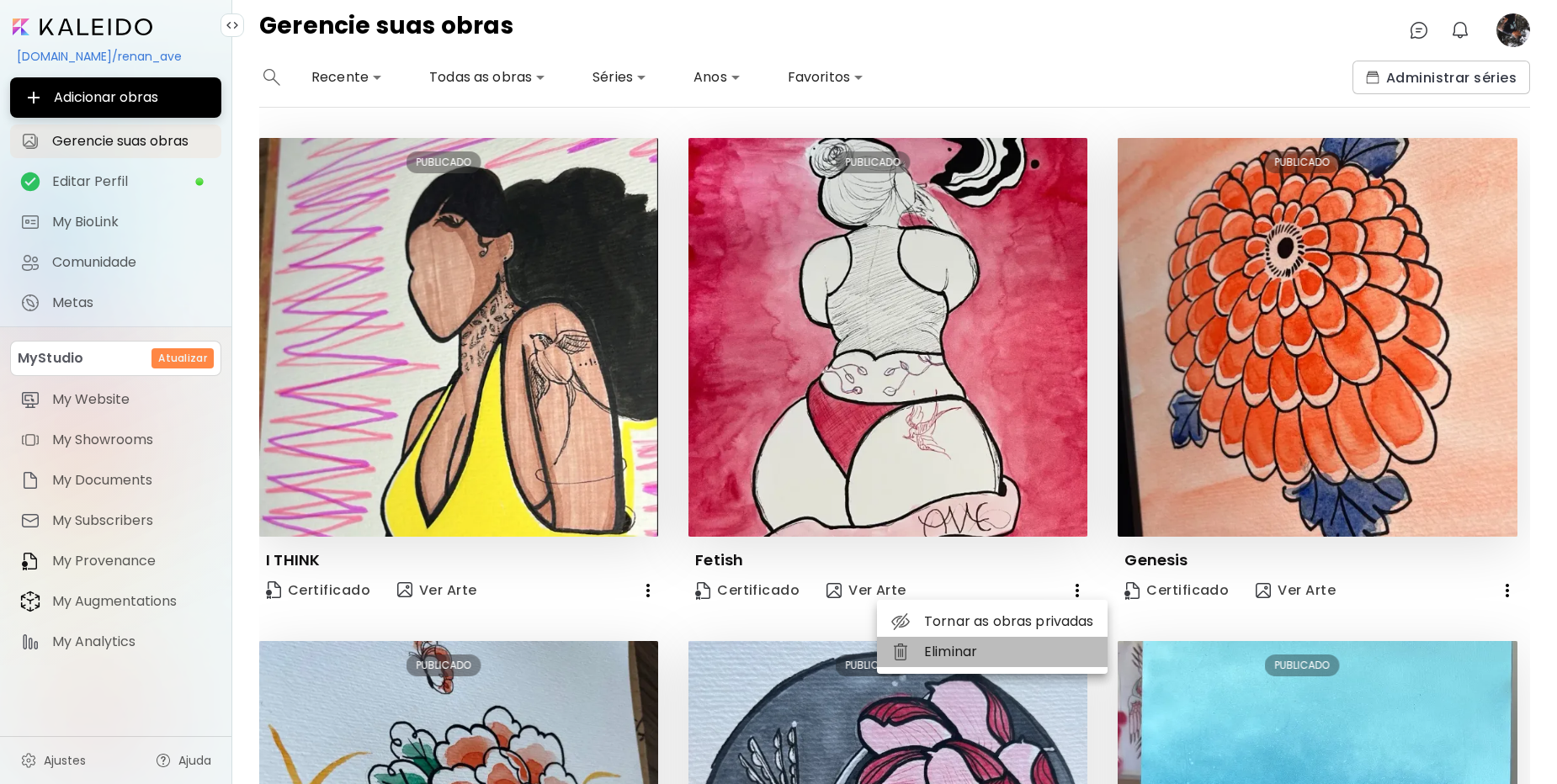
click at [978, 644] on li "Eliminar" at bounding box center [993, 652] width 231 height 30
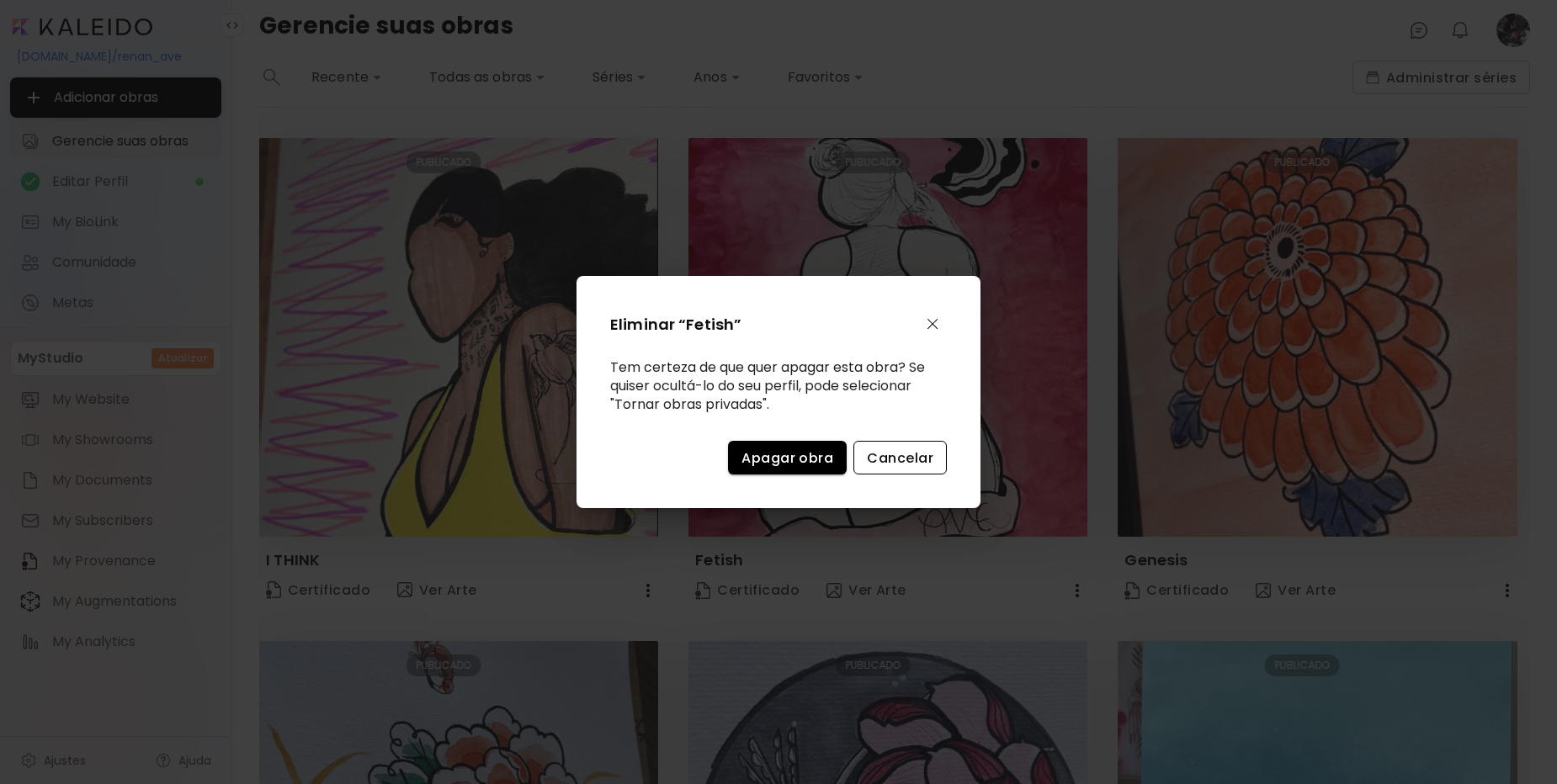
click at [916, 456] on span "Cancelar" at bounding box center [900, 459] width 67 height 18
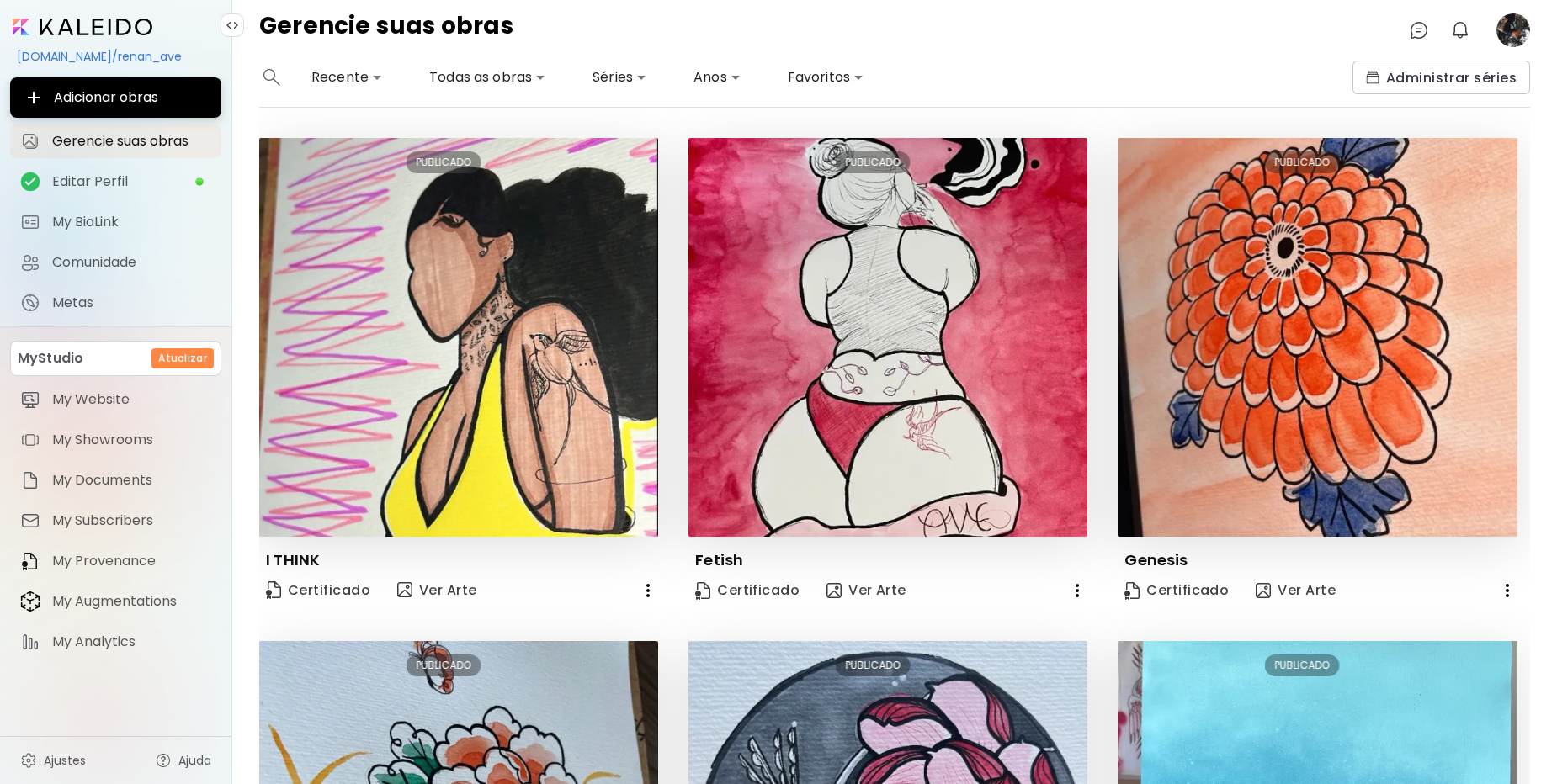
click at [1070, 592] on icon "button" at bounding box center [1077, 591] width 20 height 20
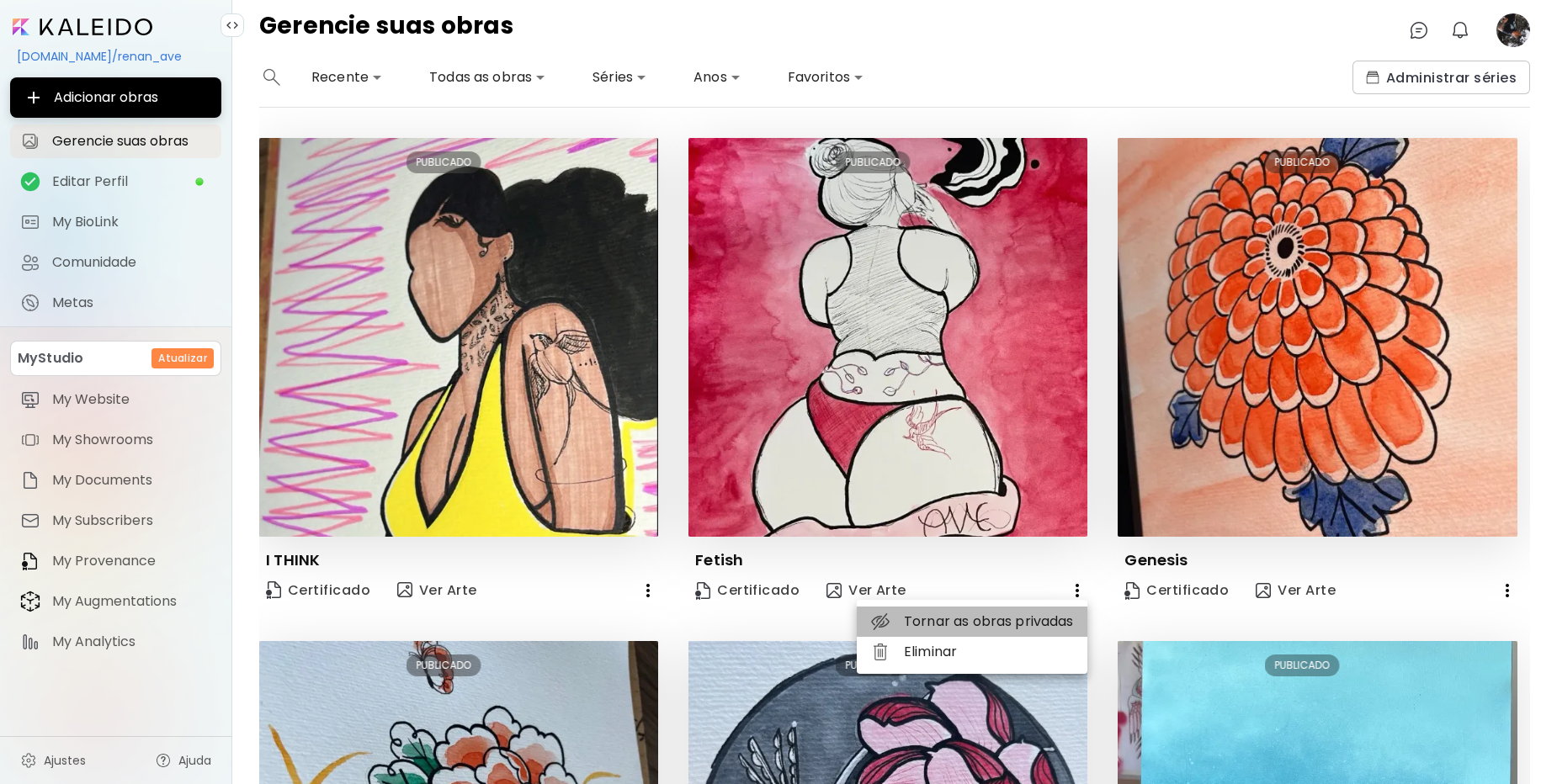
click at [997, 621] on li "Tornar as obras privadas" at bounding box center [972, 622] width 231 height 30
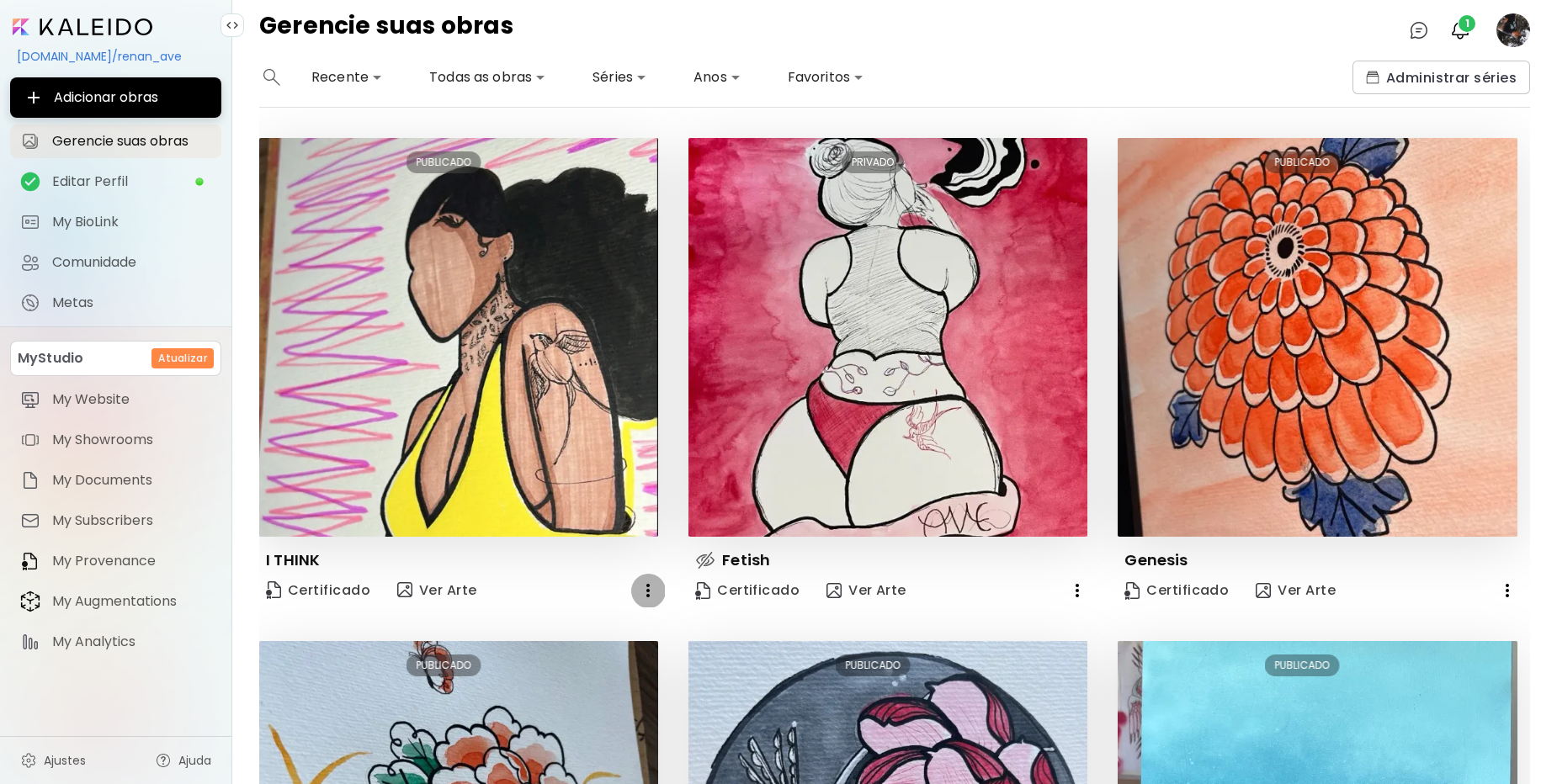
click at [647, 592] on icon "button" at bounding box center [648, 591] width 20 height 20
click at [604, 617] on li "Tornar as obras privadas" at bounding box center [546, 622] width 231 height 30
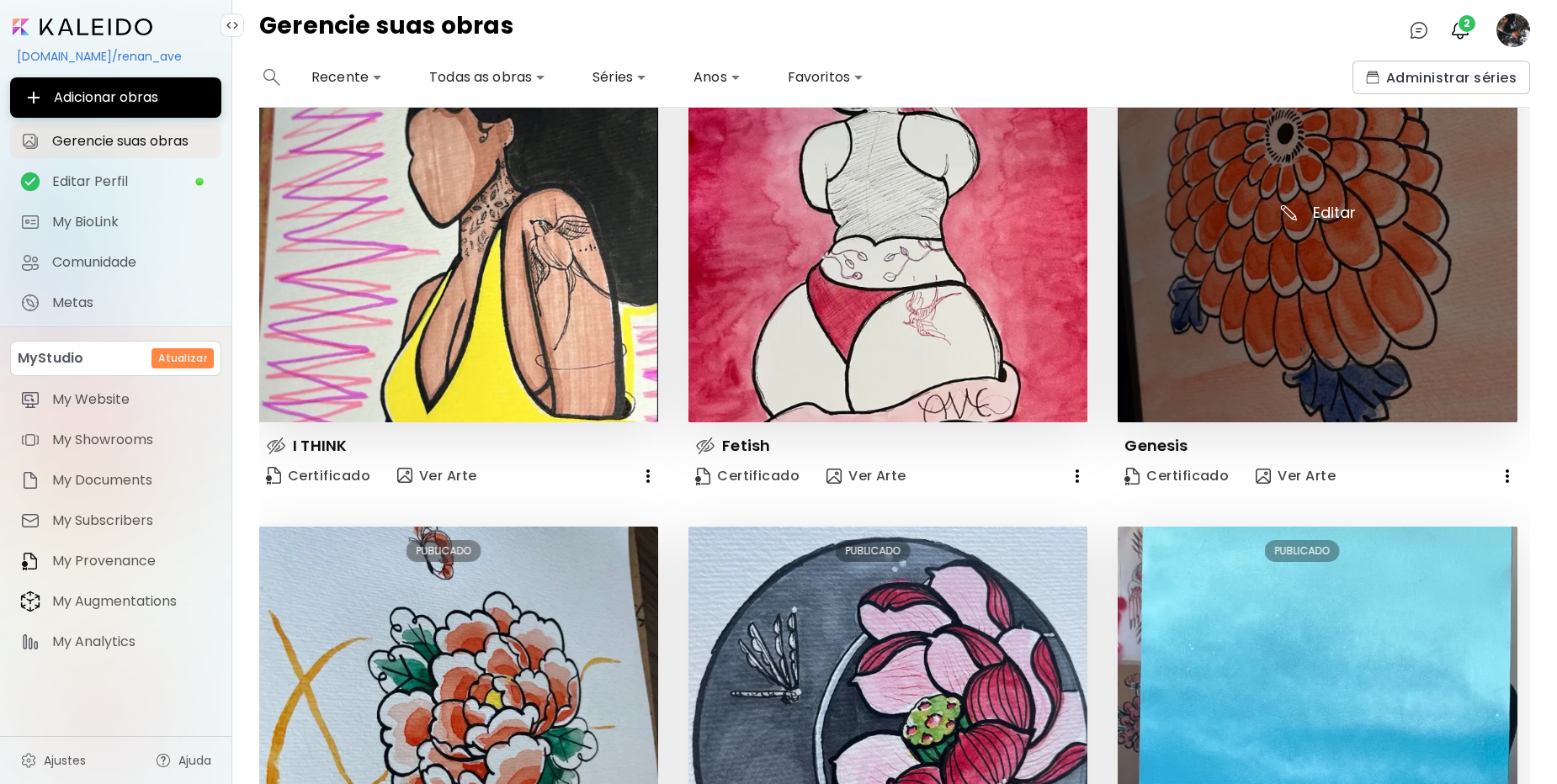
scroll to position [101, 0]
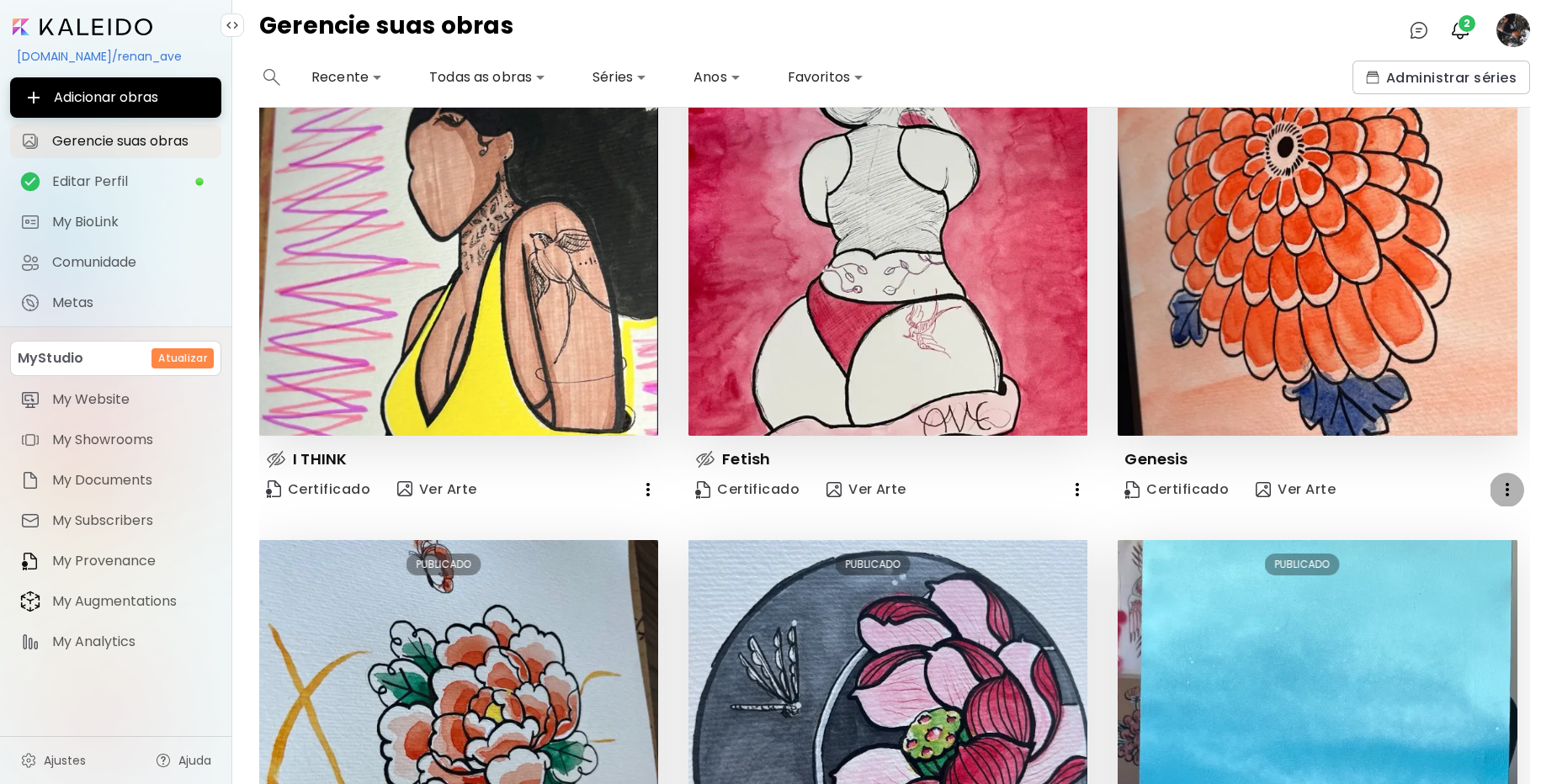
click at [1498, 487] on icon "button" at bounding box center [1507, 490] width 20 height 20
click at [1408, 523] on li "Tornar as obras privadas" at bounding box center [1399, 521] width 231 height 30
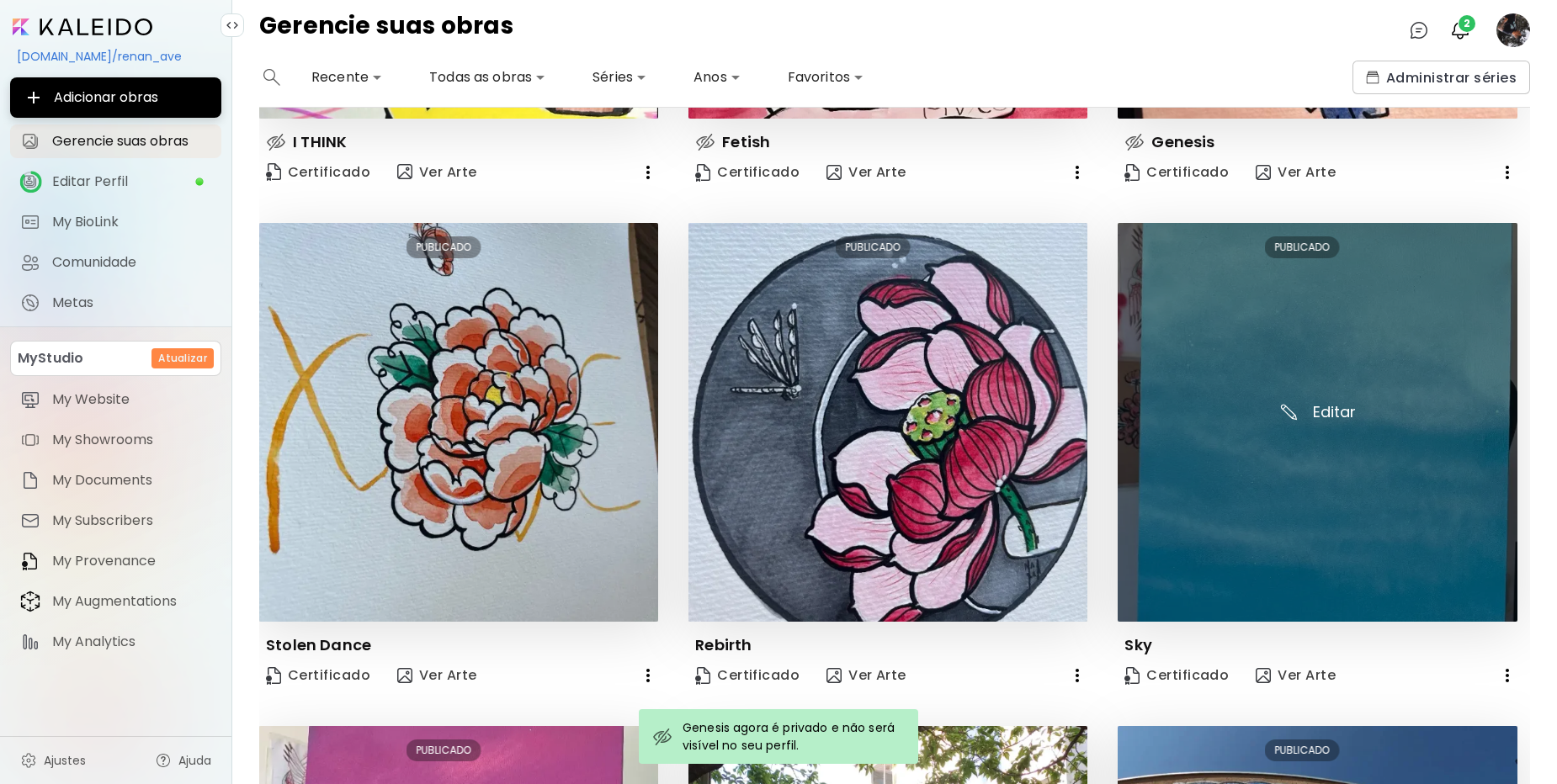
scroll to position [505, 0]
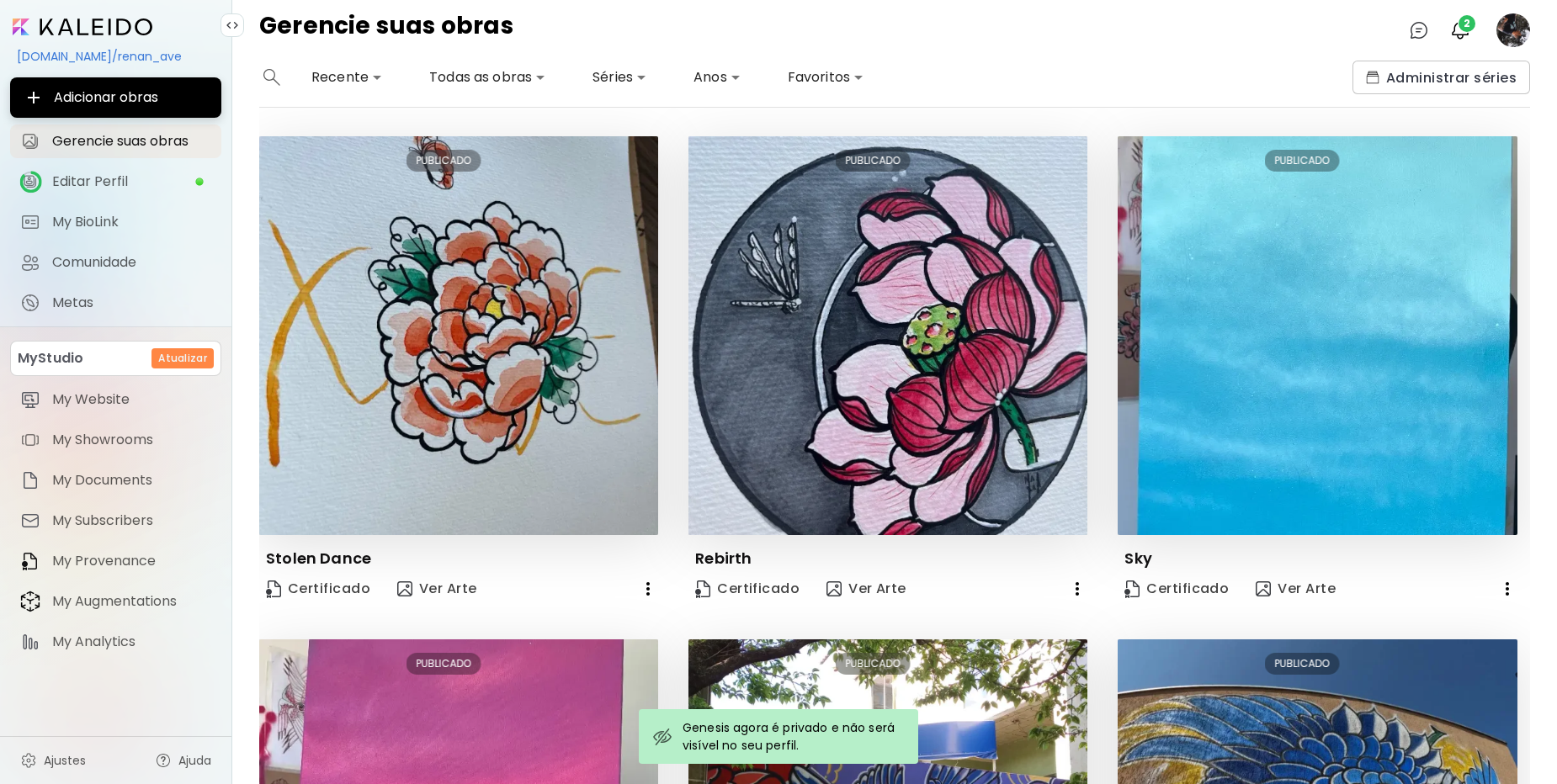
click at [641, 584] on icon "button" at bounding box center [648, 589] width 20 height 20
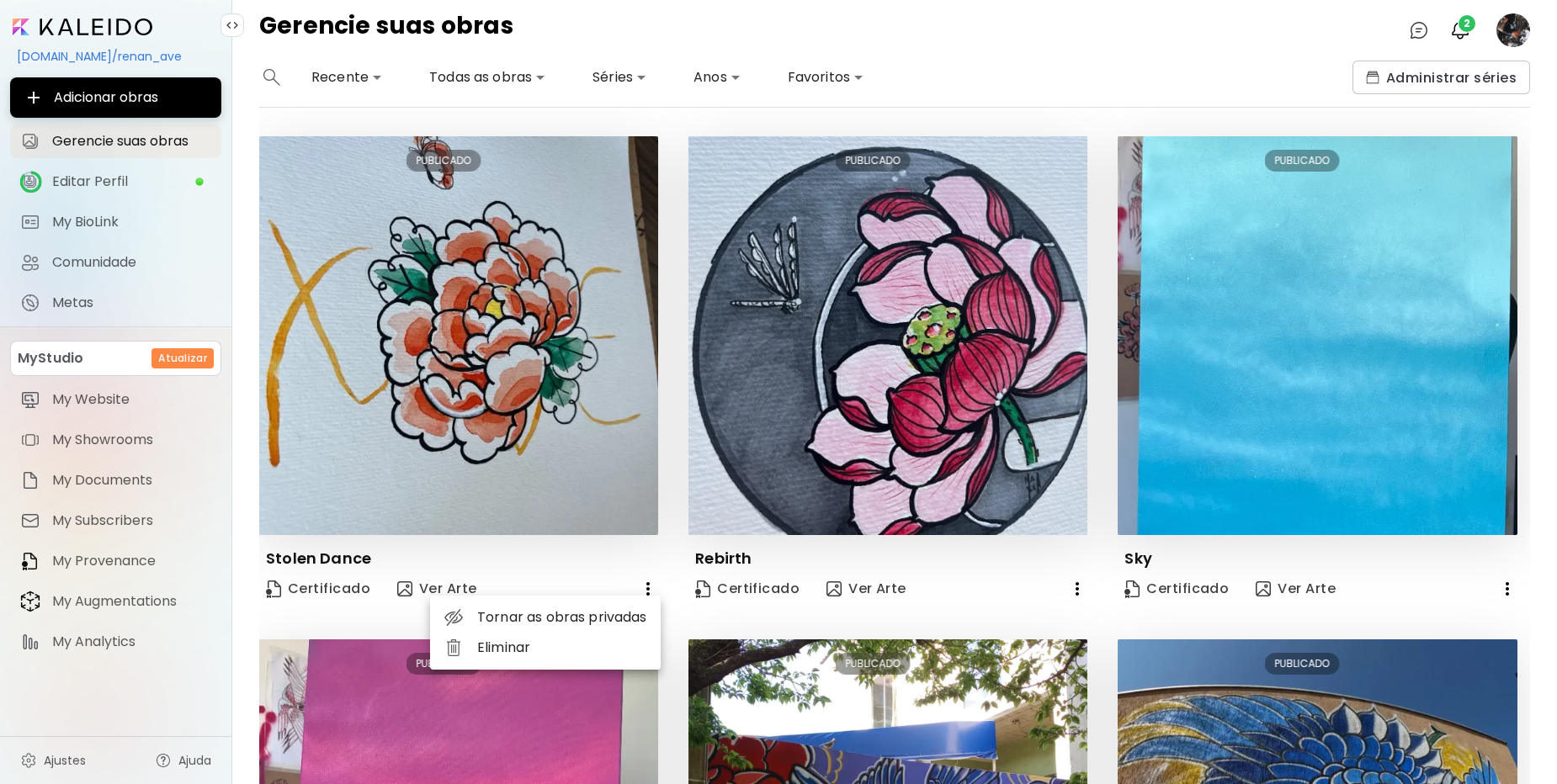
click at [600, 615] on li "Tornar as obras privadas" at bounding box center [546, 617] width 231 height 30
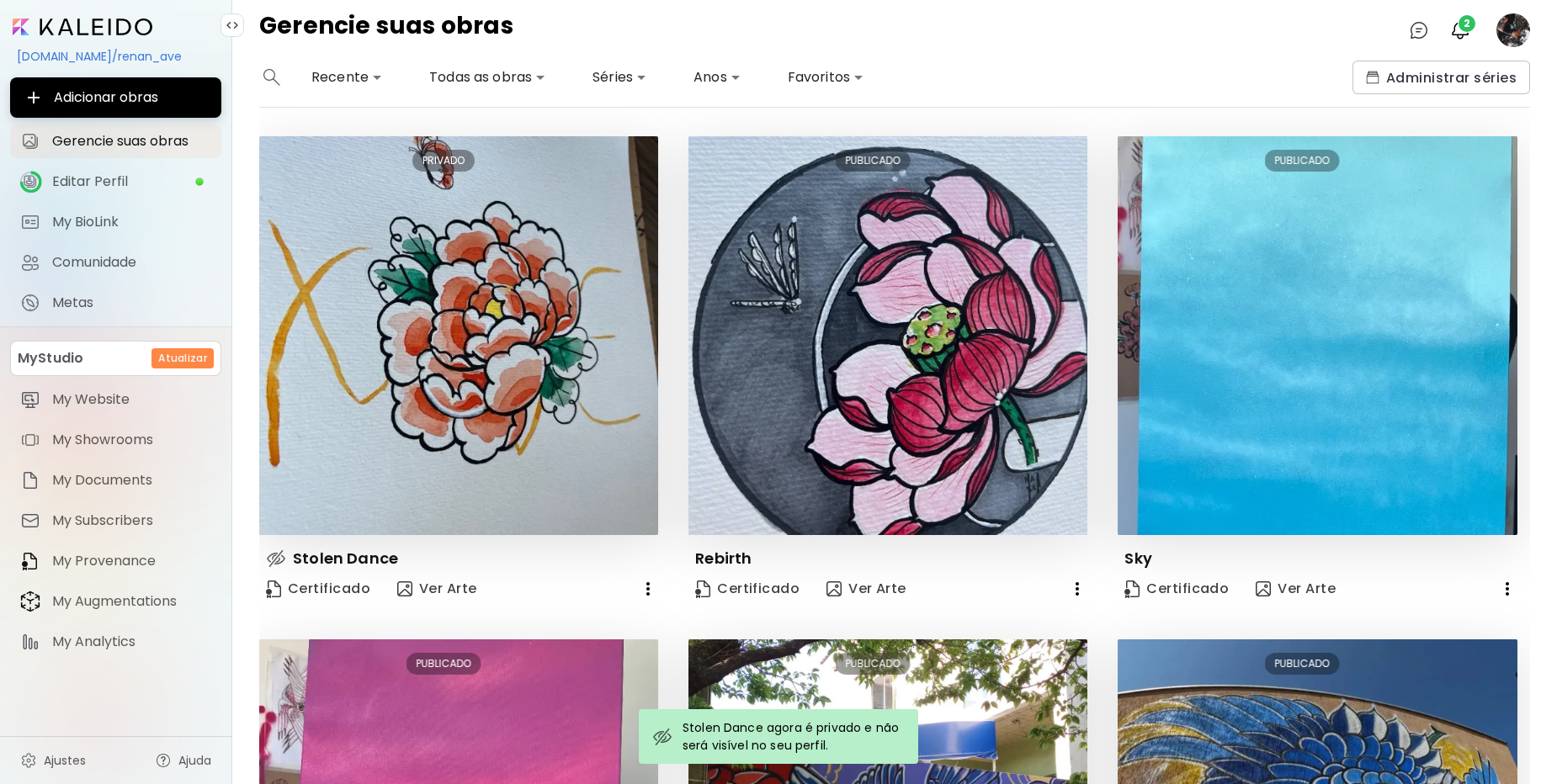
click at [1069, 585] on icon "button" at bounding box center [1077, 589] width 20 height 20
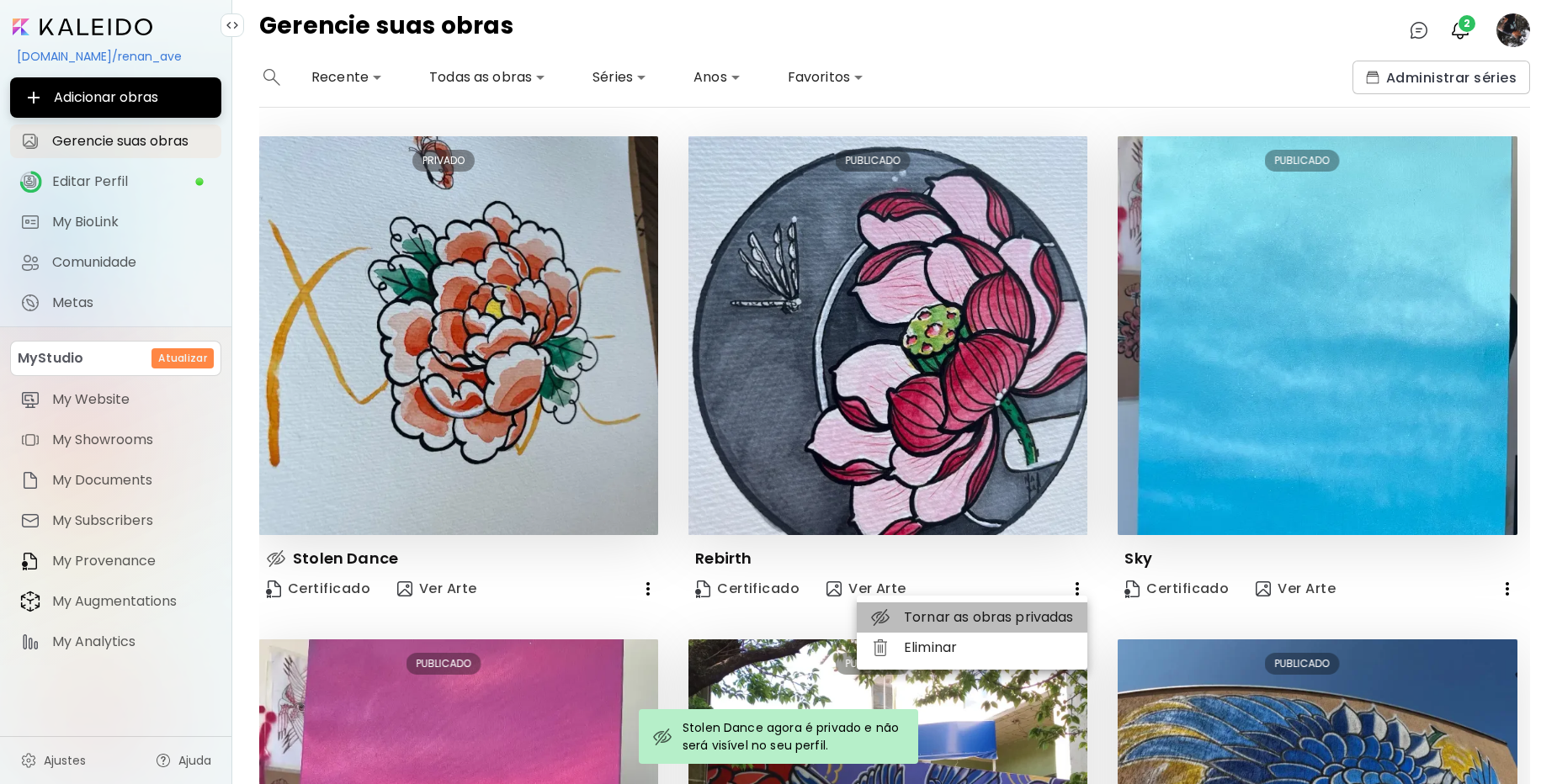
click at [1033, 615] on li "Tornar as obras privadas" at bounding box center [972, 617] width 231 height 30
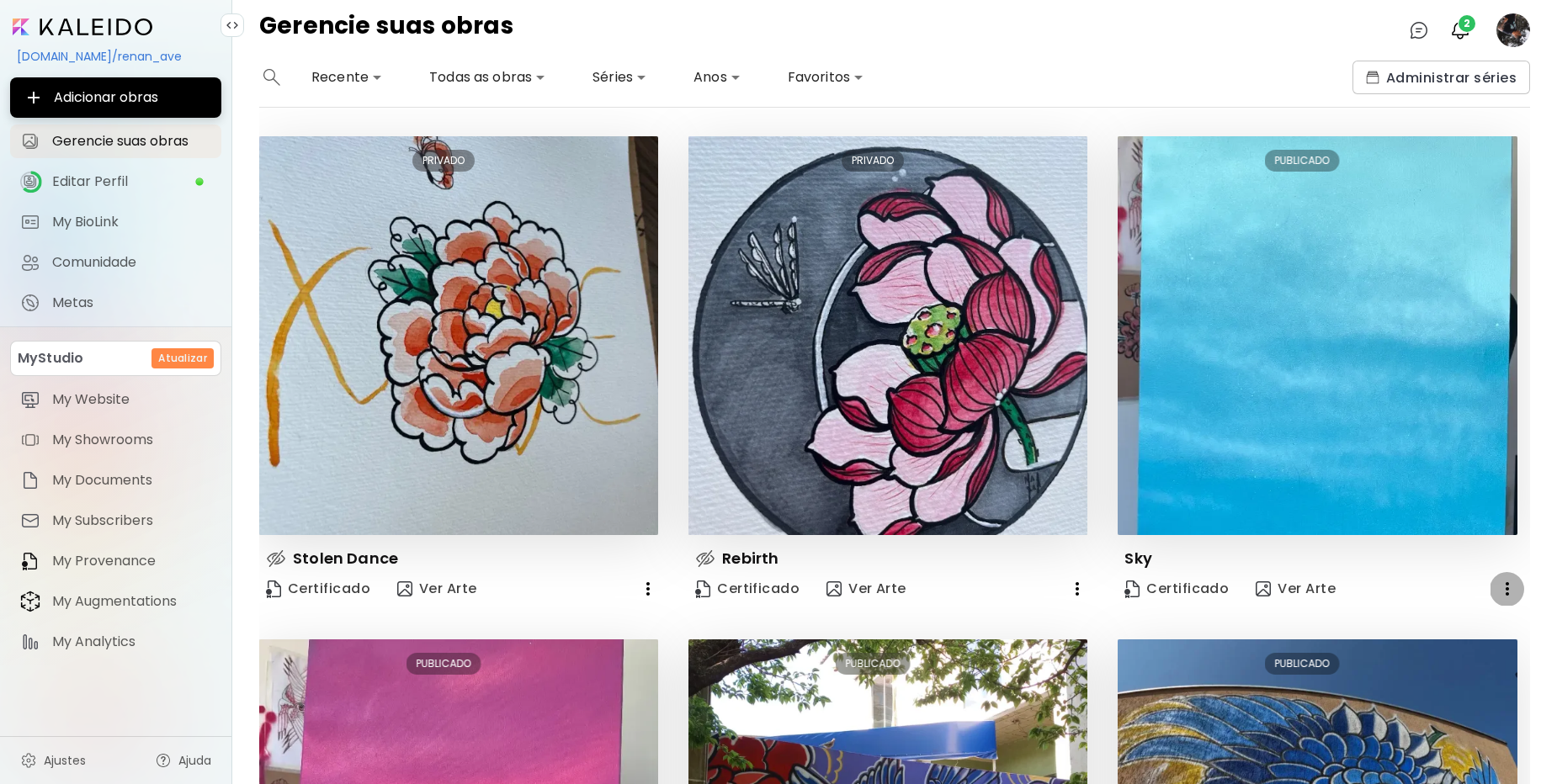
click at [1503, 584] on icon "button" at bounding box center [1507, 589] width 20 height 20
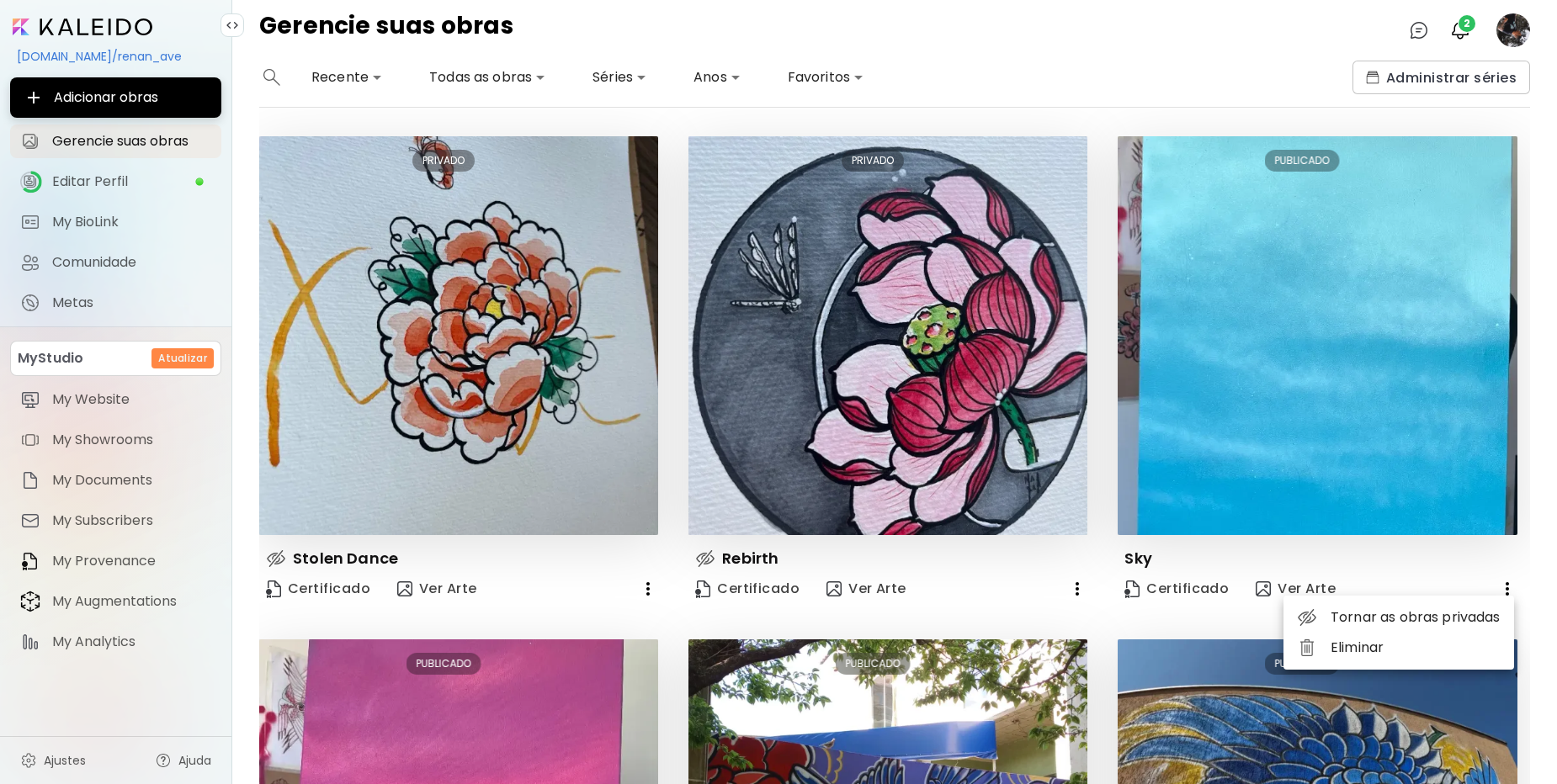
click at [1322, 615] on li "Tornar as obras privadas" at bounding box center [1399, 617] width 231 height 30
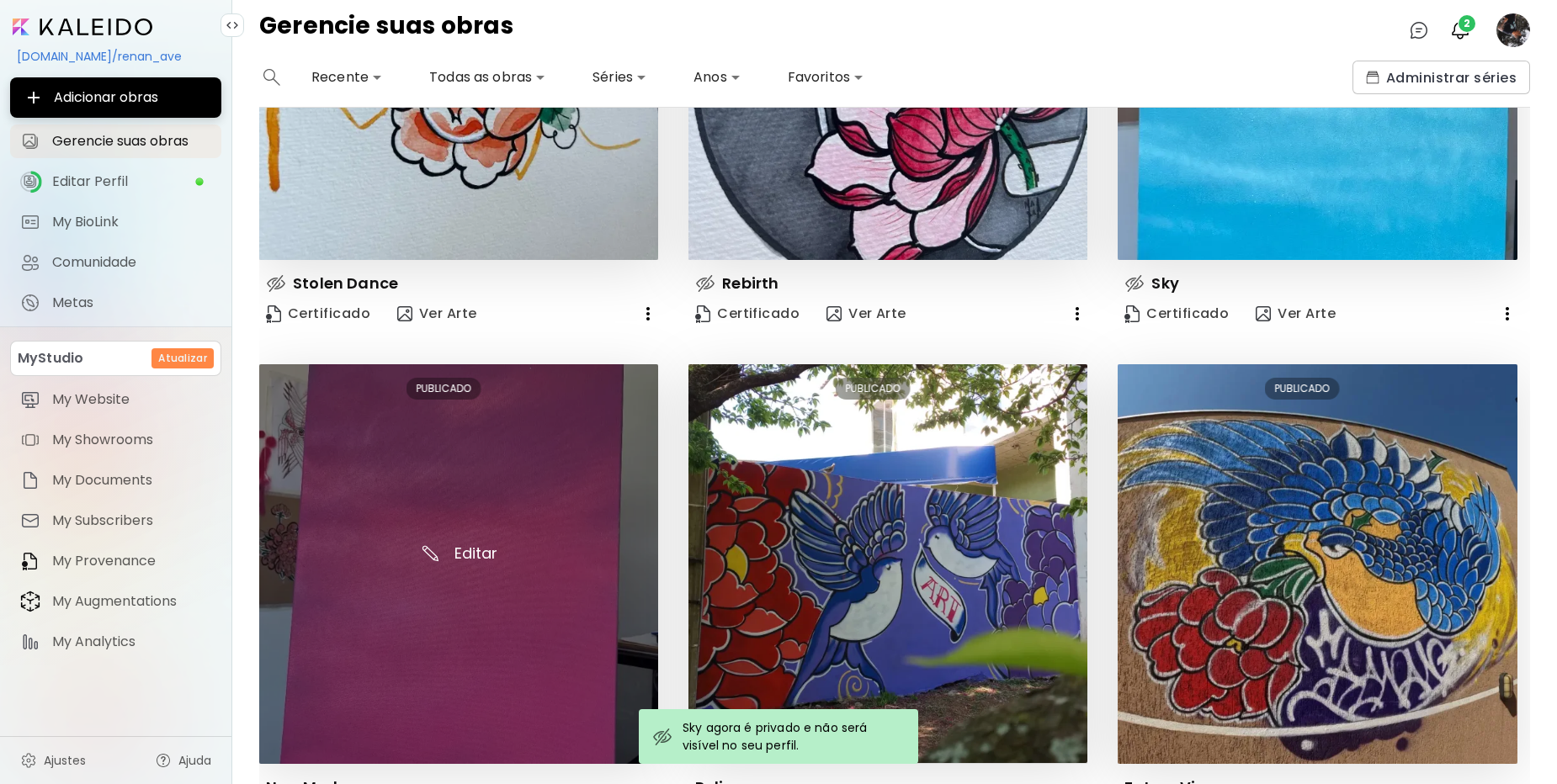
scroll to position [1211, 0]
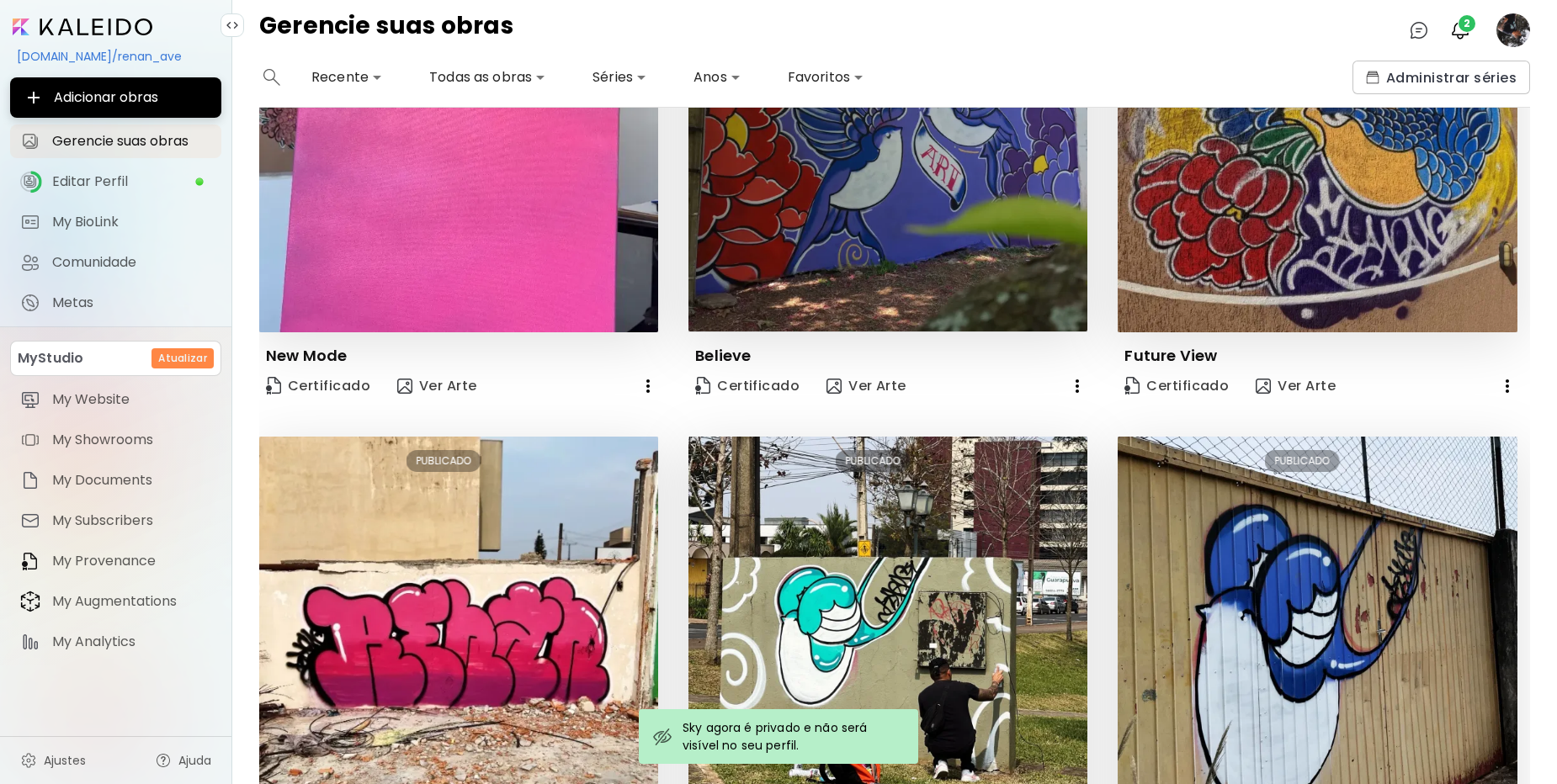
click at [643, 386] on icon "button" at bounding box center [648, 386] width 20 height 20
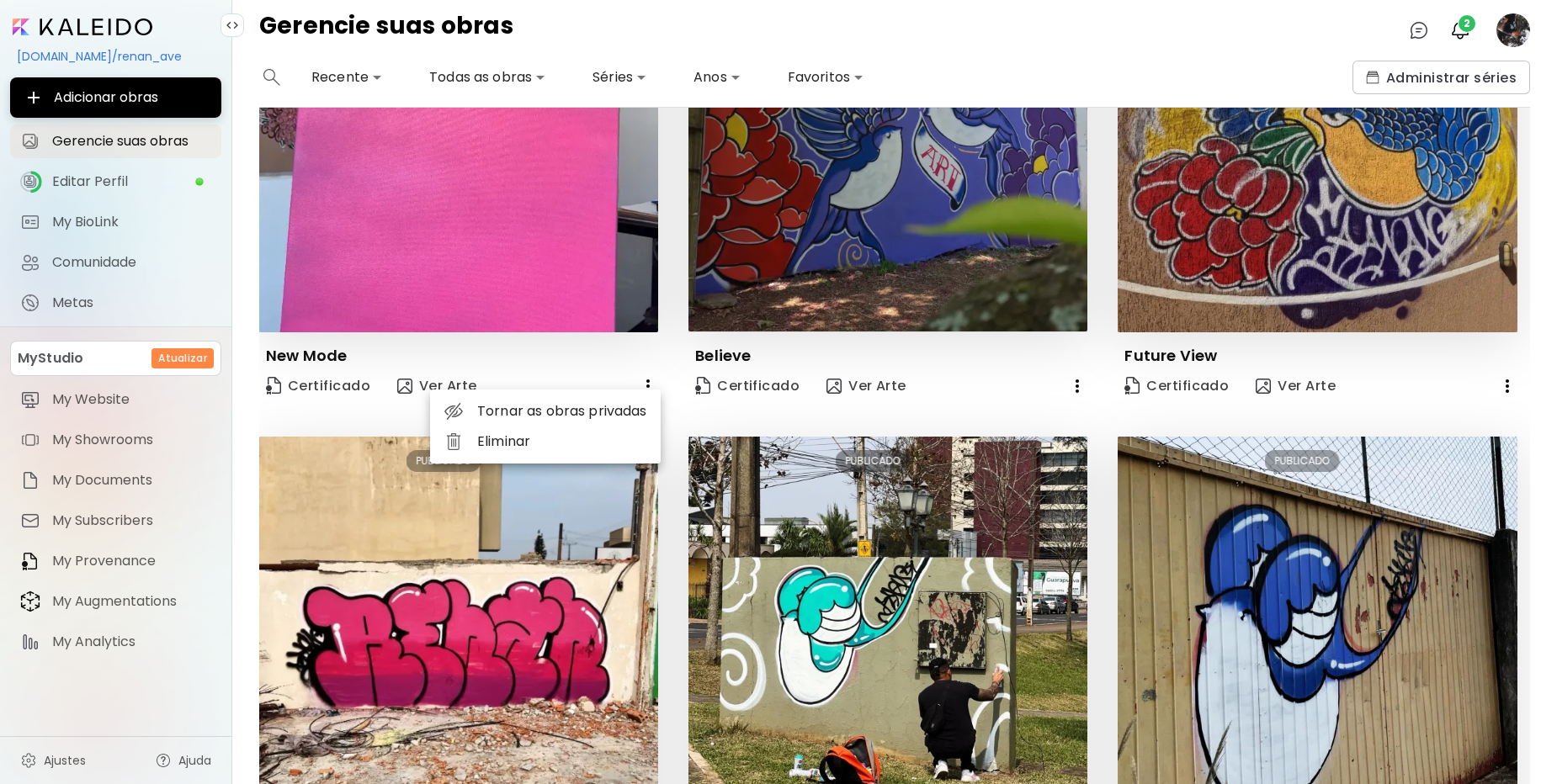
click at [633, 410] on li "Tornar as obras privadas" at bounding box center [546, 412] width 231 height 30
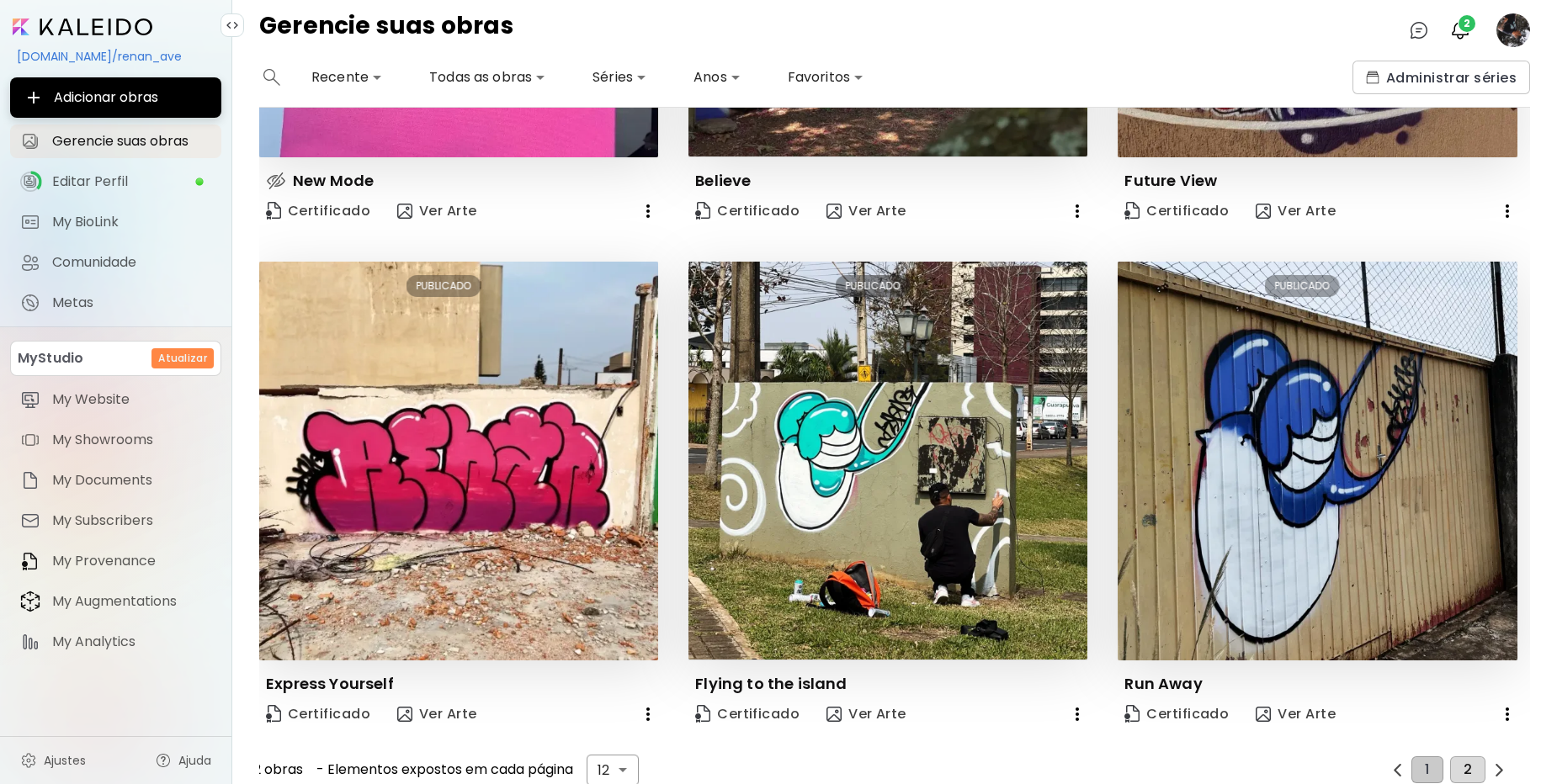
scroll to position [1398, 0]
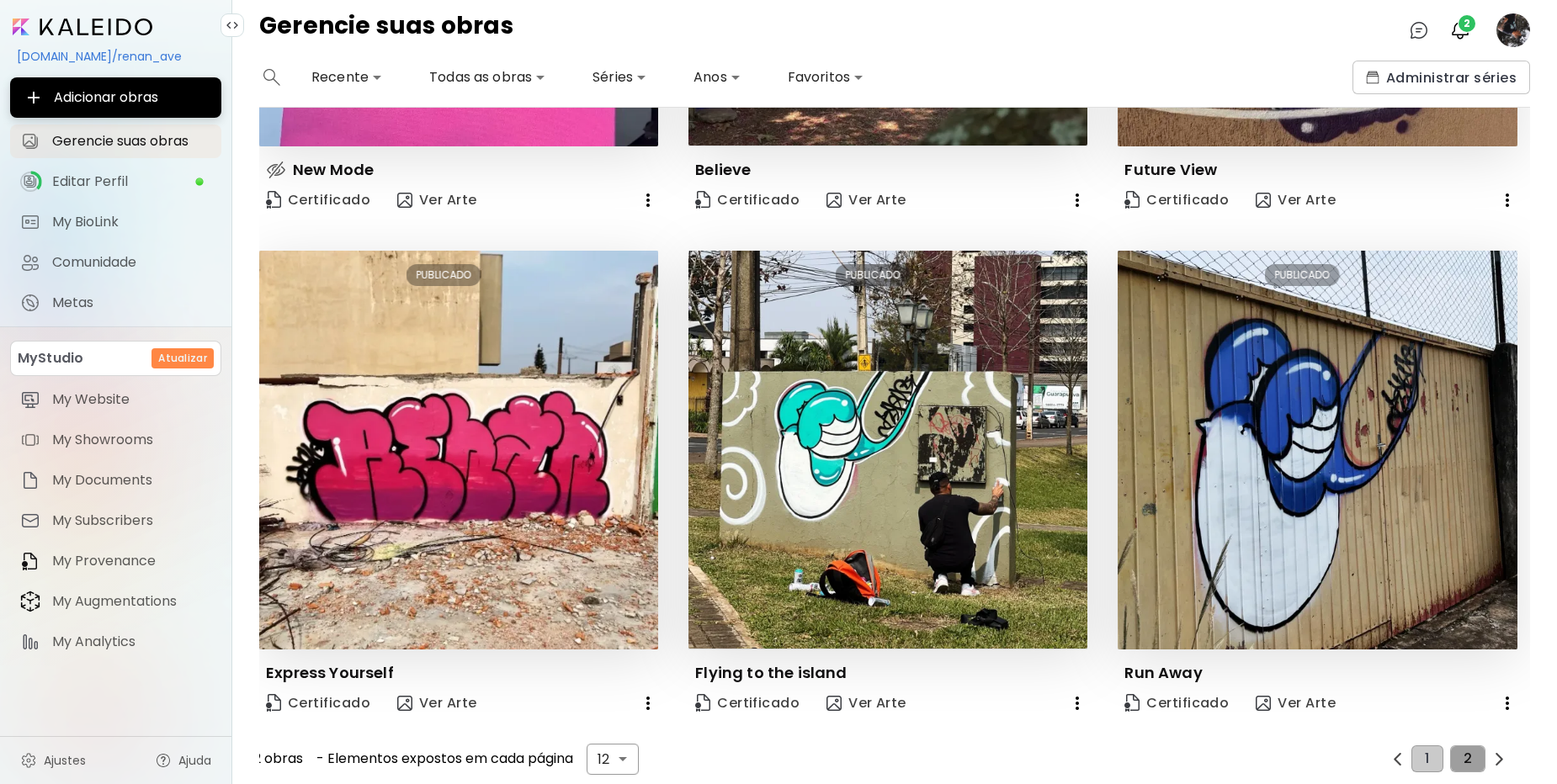
click at [1464, 751] on span "2" at bounding box center [1467, 758] width 8 height 15
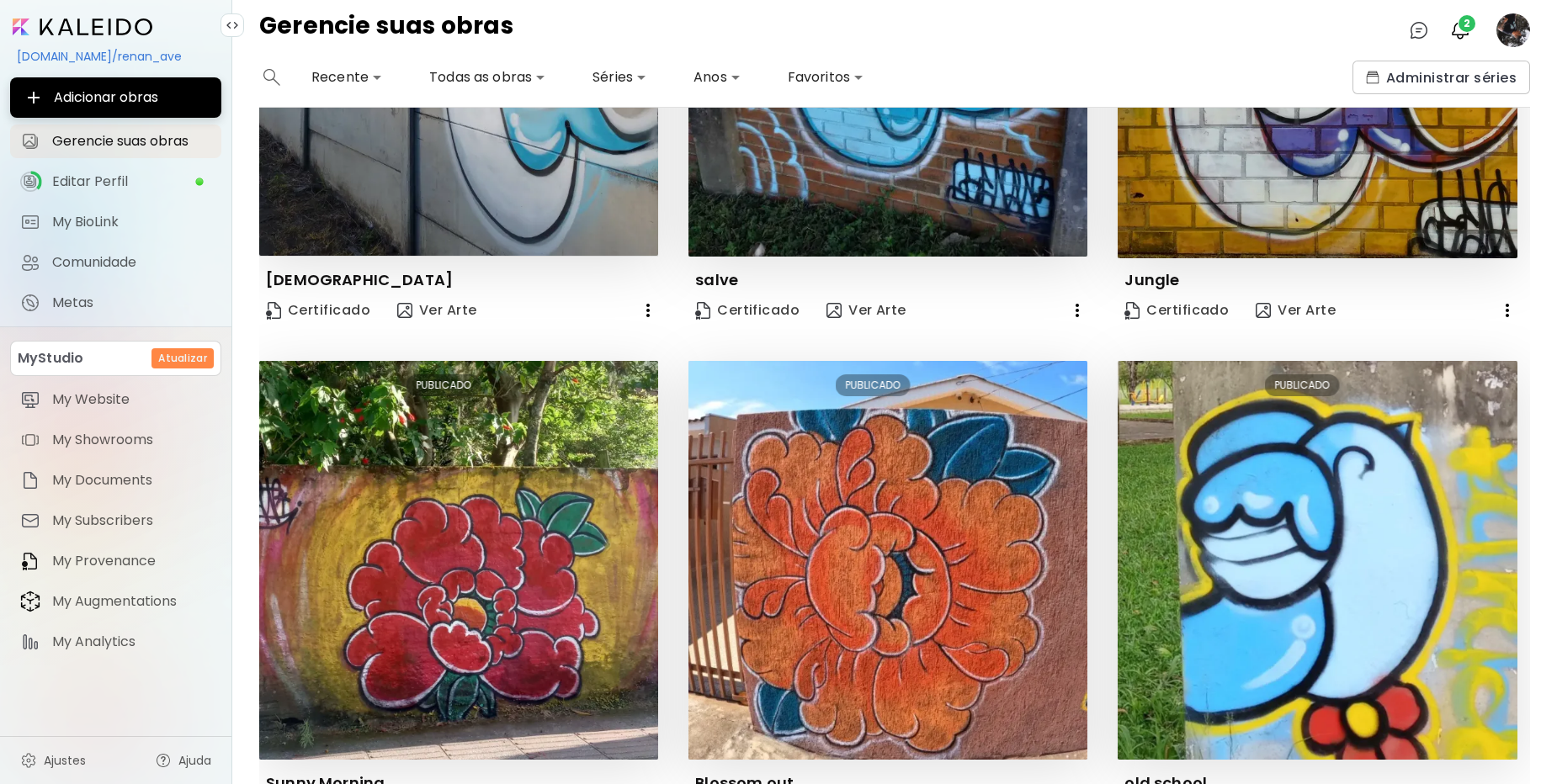
scroll to position [0, 0]
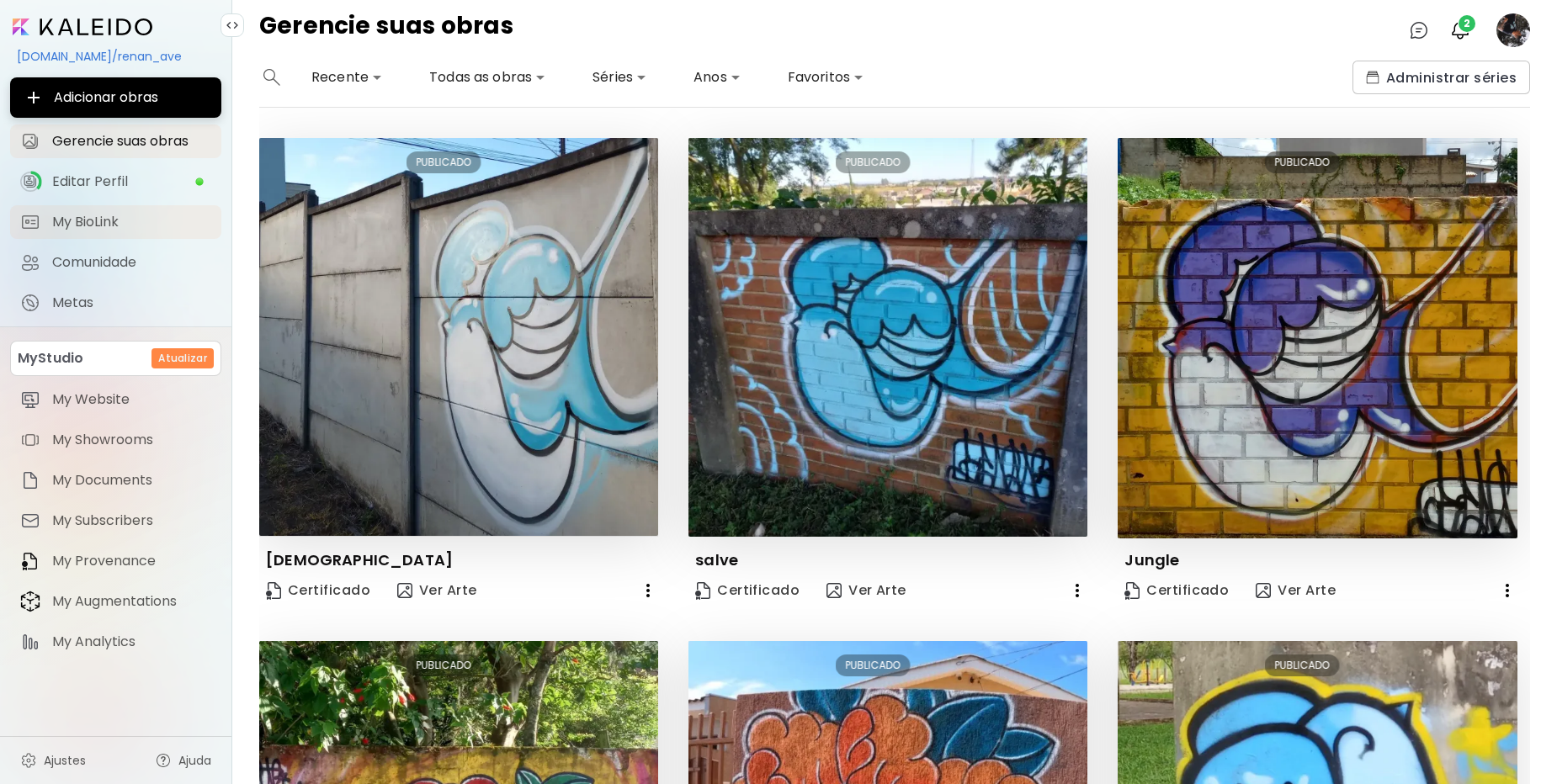
click at [140, 223] on span "My BioLink" at bounding box center [131, 222] width 159 height 17
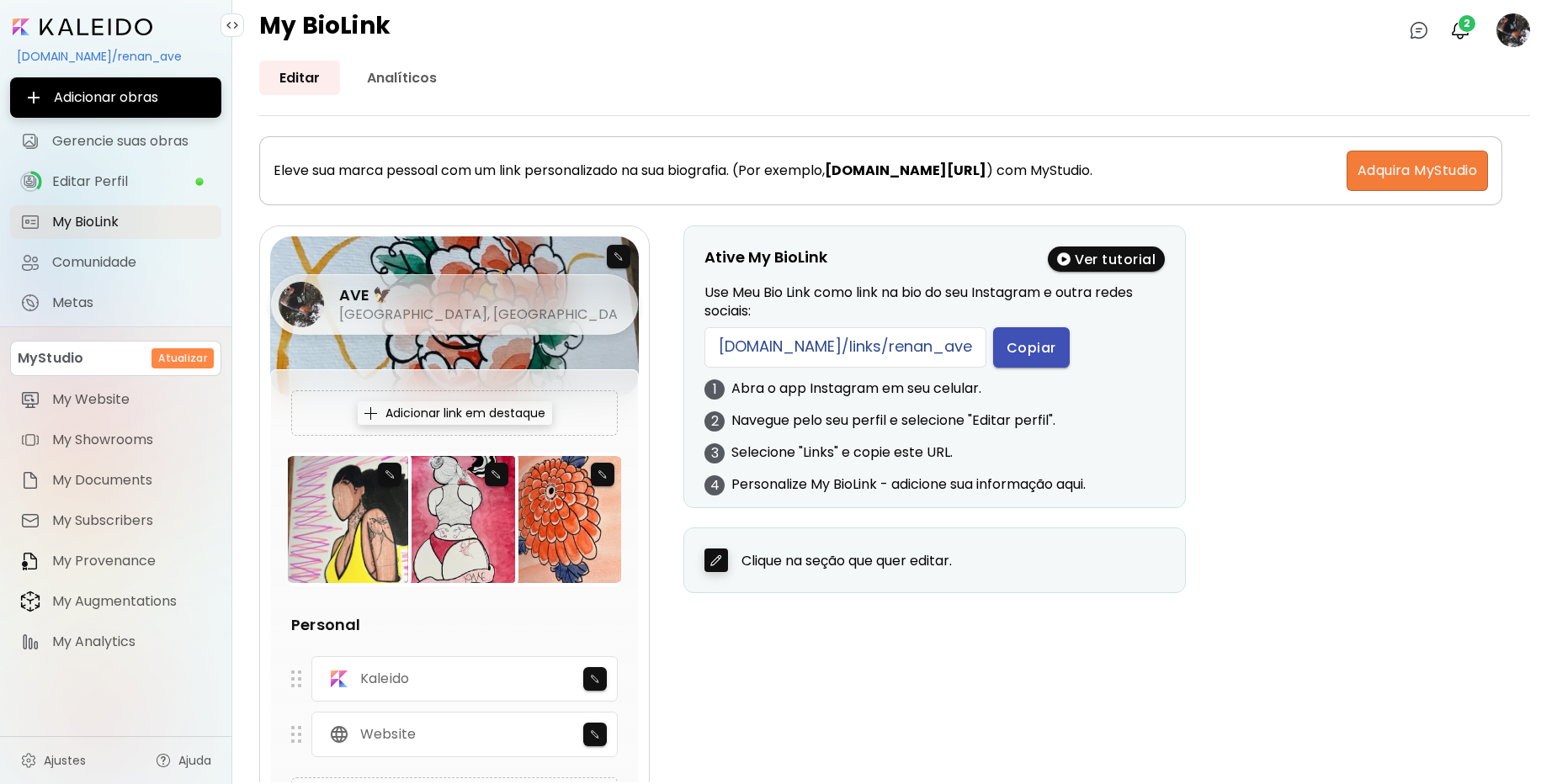
click at [1007, 348] on span "Copiar" at bounding box center [1032, 348] width 50 height 18
click at [627, 252] on div "AVE 🦅 [GEOGRAPHIC_DATA], [GEOGRAPHIC_DATA]" at bounding box center [455, 267] width 369 height 60
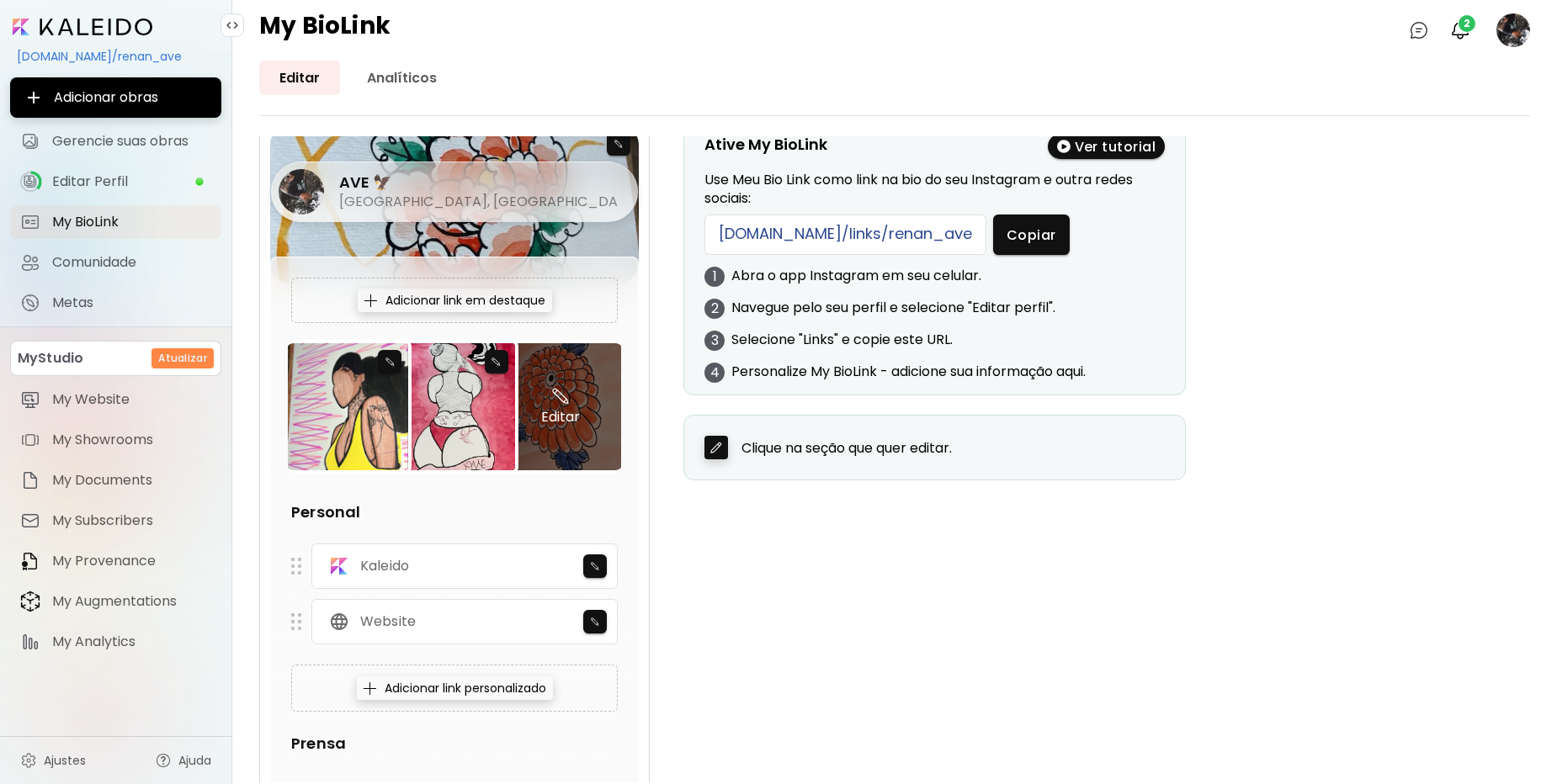
scroll to position [101, 0]
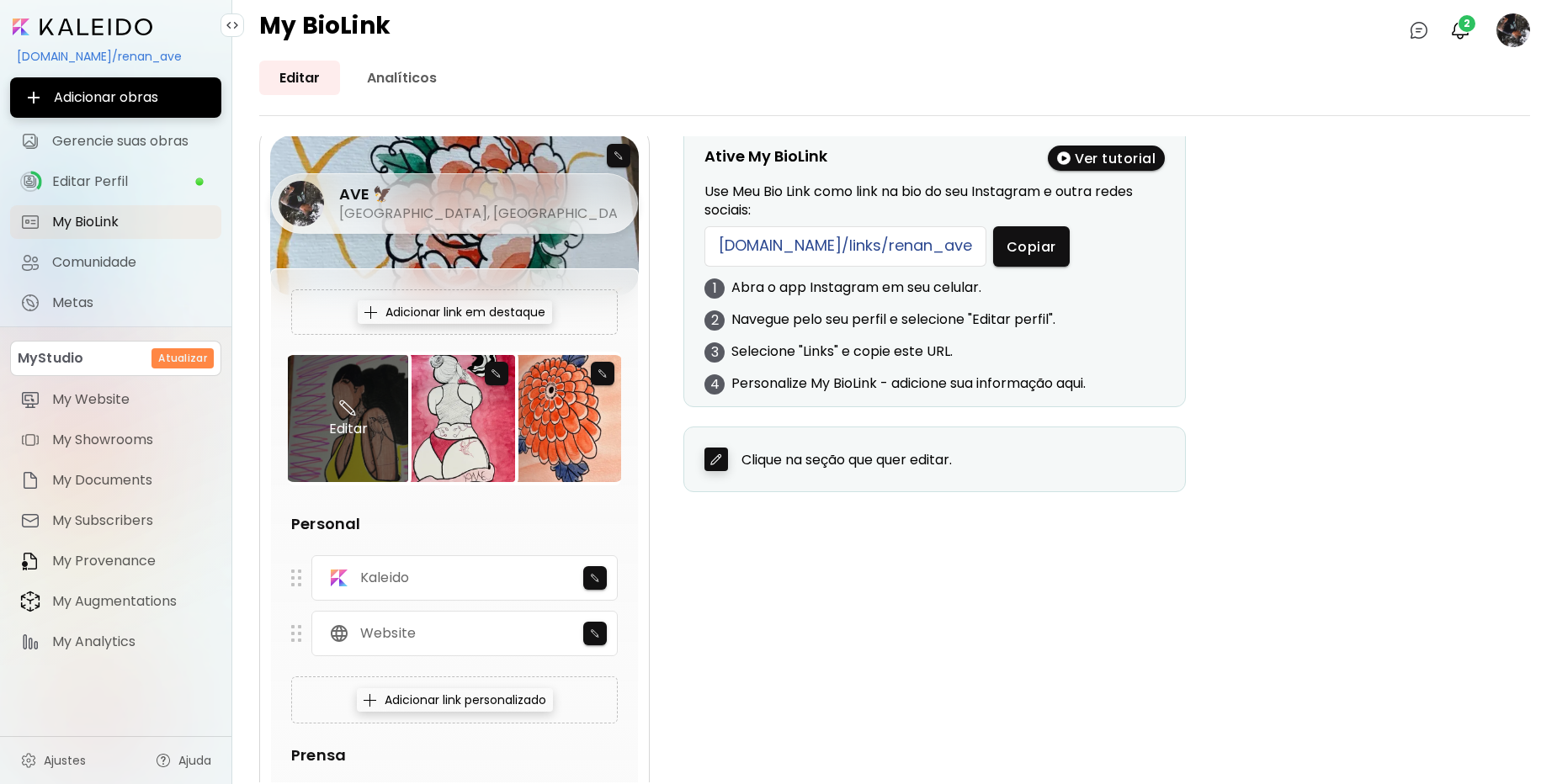
click at [387, 378] on div "Editar" at bounding box center [348, 418] width 121 height 127
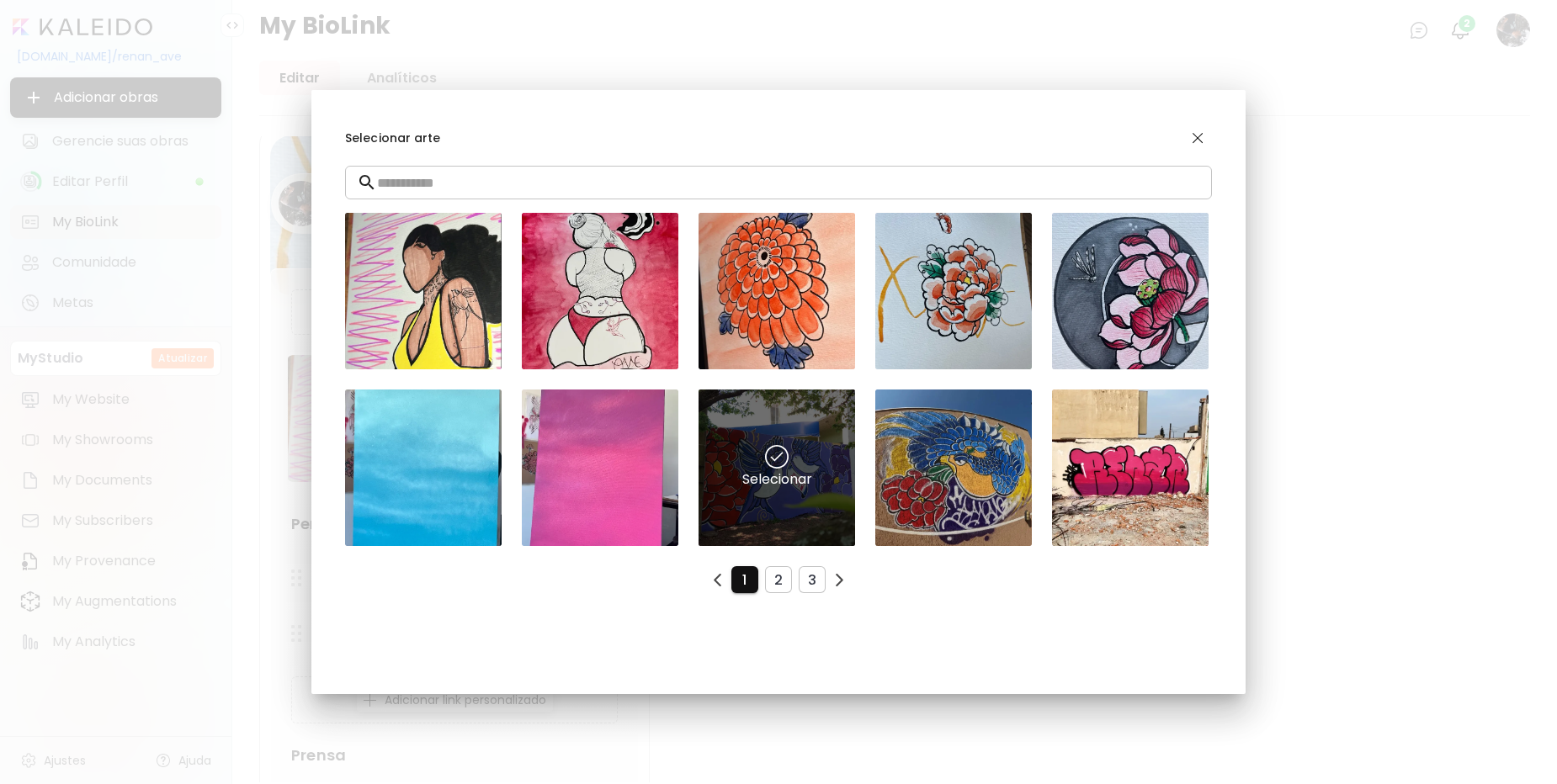
click at [804, 464] on div "Selecionar" at bounding box center [776, 467] width 156 height 156
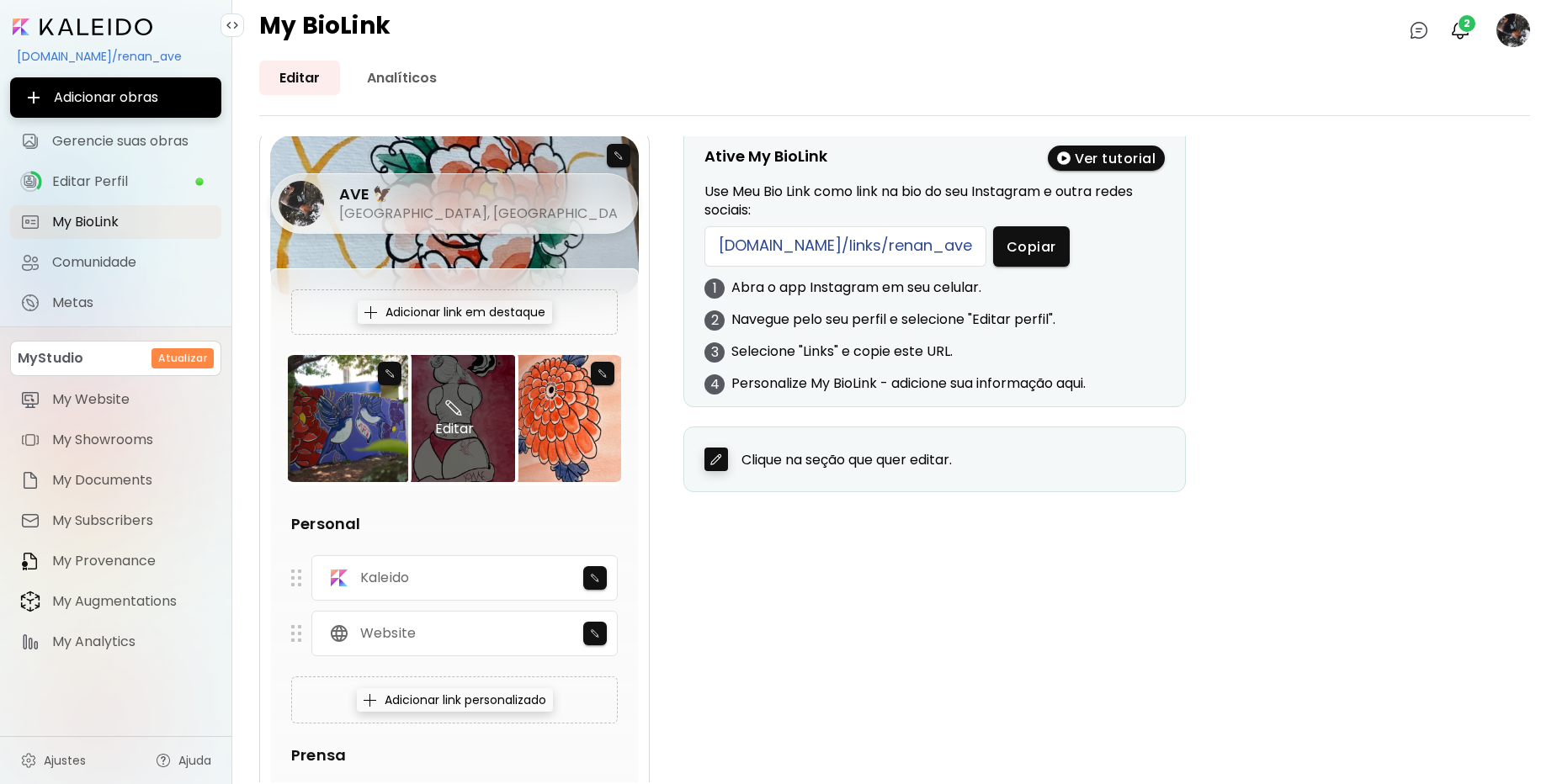
click at [447, 443] on div "Editar" at bounding box center [454, 418] width 121 height 127
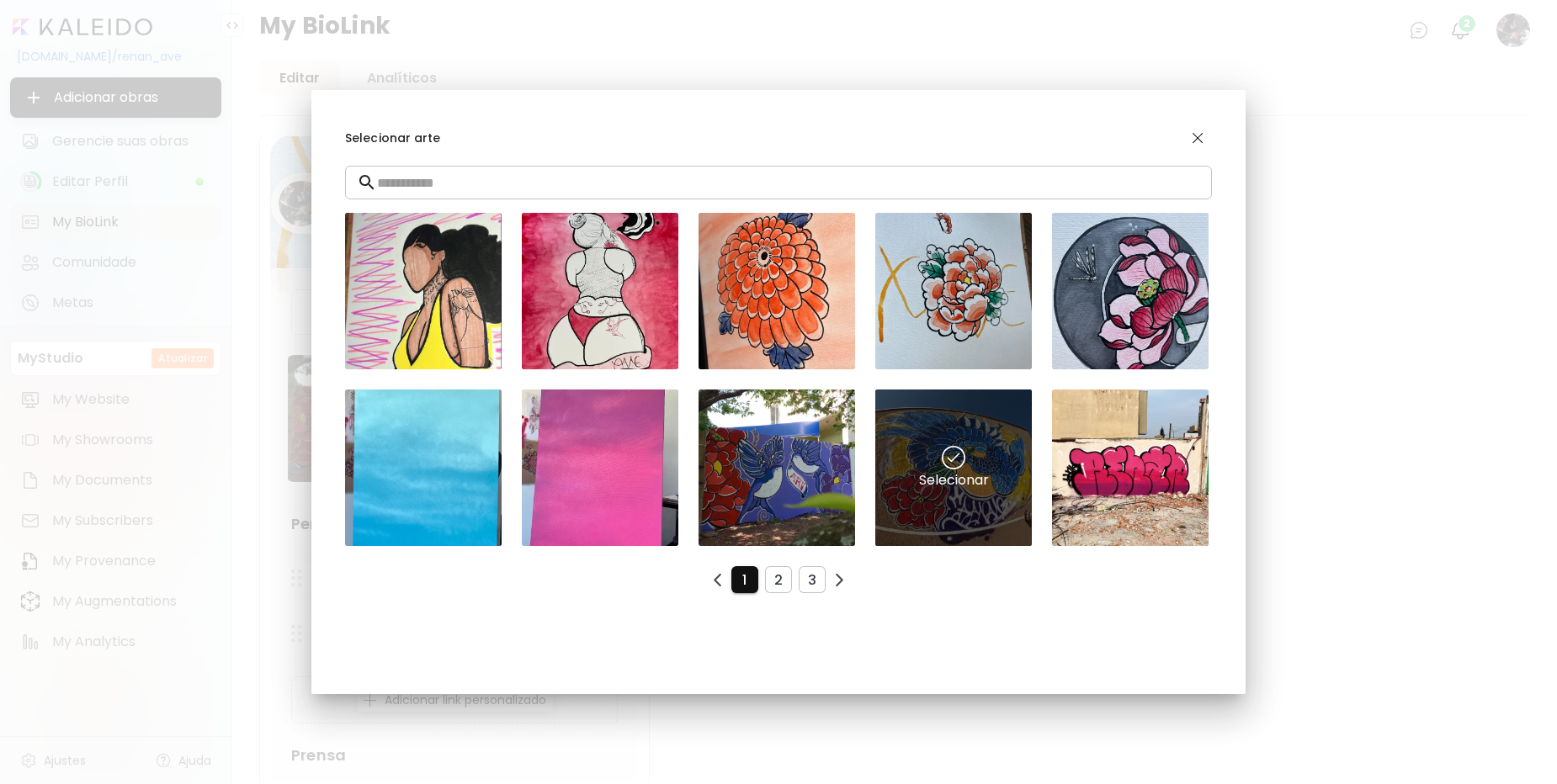
click at [978, 491] on div "Selecionar" at bounding box center [954, 467] width 156 height 156
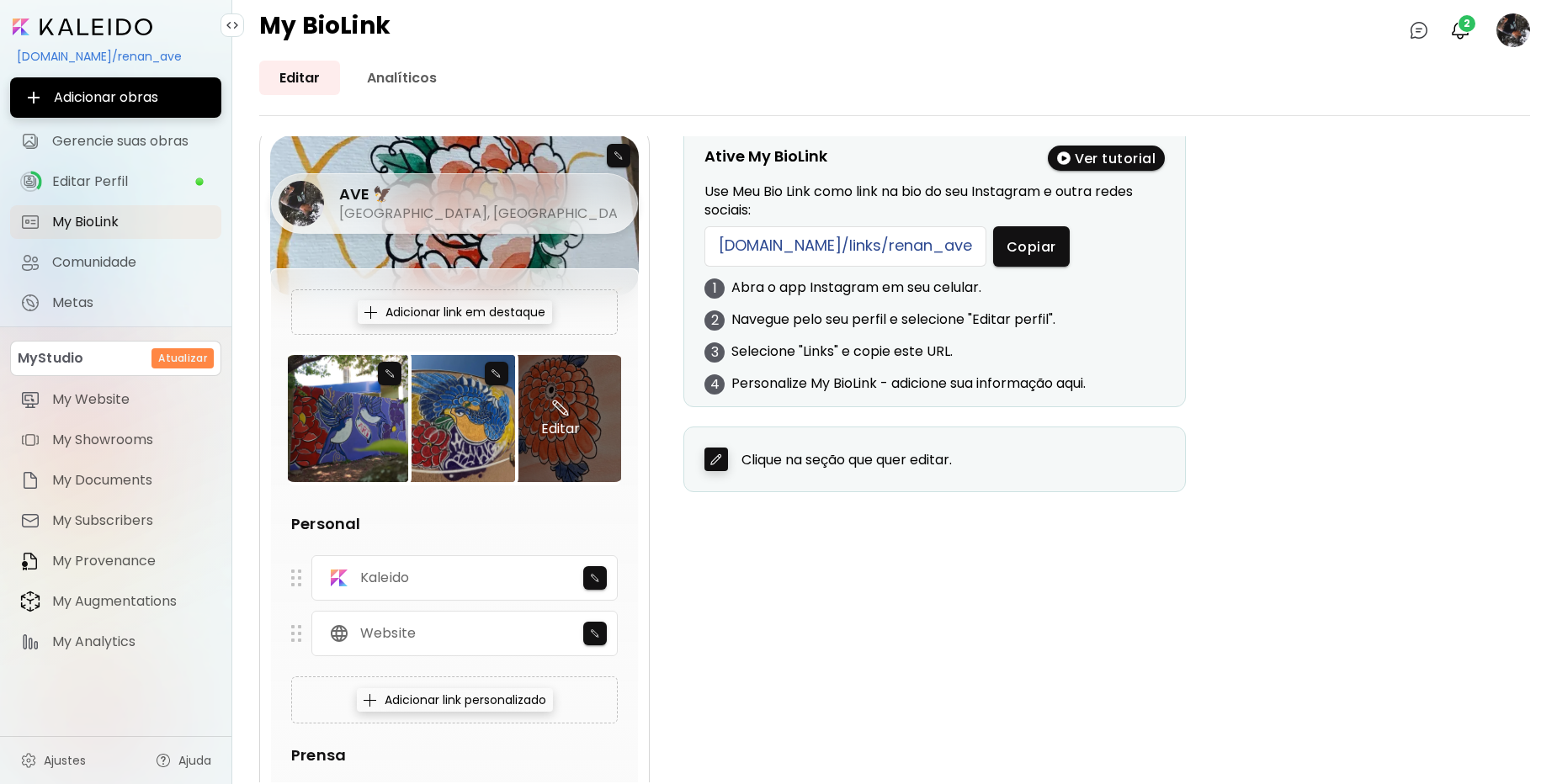
click at [565, 437] on div "Editar" at bounding box center [562, 418] width 121 height 127
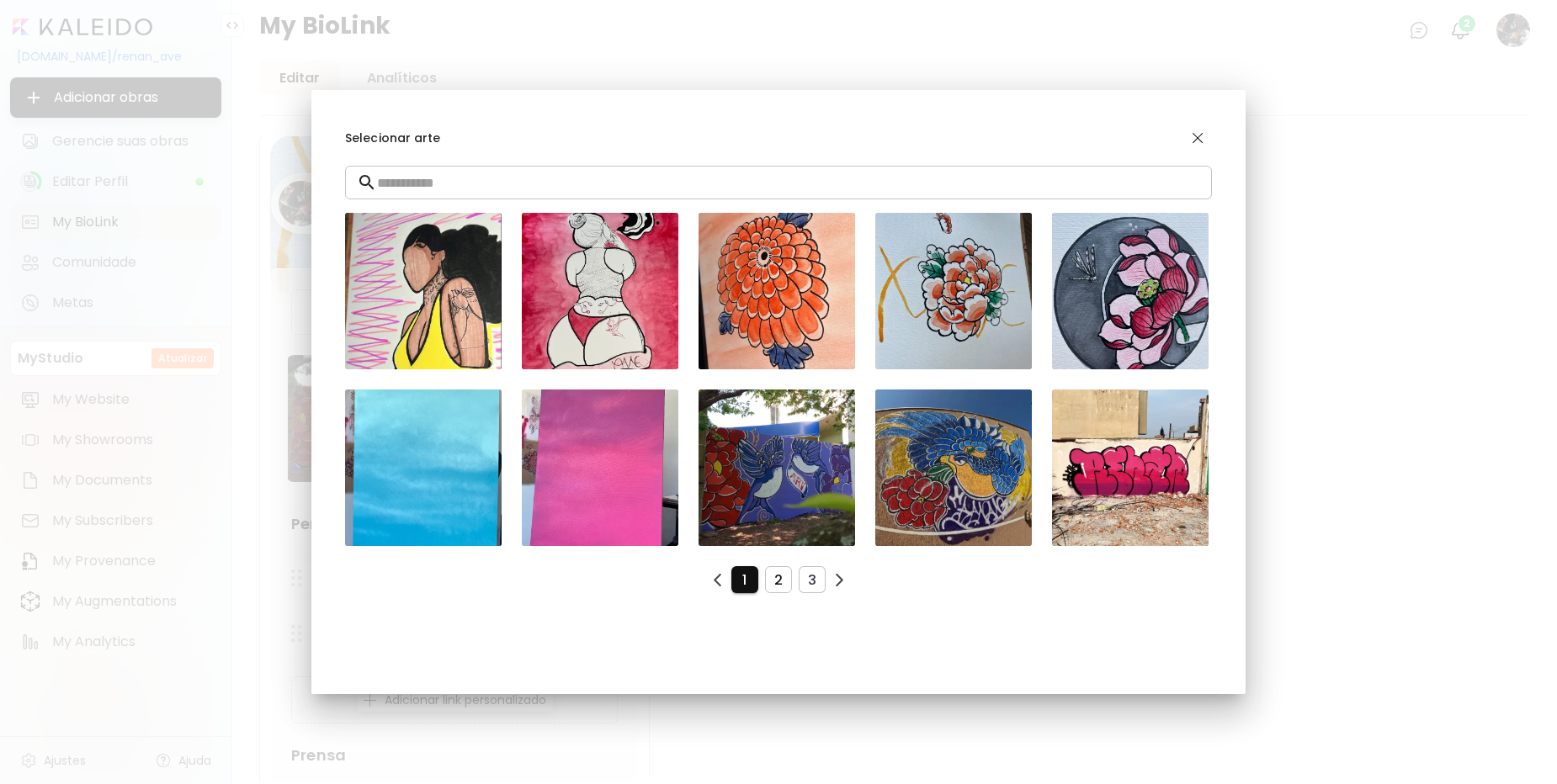
click at [779, 582] on span "2" at bounding box center [779, 580] width 0 height 18
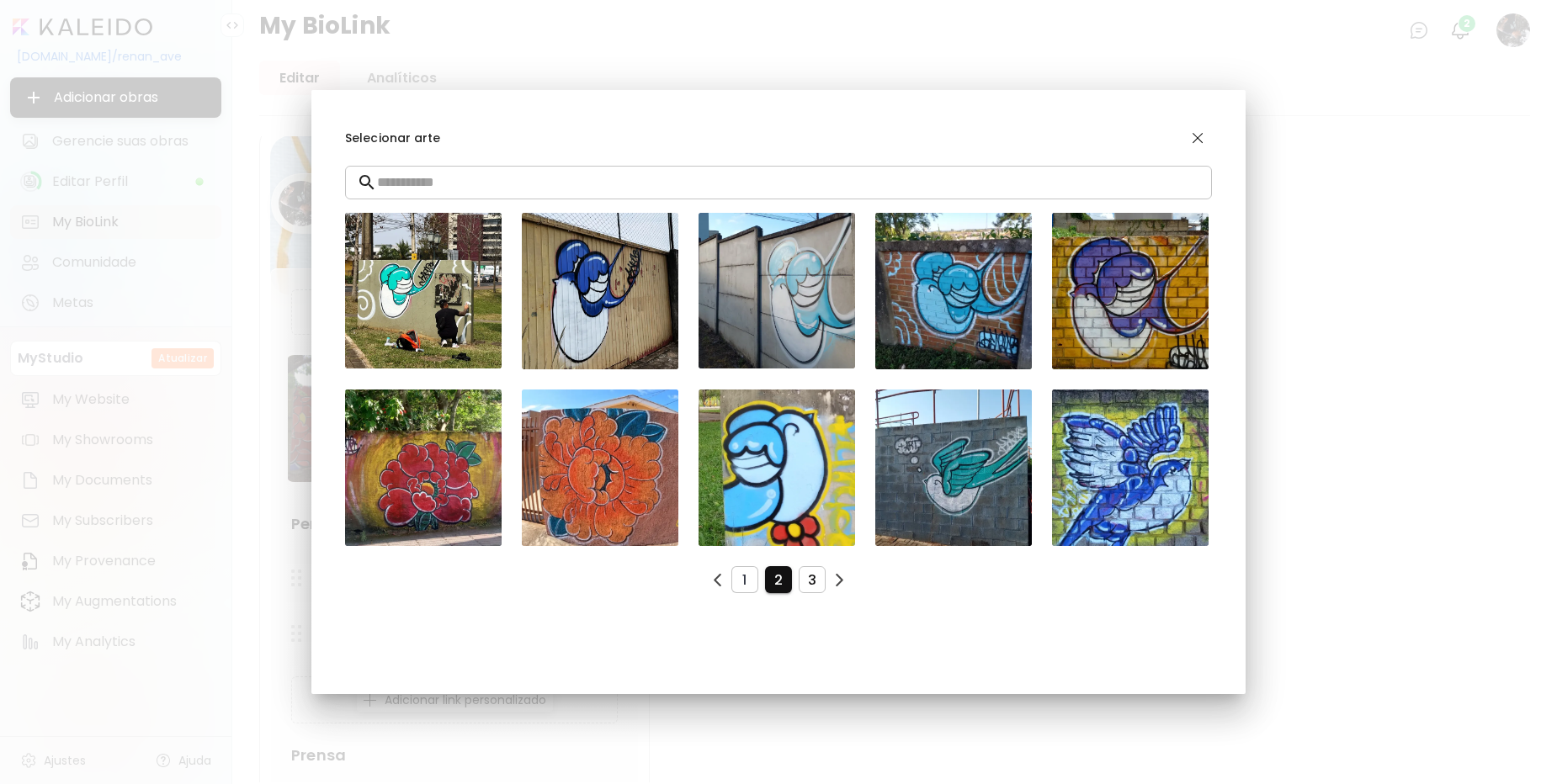
click at [813, 580] on span "3" at bounding box center [813, 580] width 0 height 18
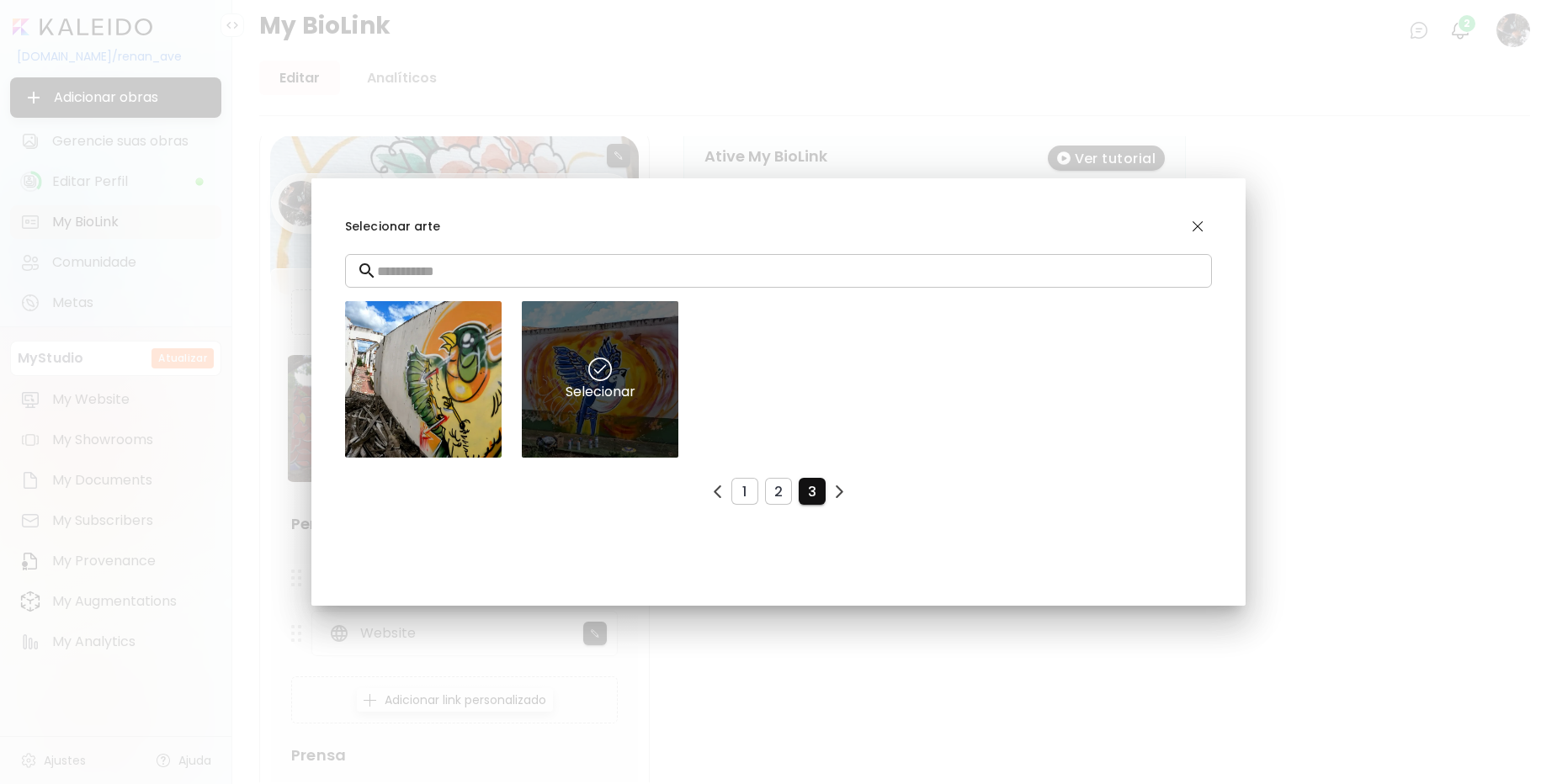
click at [609, 430] on div "Selecionar" at bounding box center [600, 380] width 156 height 156
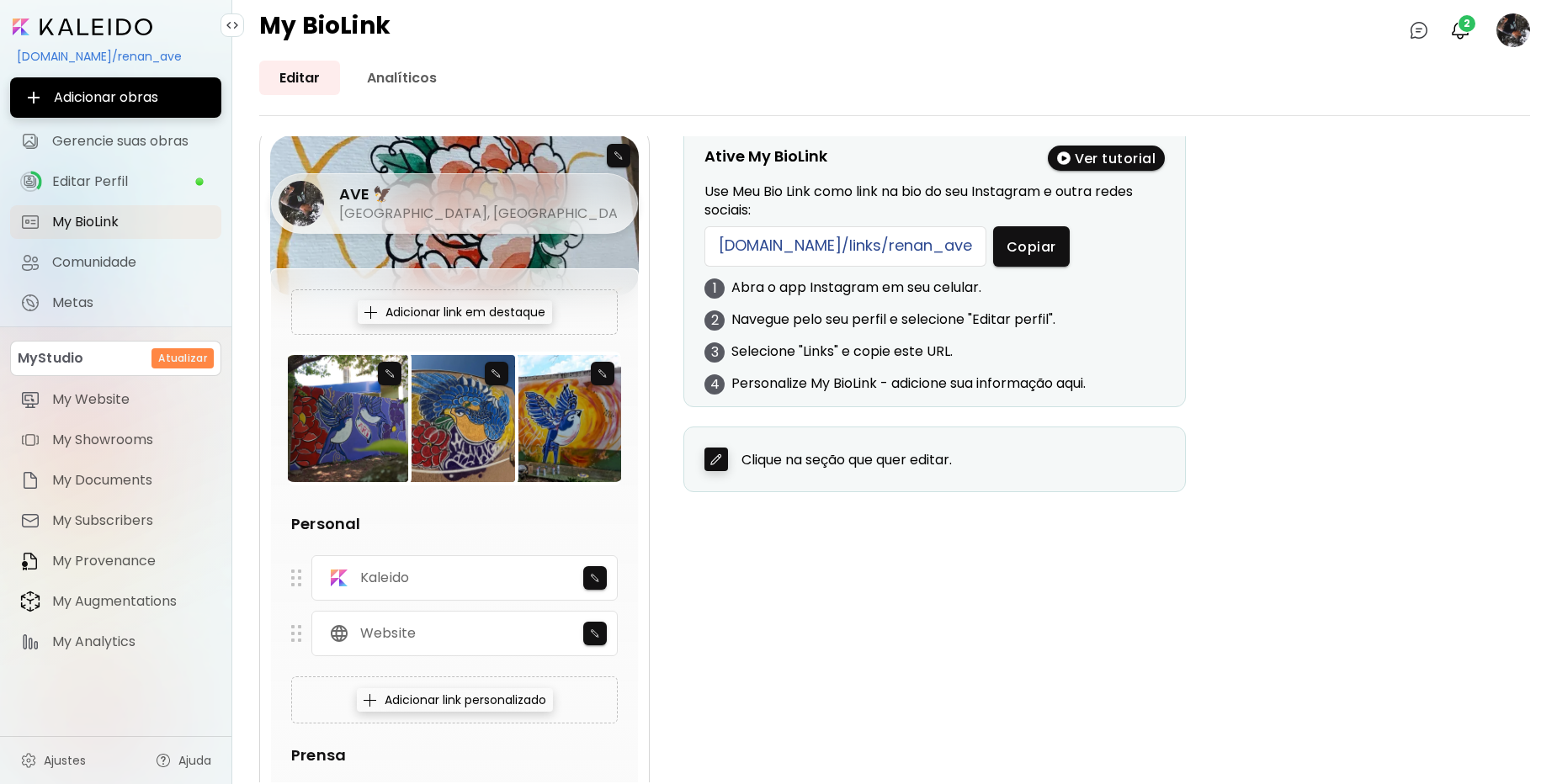
click at [619, 160] on div "AVE 🦅 [GEOGRAPHIC_DATA], [GEOGRAPHIC_DATA]" at bounding box center [455, 166] width 369 height 60
click at [625, 152] on div "AVE 🦅 [GEOGRAPHIC_DATA], [GEOGRAPHIC_DATA]" at bounding box center [455, 166] width 369 height 60
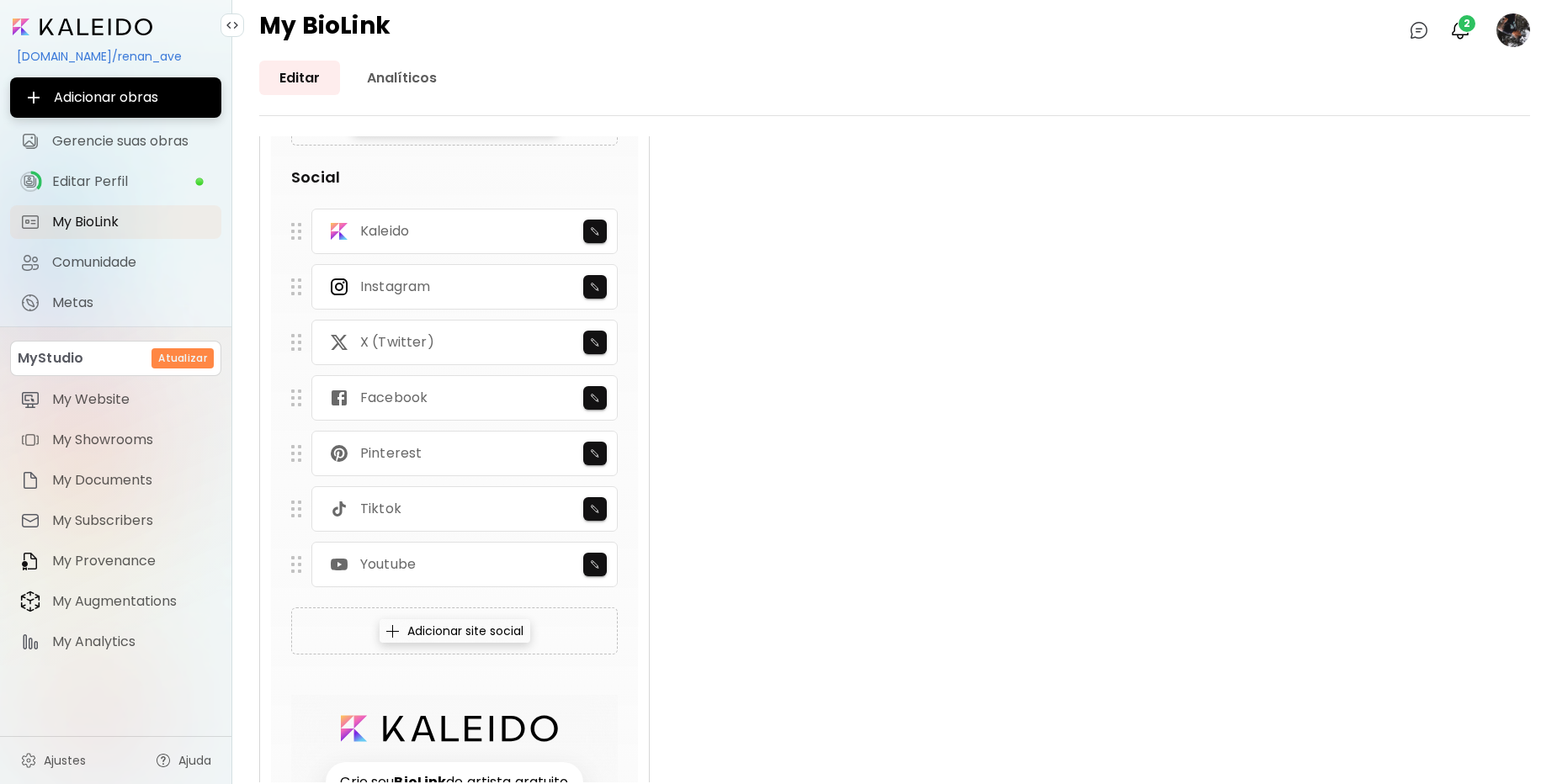
scroll to position [1010, 0]
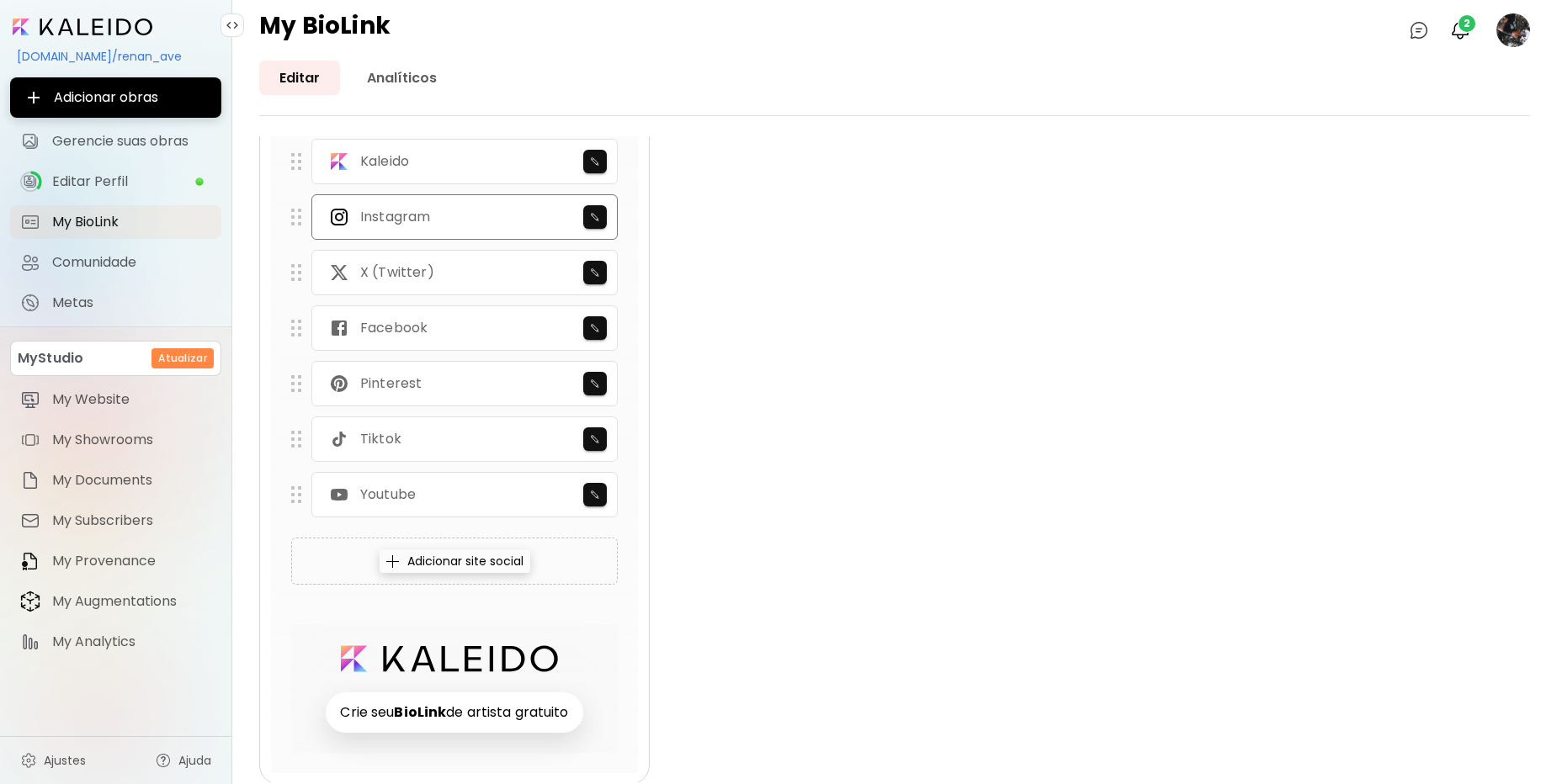
click at [471, 222] on div "Instagram" at bounding box center [464, 216] width 306 height 45
click at [586, 221] on span "button" at bounding box center [594, 216] width 24 height 10
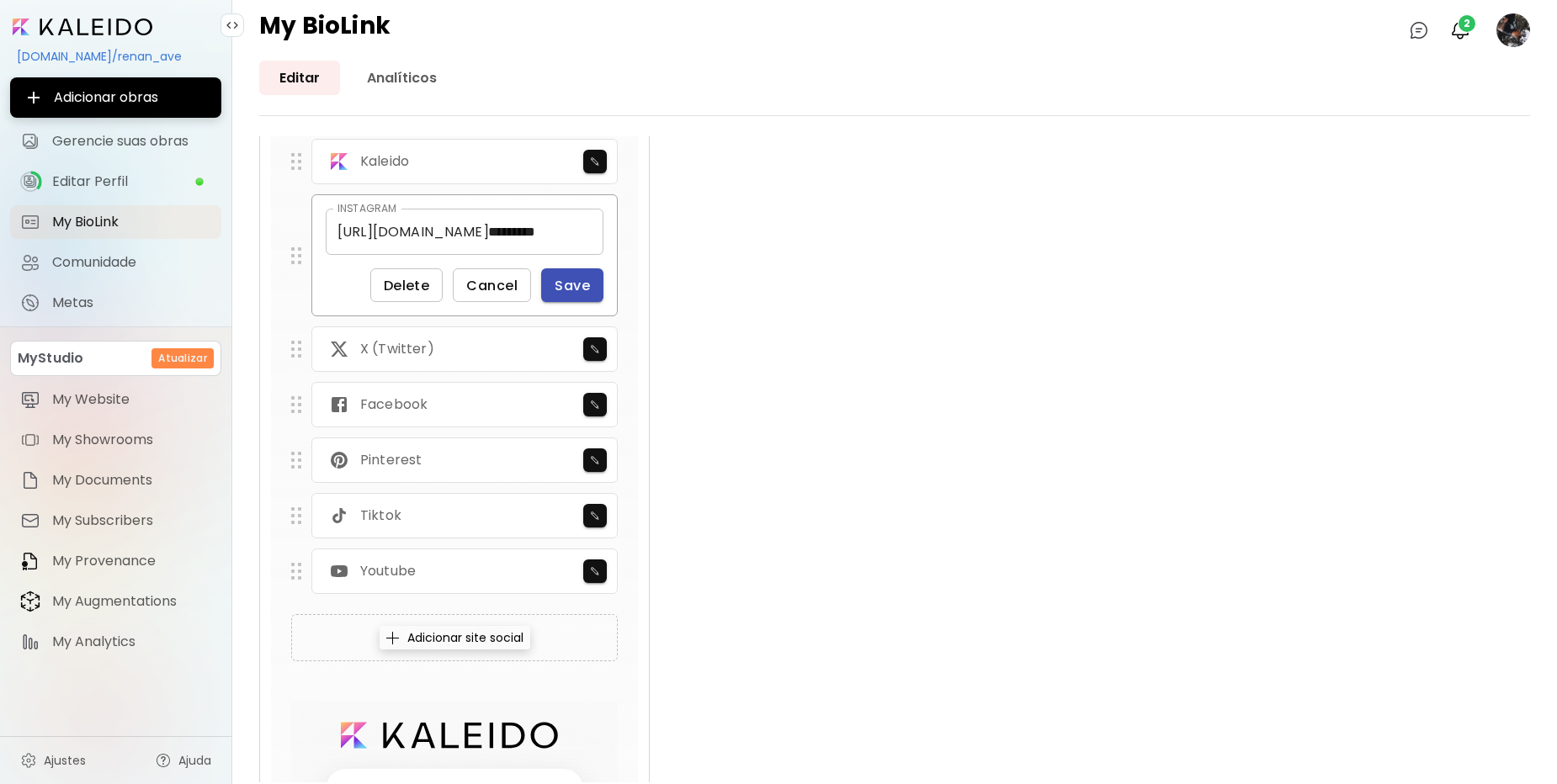
click at [571, 288] on span "Save" at bounding box center [572, 286] width 35 height 18
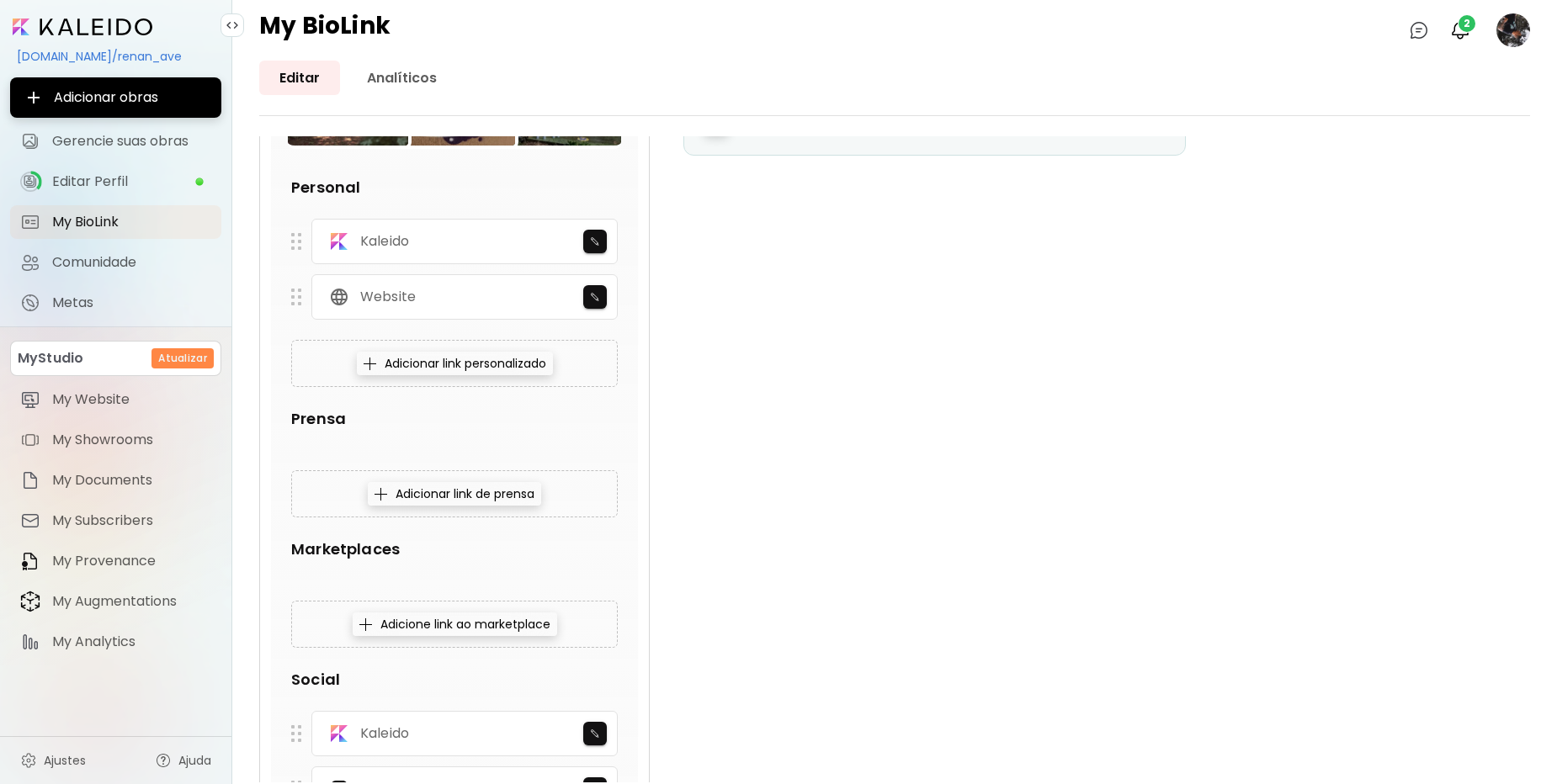
scroll to position [0, 0]
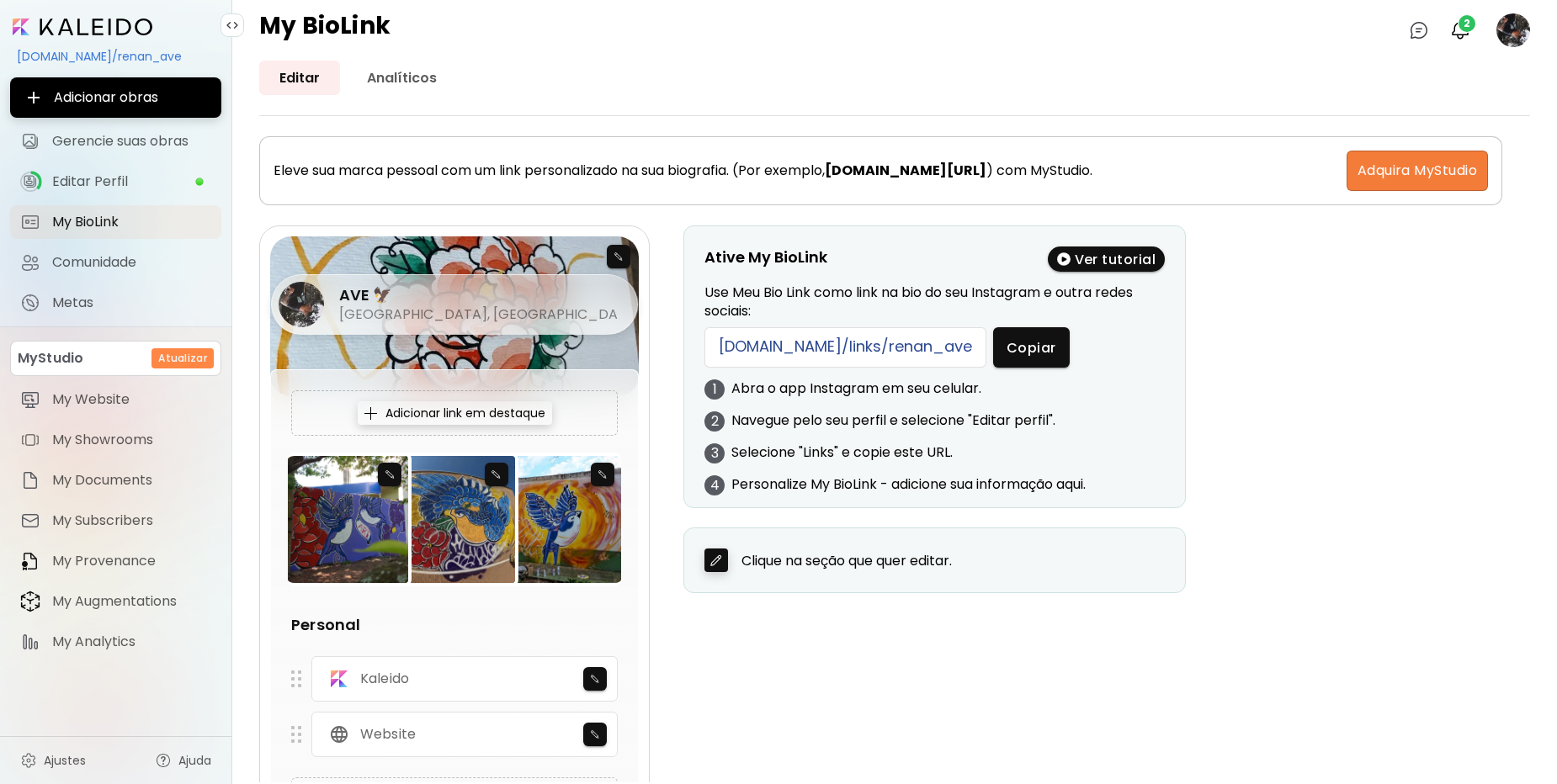
click at [493, 304] on h4 "AVE 🦅" at bounding box center [478, 295] width 279 height 20
click at [609, 255] on div "AVE 🦅 [GEOGRAPHIC_DATA], [GEOGRAPHIC_DATA]" at bounding box center [455, 267] width 369 height 60
click at [476, 407] on div "Adicionar link em destaque" at bounding box center [454, 413] width 194 height 24
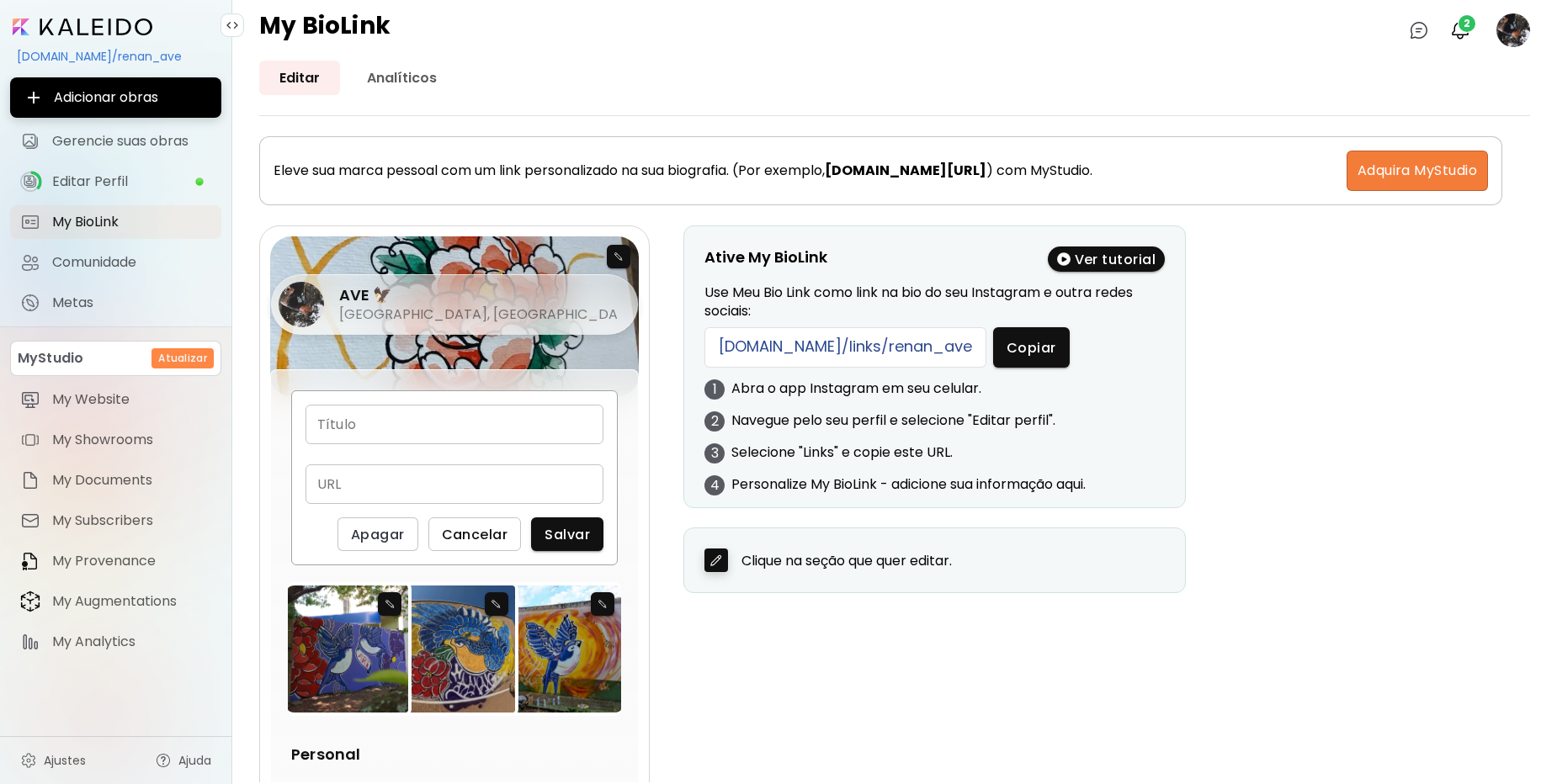
click at [477, 530] on span "Cancelar" at bounding box center [475, 535] width 67 height 18
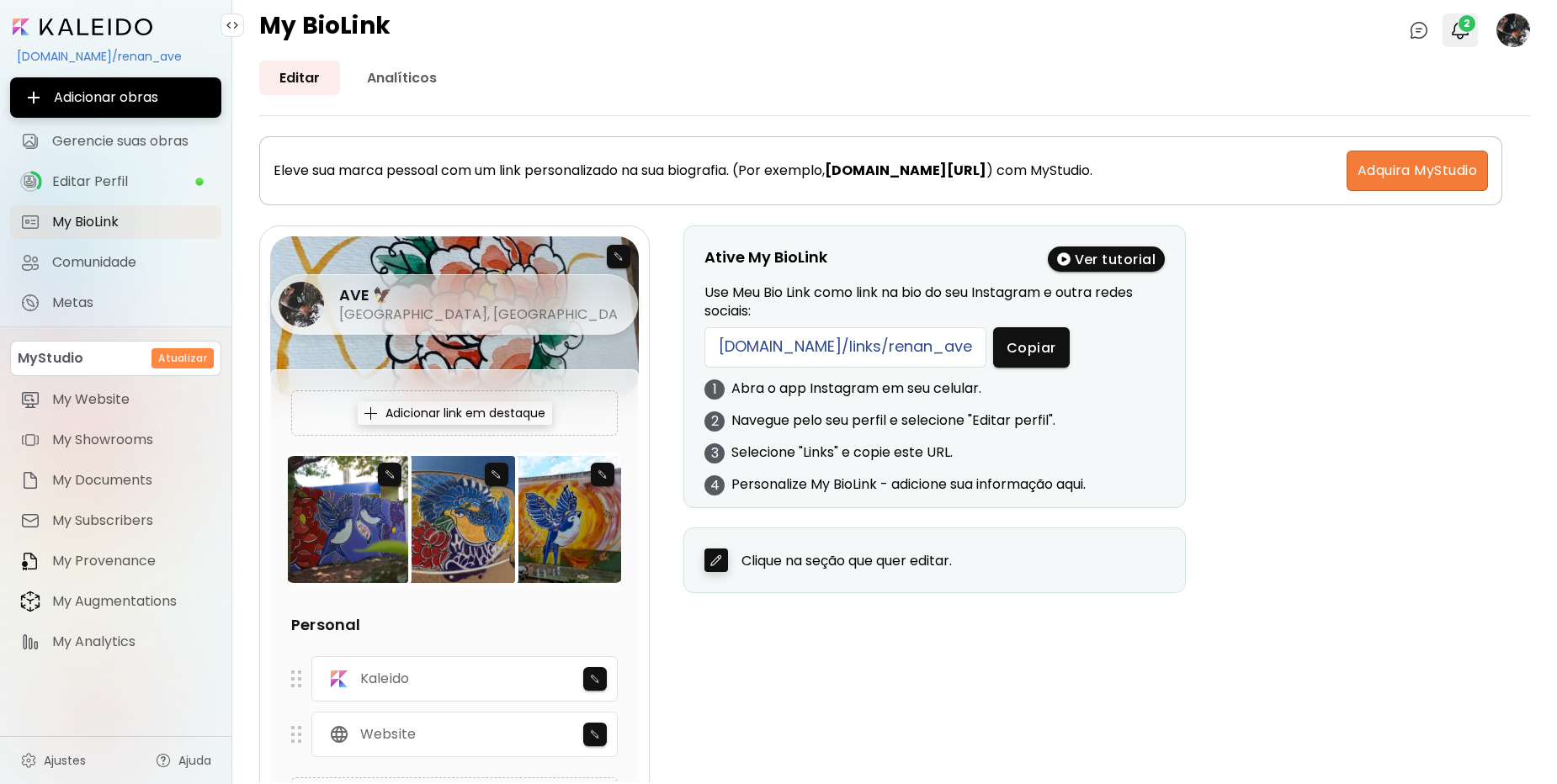
click at [1461, 36] on img "button" at bounding box center [1460, 30] width 20 height 20
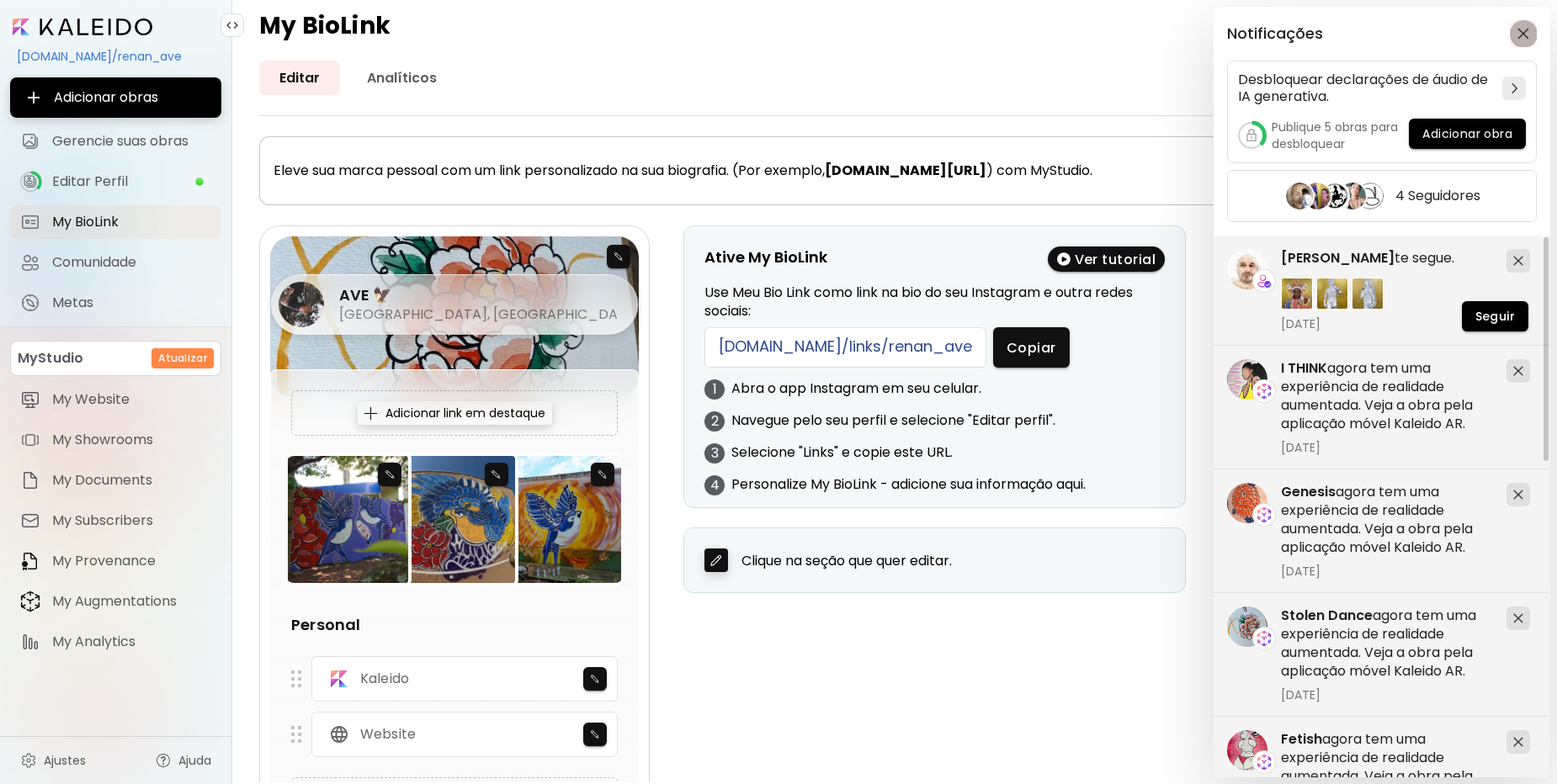
click at [1525, 29] on img "button" at bounding box center [1523, 33] width 12 height 12
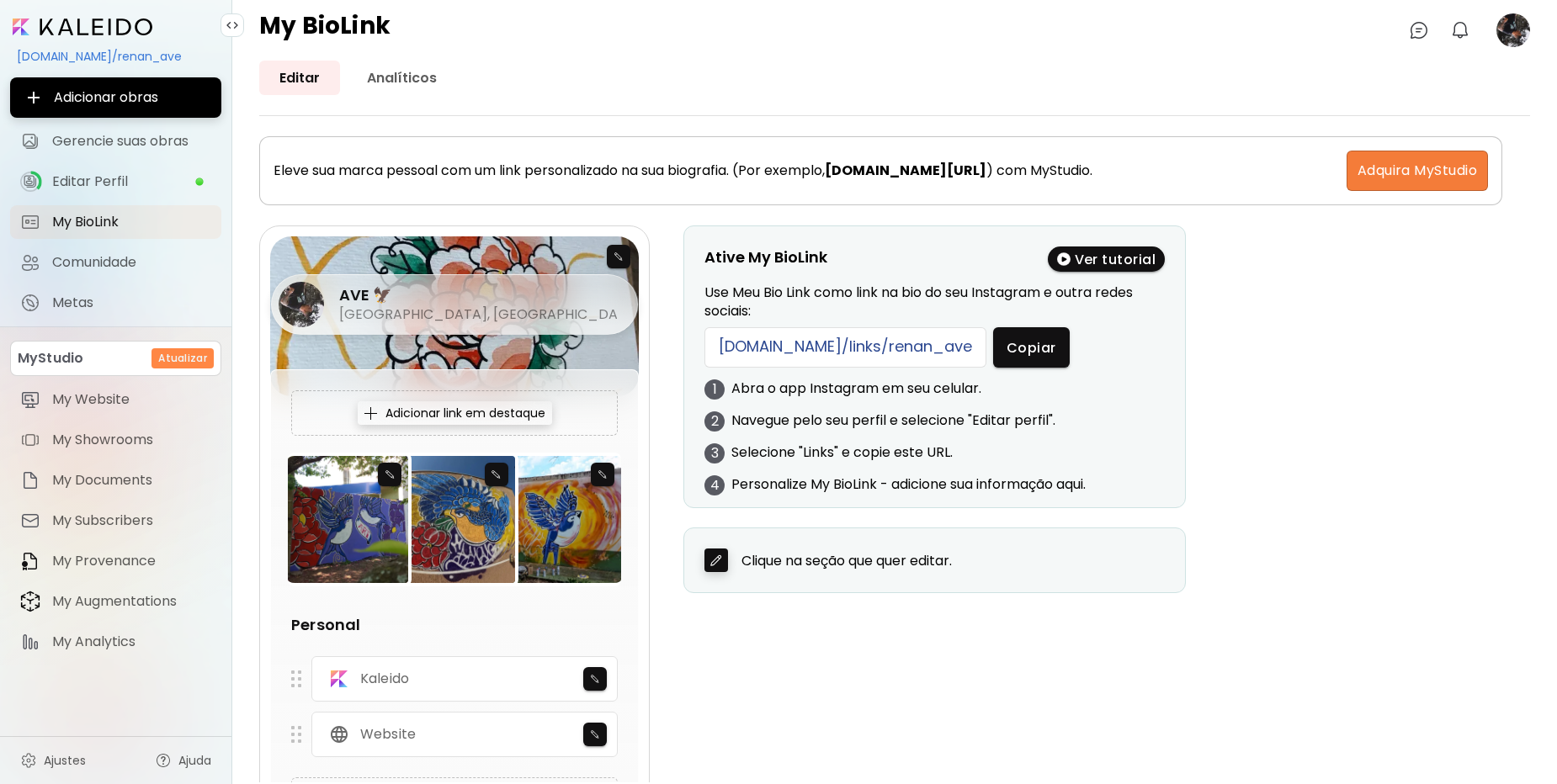
click at [457, 308] on h5 "[GEOGRAPHIC_DATA], [GEOGRAPHIC_DATA]" at bounding box center [478, 314] width 279 height 19
click at [622, 260] on div "AVE 🦅 [GEOGRAPHIC_DATA], [GEOGRAPHIC_DATA]" at bounding box center [455, 267] width 369 height 60
click at [576, 351] on div at bounding box center [455, 317] width 369 height 160
click at [117, 222] on span "My BioLink" at bounding box center [131, 222] width 159 height 17
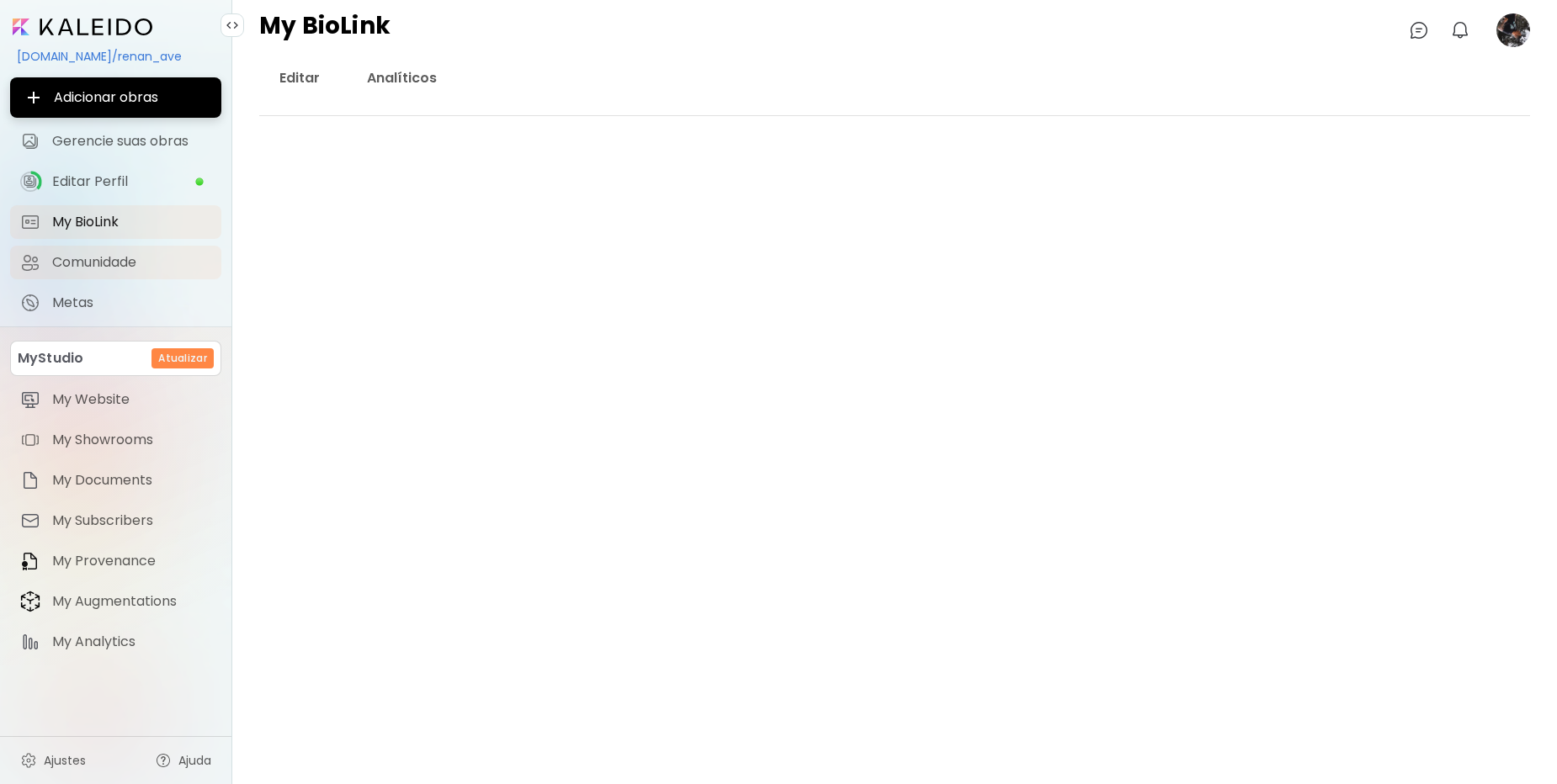
click at [113, 266] on span "Comunidade" at bounding box center [131, 263] width 159 height 17
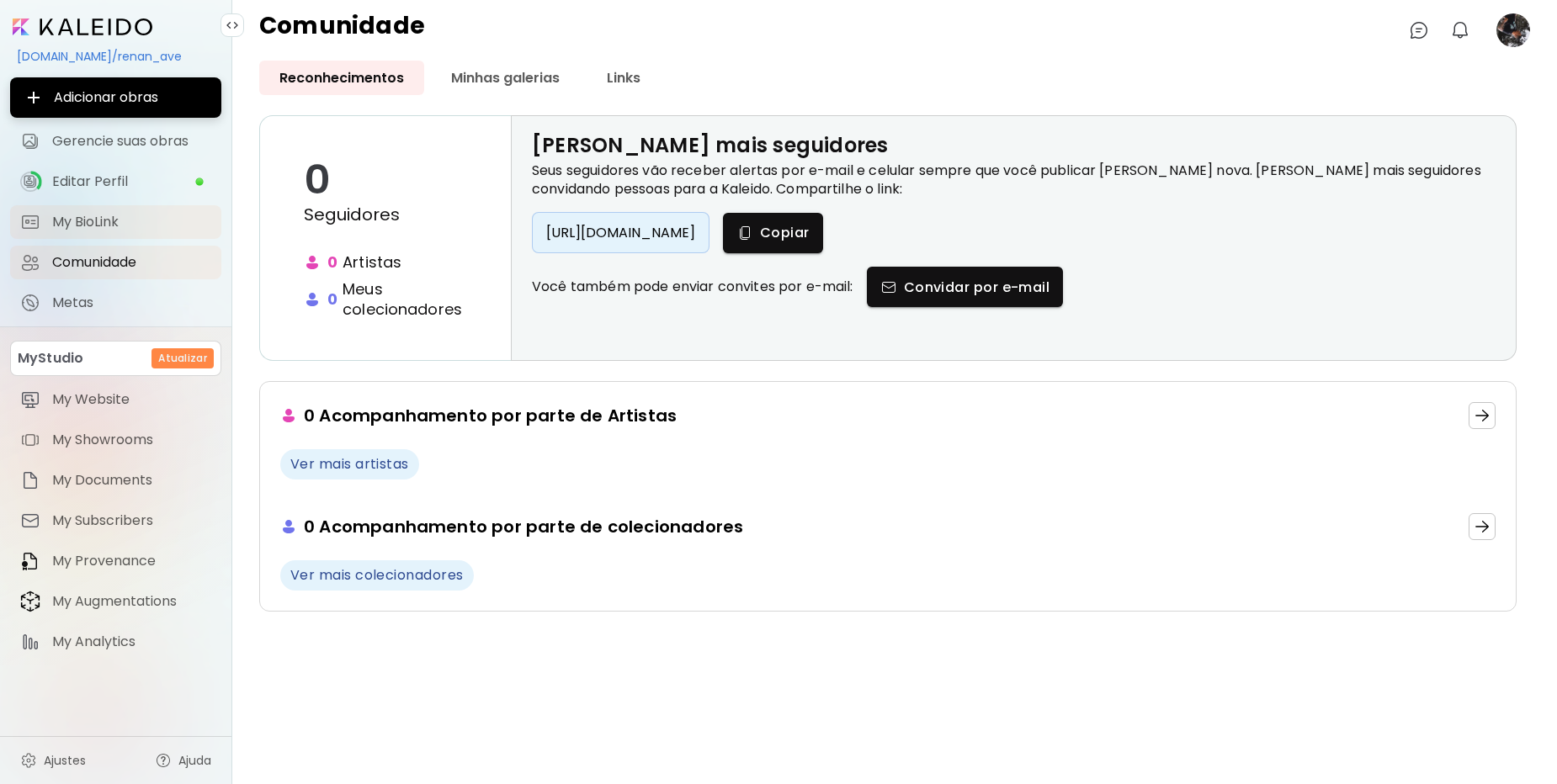
click at [112, 224] on span "My BioLink" at bounding box center [131, 222] width 159 height 17
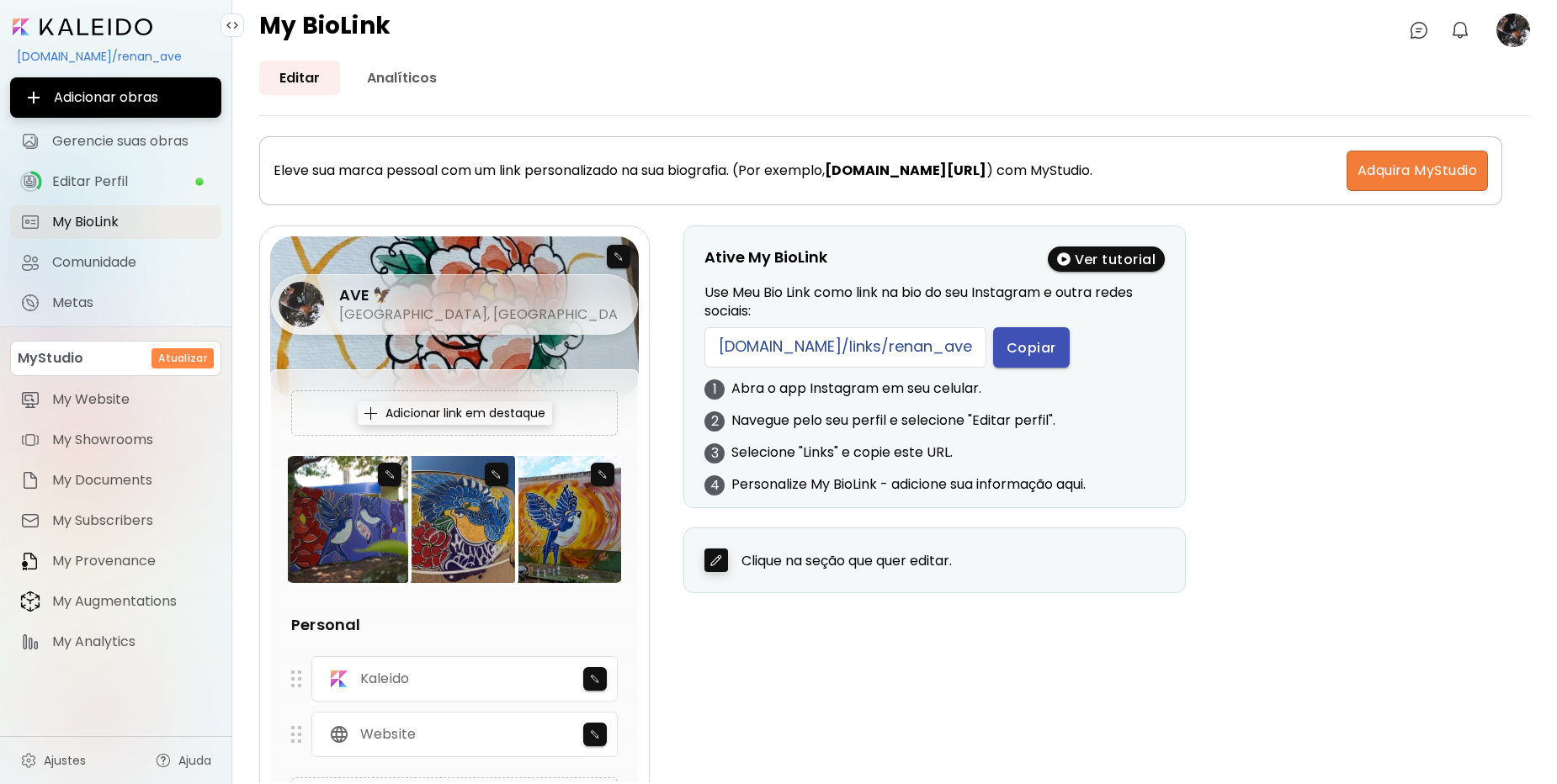
click at [1007, 352] on span "Copiar" at bounding box center [1032, 348] width 50 height 18
click at [617, 256] on div "AVE 🦅 [GEOGRAPHIC_DATA], [GEOGRAPHIC_DATA]" at bounding box center [455, 267] width 369 height 60
click at [623, 263] on div "AVE 🦅 [GEOGRAPHIC_DATA], [GEOGRAPHIC_DATA]" at bounding box center [455, 267] width 369 height 60
click at [496, 320] on h5 "[GEOGRAPHIC_DATA], [GEOGRAPHIC_DATA]" at bounding box center [478, 314] width 279 height 19
click at [621, 258] on div "AVE 🦅 [GEOGRAPHIC_DATA], [GEOGRAPHIC_DATA]" at bounding box center [455, 267] width 369 height 60
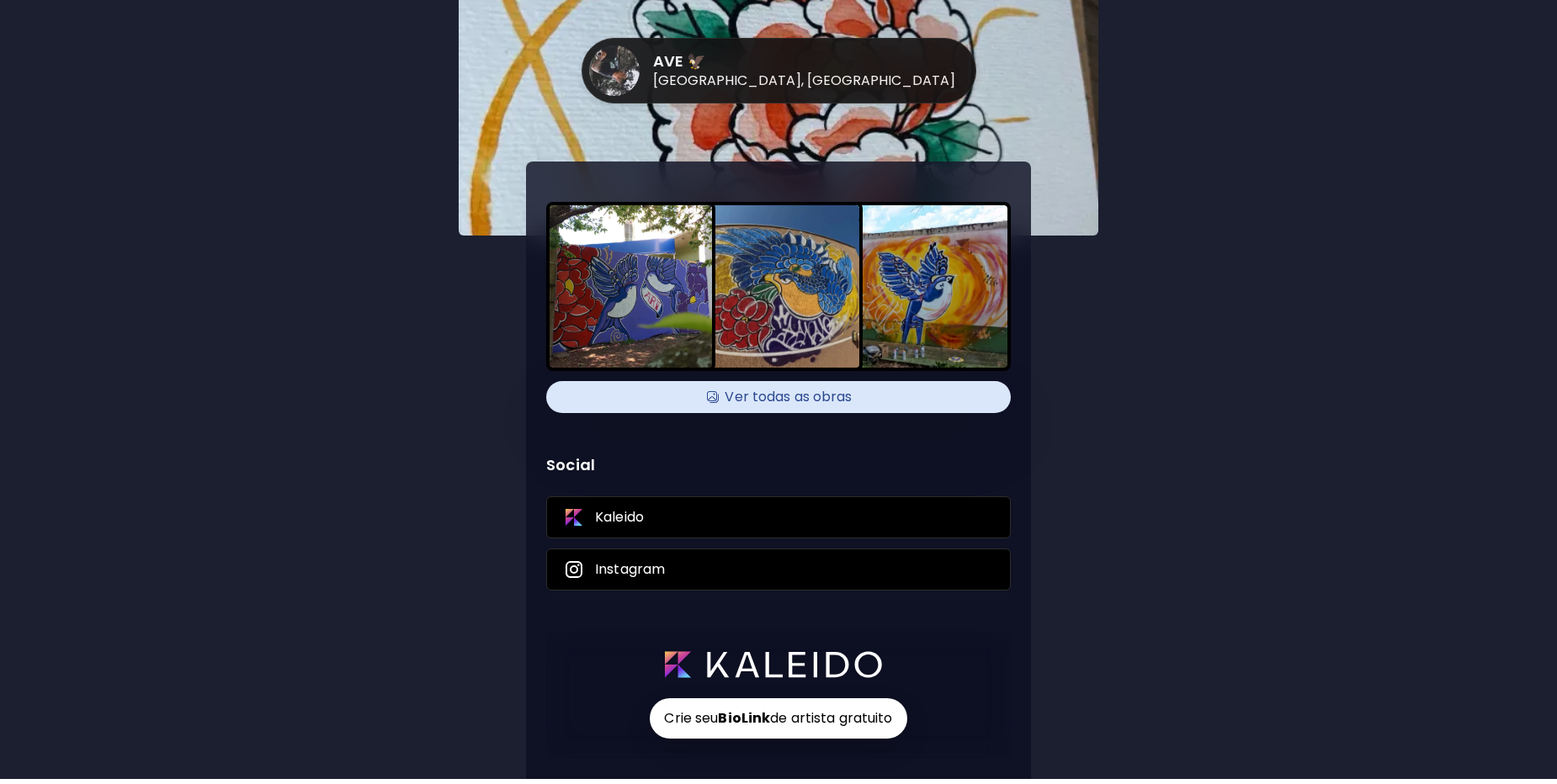
click at [759, 399] on h4 "Ver todas as obras" at bounding box center [778, 397] width 444 height 25
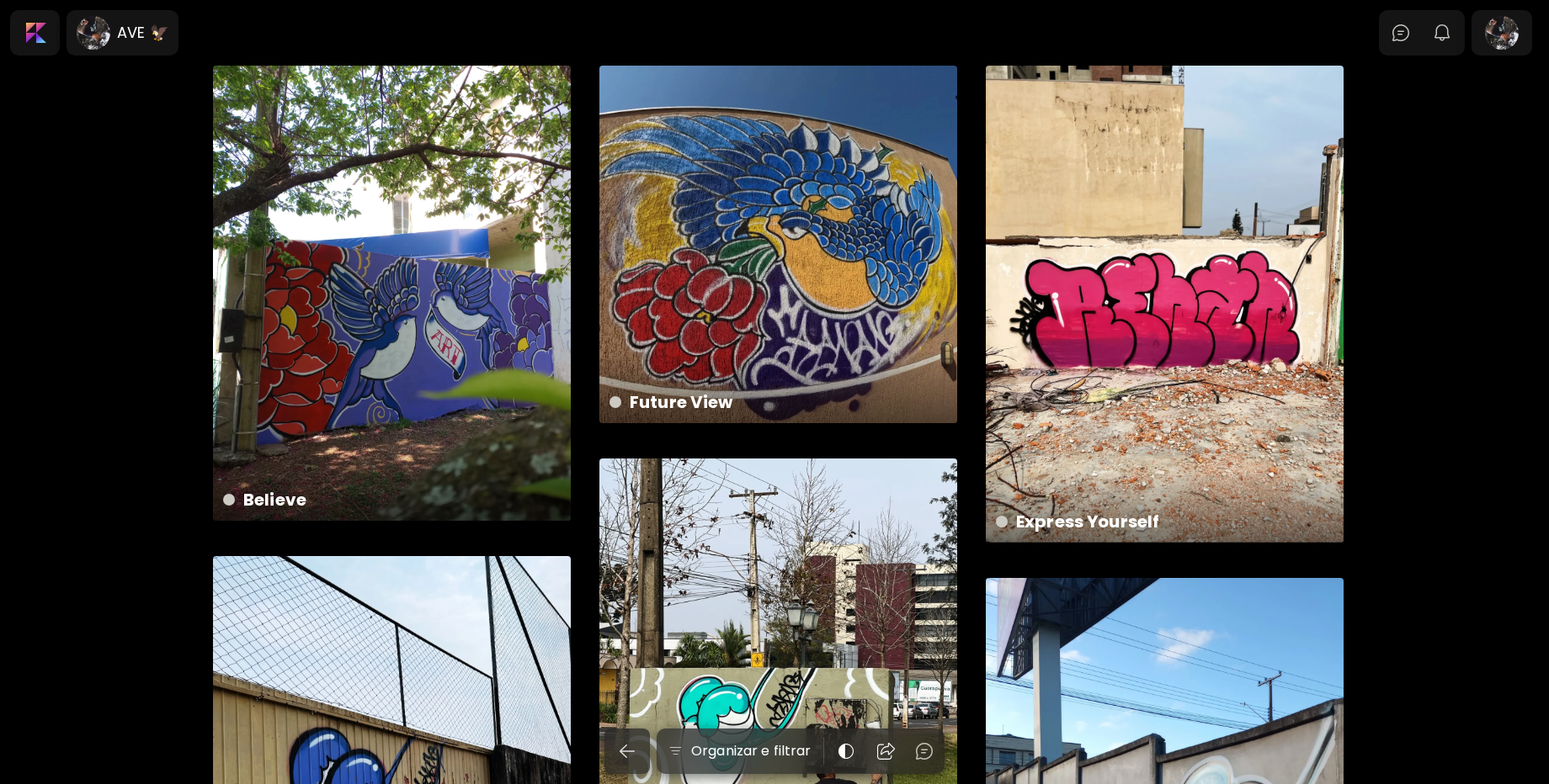
click at [391, 294] on div "Believe 350 x 350 cm" at bounding box center [391, 293] width 358 height 455
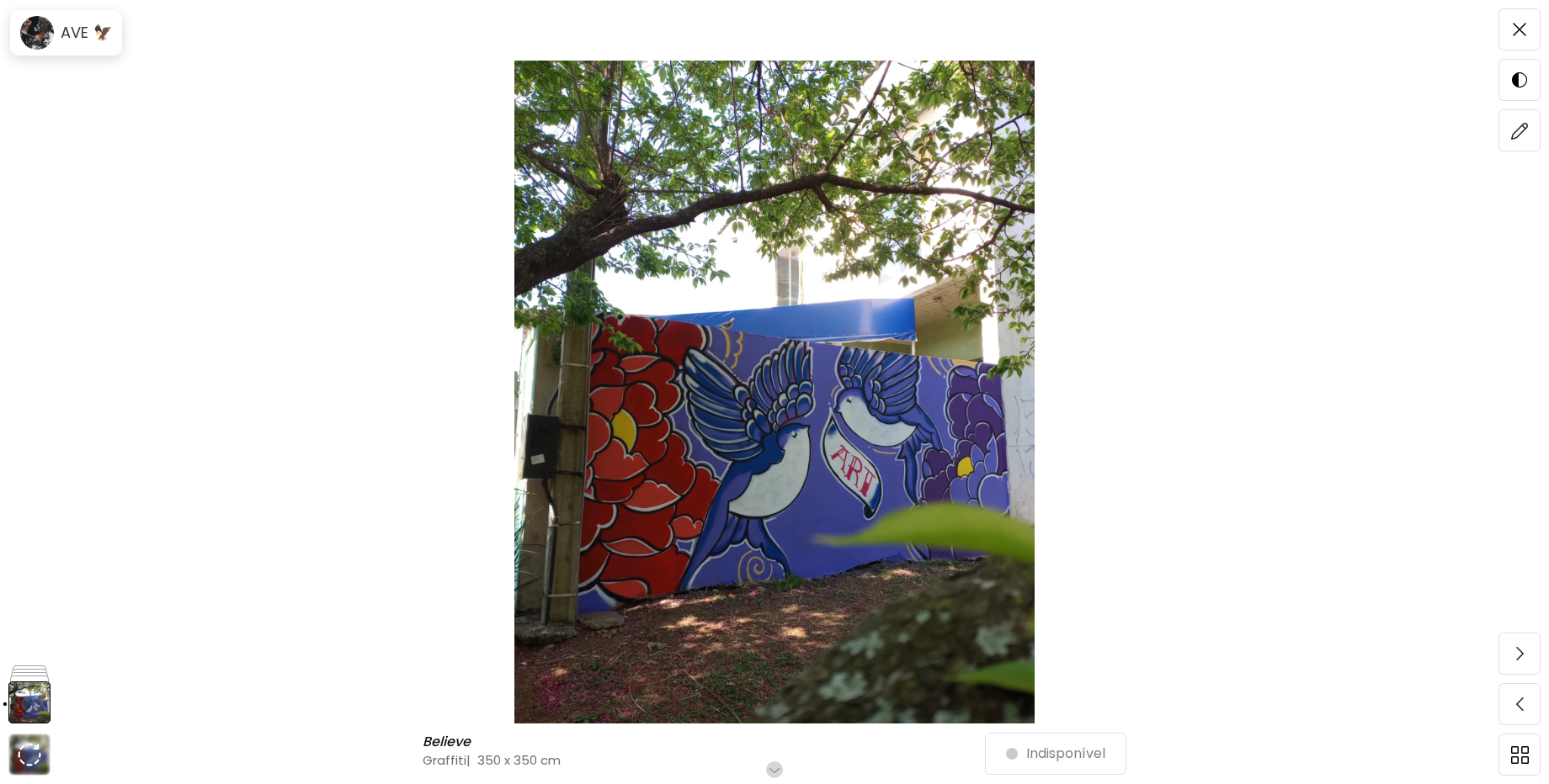
scroll to position [101, 0]
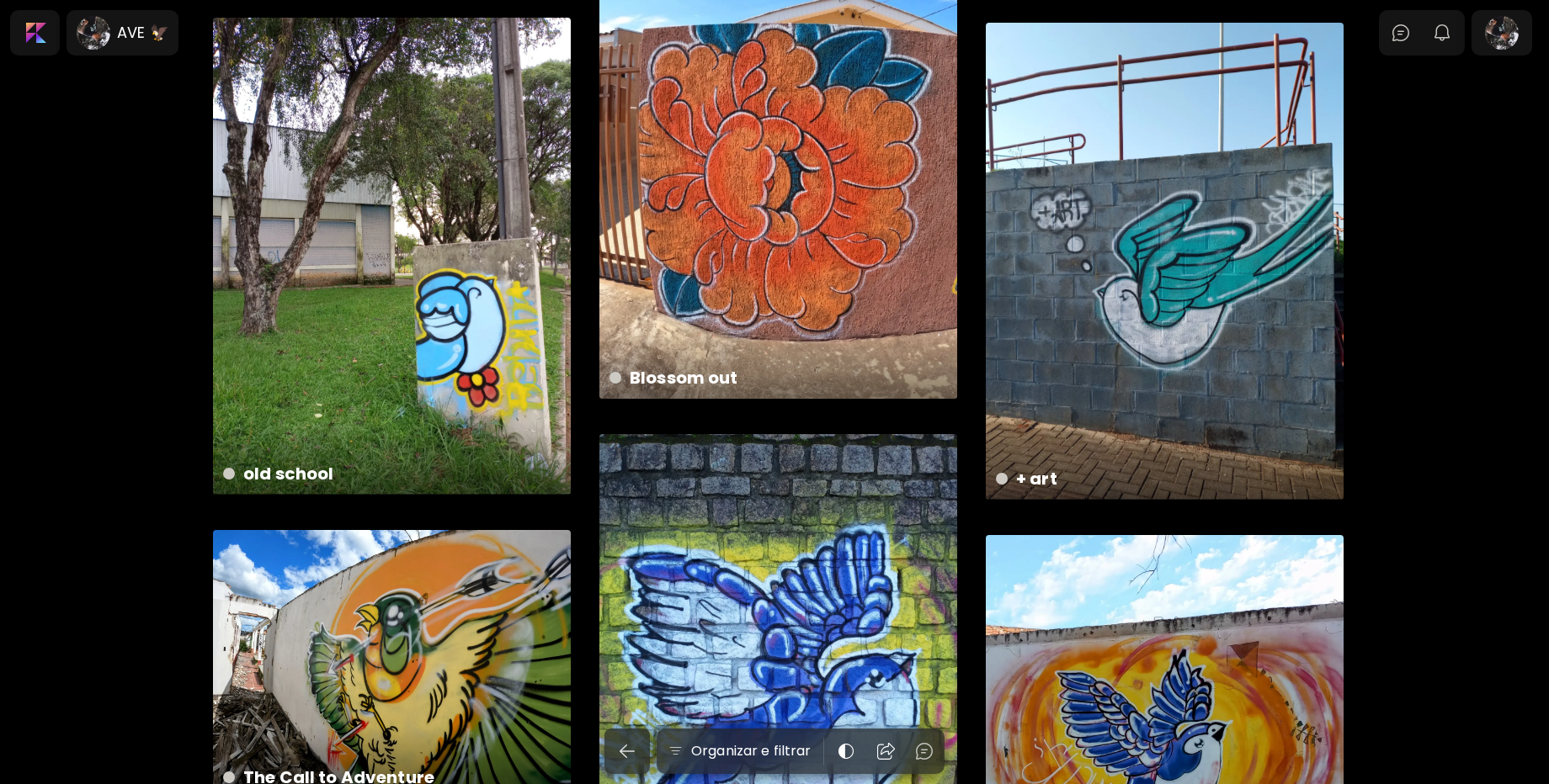
scroll to position [1110, 0]
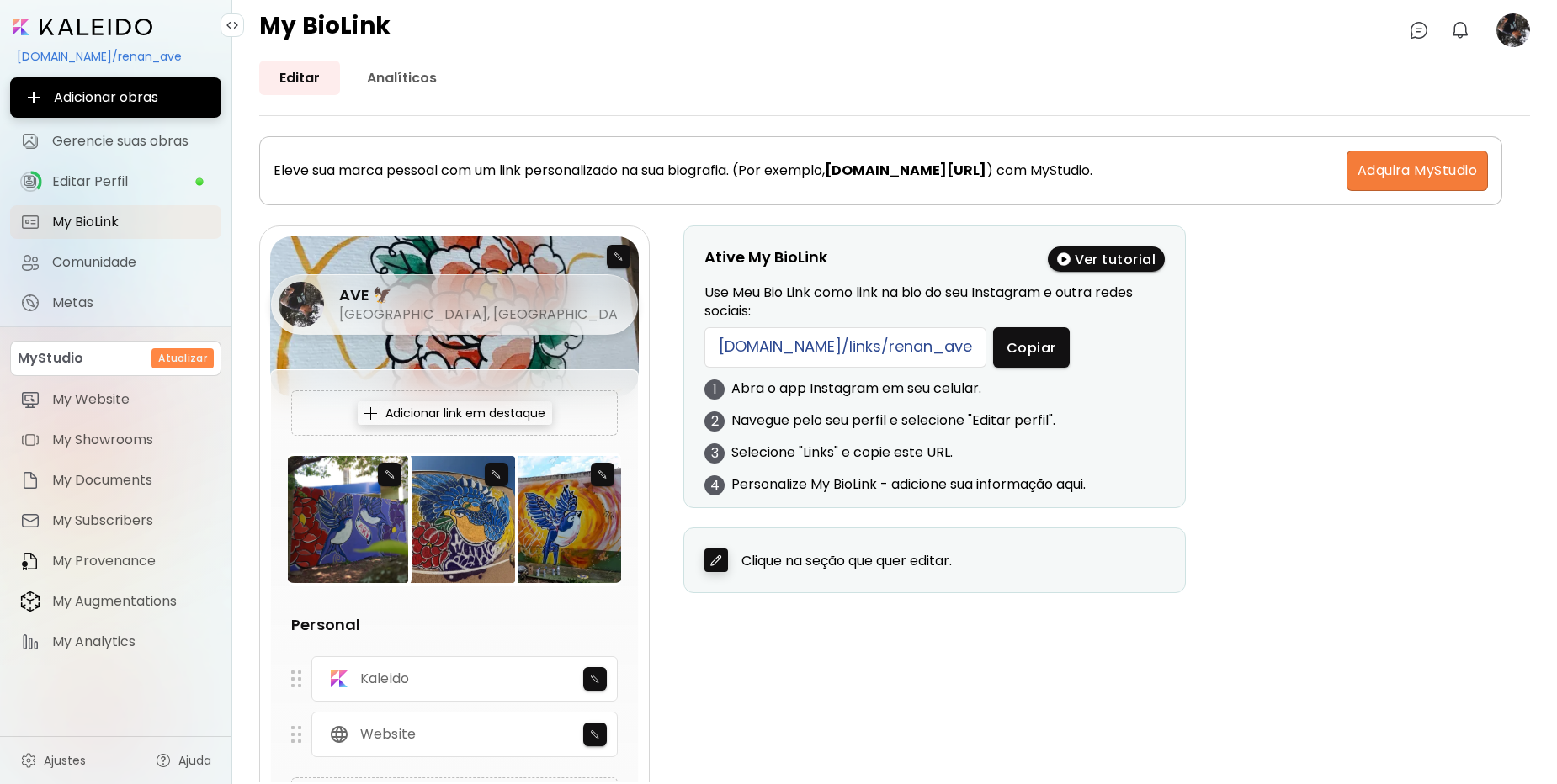
click at [614, 255] on div "AVE 🦅 [GEOGRAPHIC_DATA], [GEOGRAPHIC_DATA]" at bounding box center [455, 267] width 369 height 60
